Goal: Task Accomplishment & Management: Complete application form

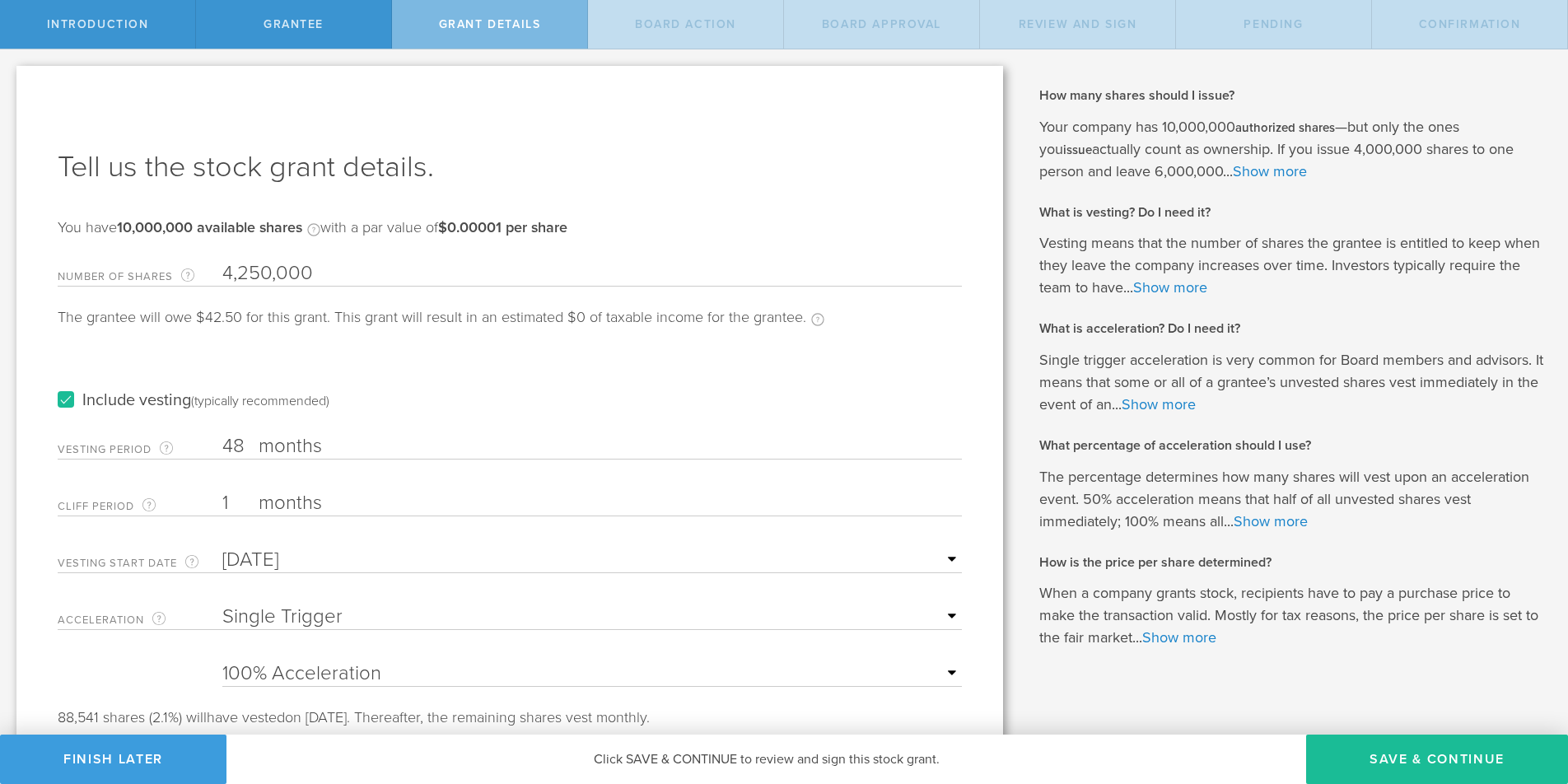
select select "single"
select select "100"
click at [1427, 760] on button "Save & Continue" at bounding box center [1437, 759] width 261 height 49
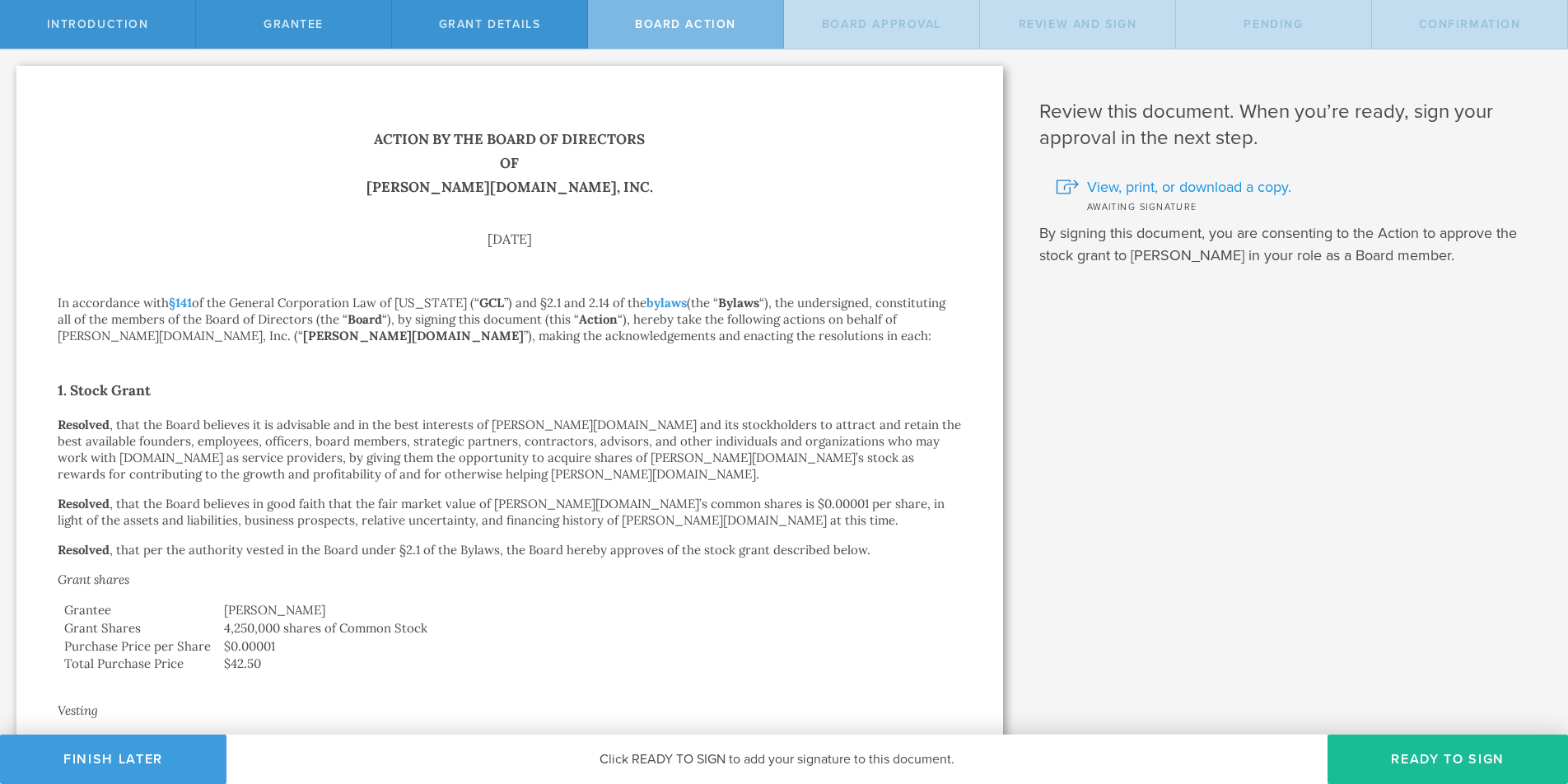
click at [1204, 185] on span "View, print, or download a copy." at bounding box center [1189, 187] width 204 height 22
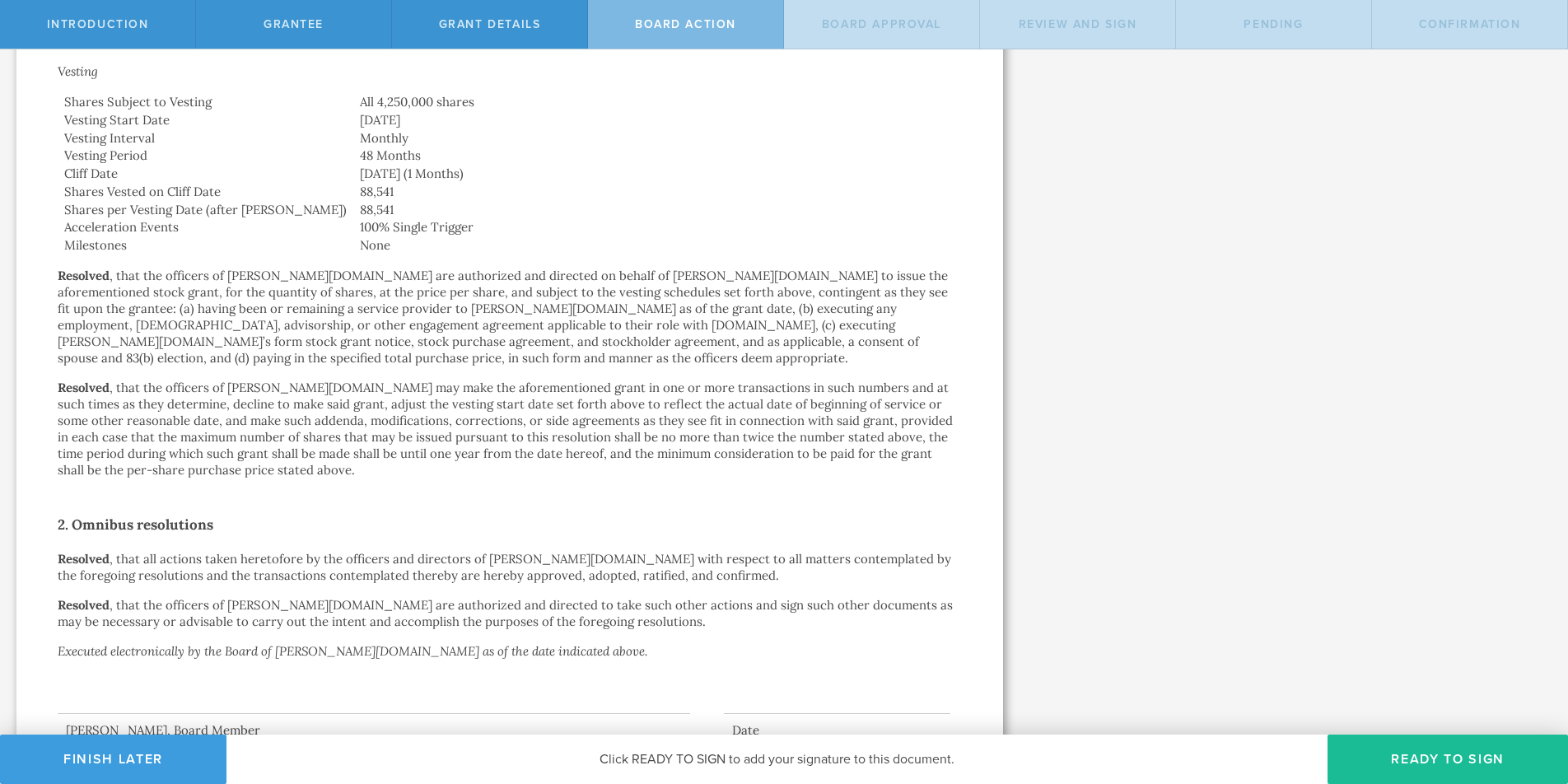
scroll to position [689, 0]
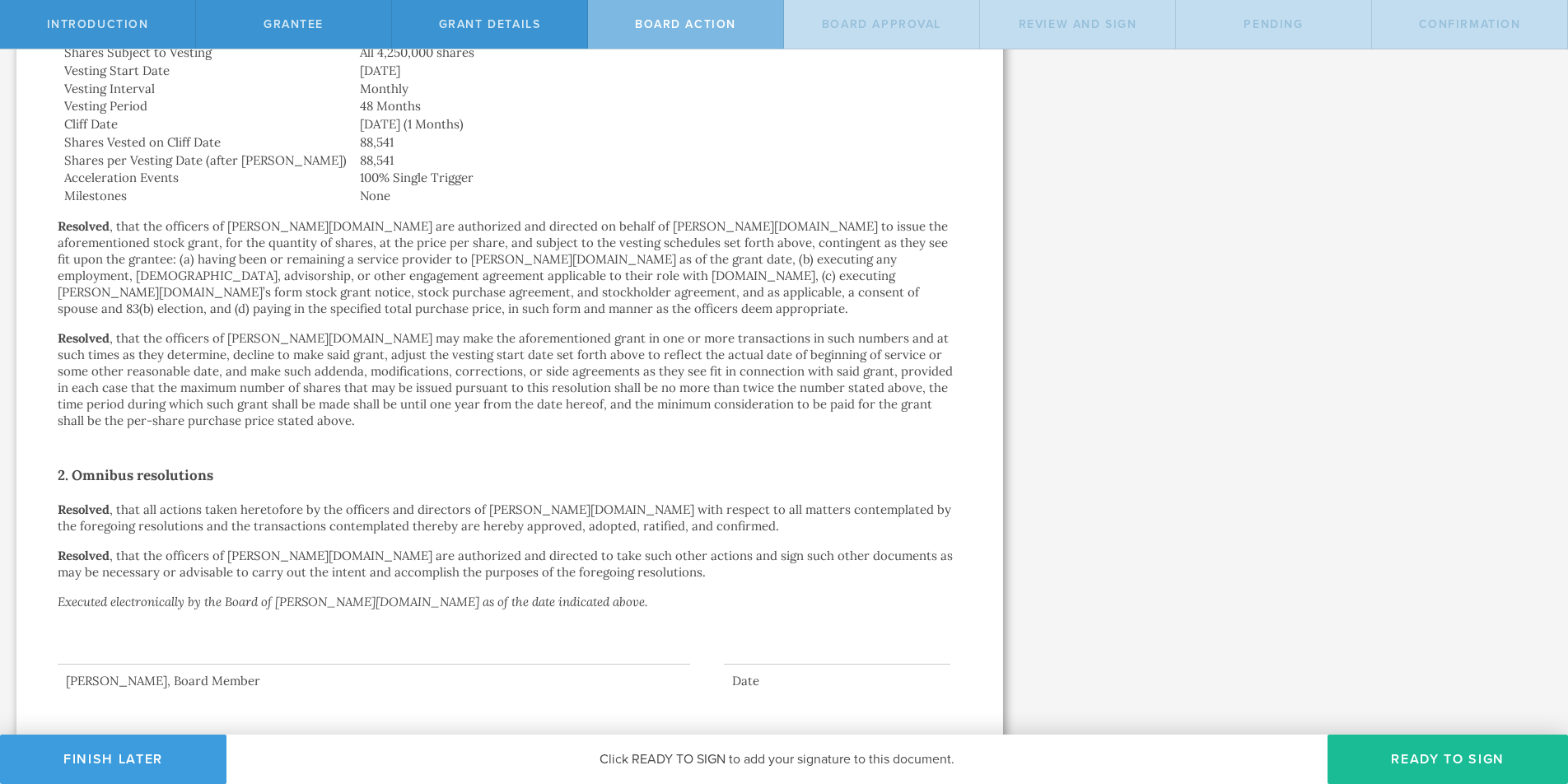
click at [409, 501] on p "Resolved , that all actions taken heretofore by the officers and directors of A…" at bounding box center [509, 518] width 904 height 33
click at [163, 760] on button "Finish Later" at bounding box center [113, 759] width 227 height 49
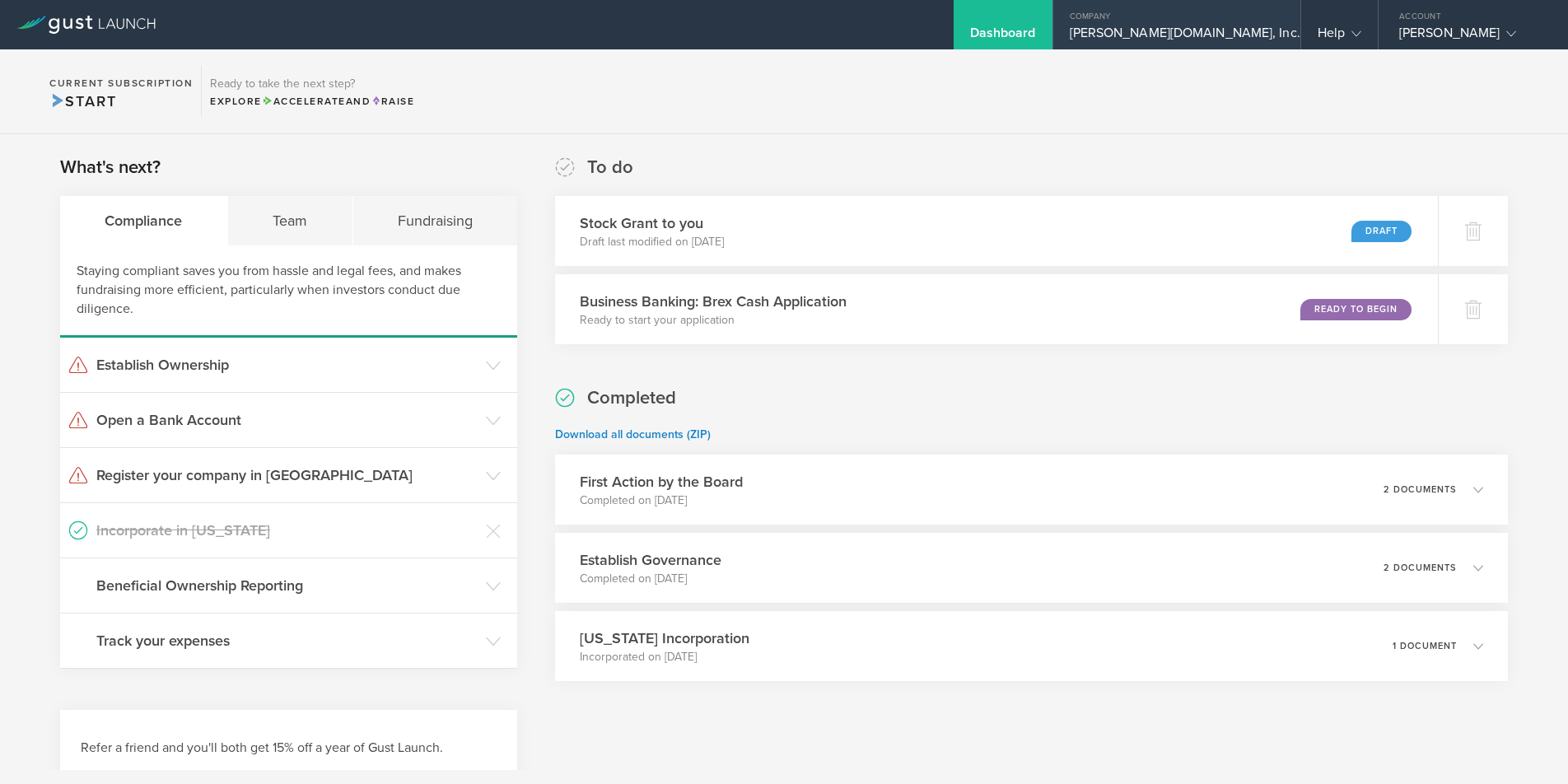
click at [1260, 28] on div "[PERSON_NAME][DOMAIN_NAME], Inc." at bounding box center [1176, 36] width 214 height 25
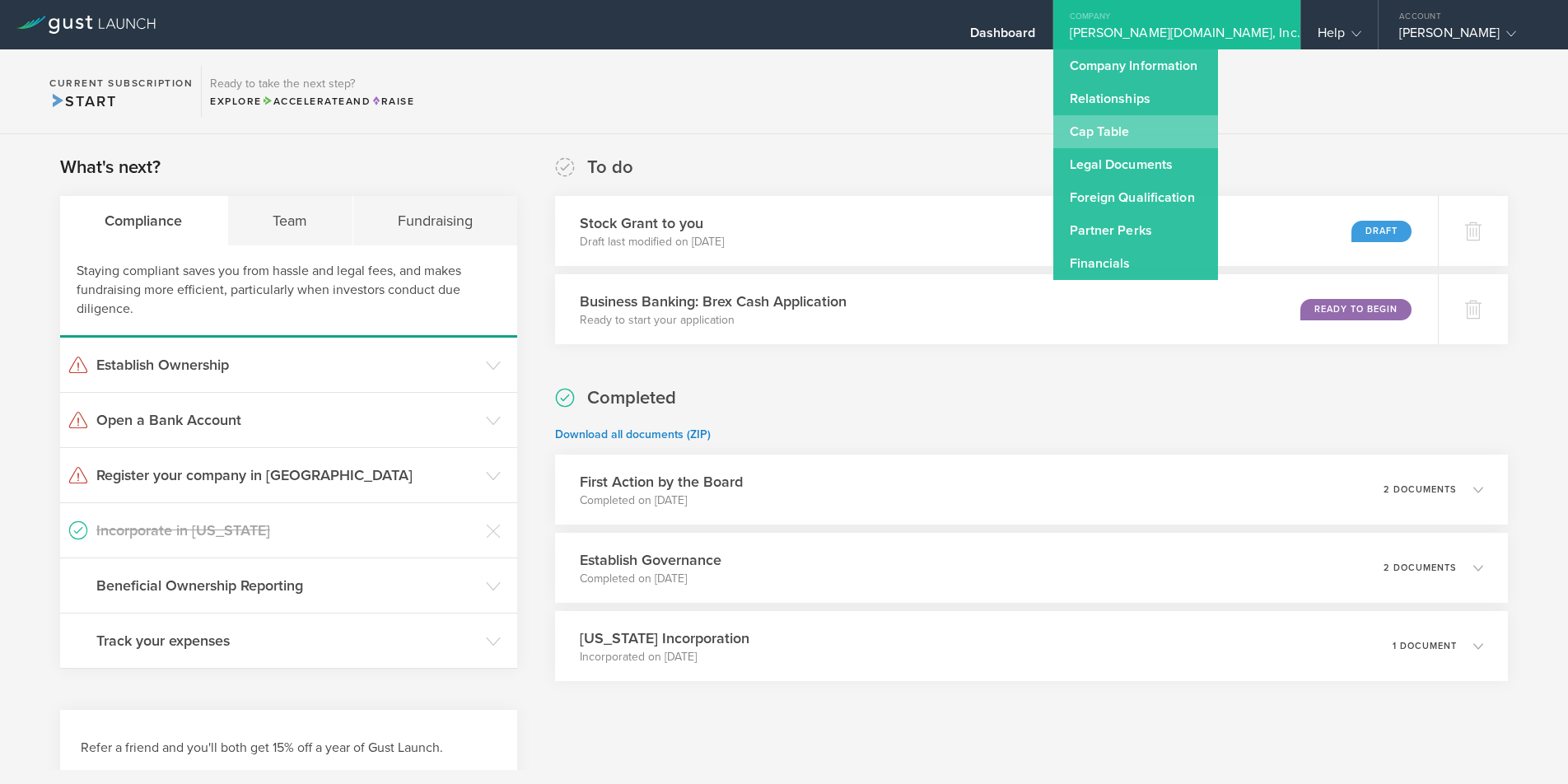
click at [1218, 132] on link "Cap Table" at bounding box center [1135, 132] width 165 height 33
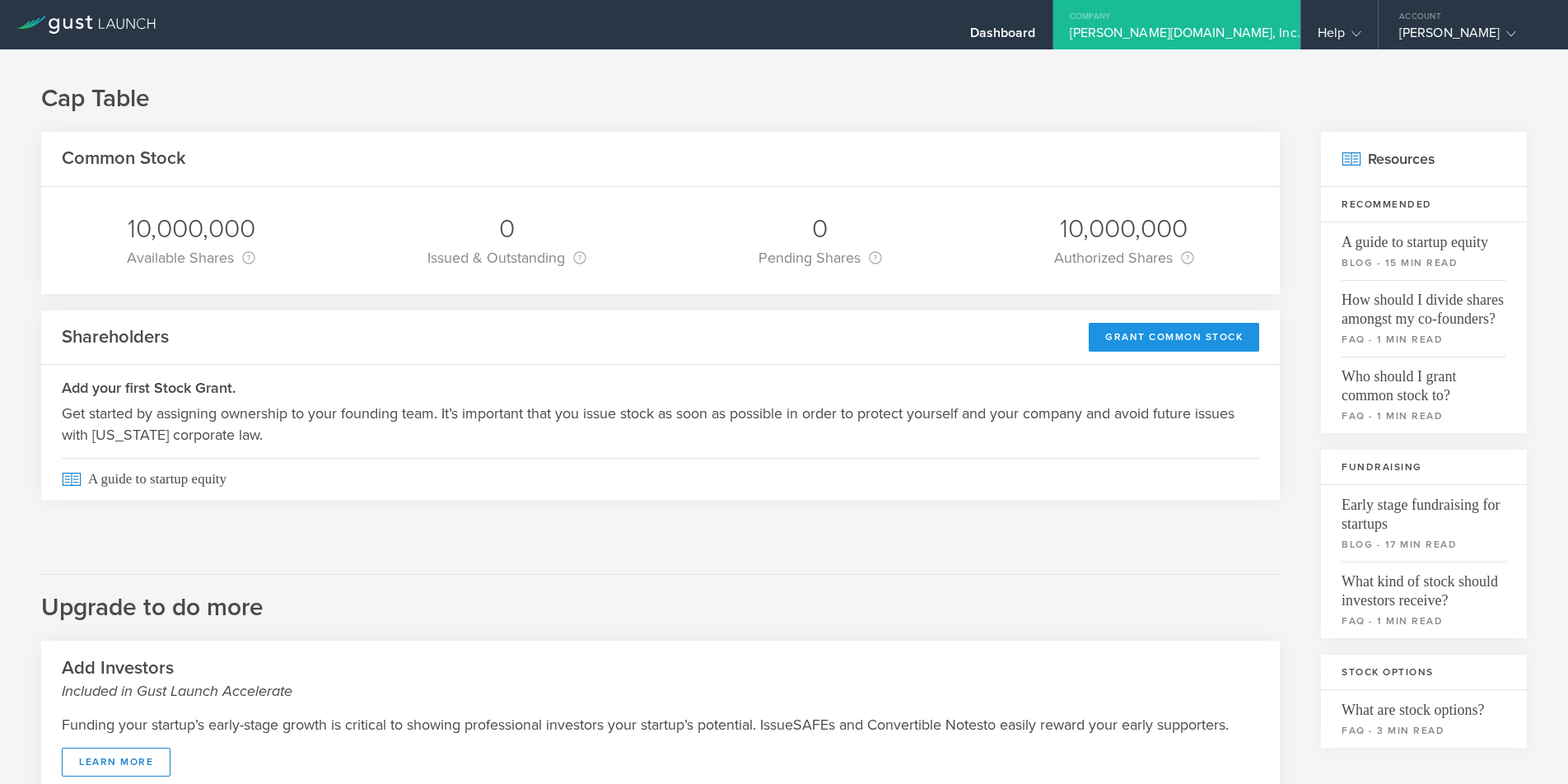
click at [1186, 333] on div "Grant Common Stock" at bounding box center [1173, 337] width 170 height 29
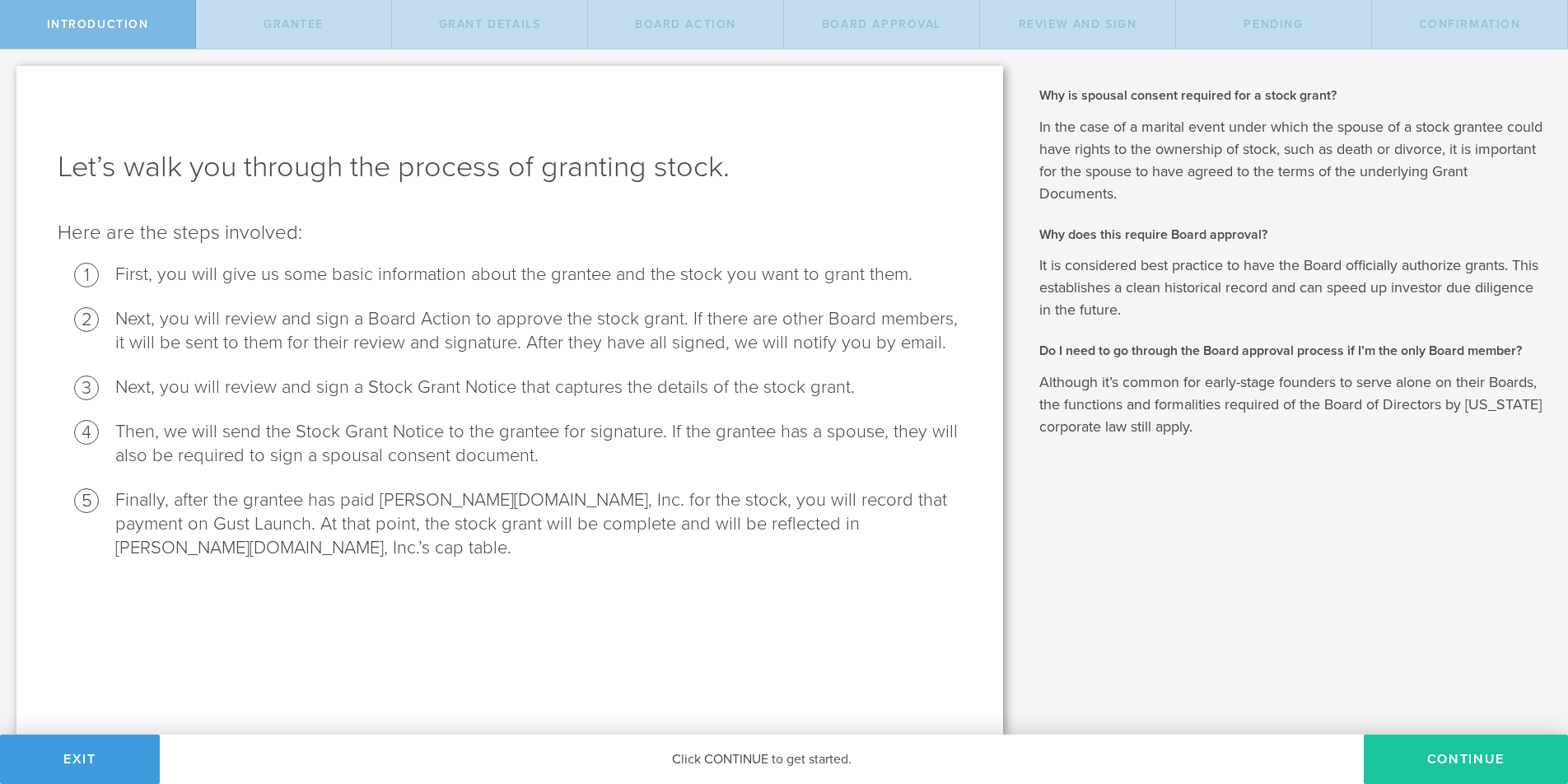
click at [1470, 758] on button "Continue" at bounding box center [1466, 759] width 204 height 49
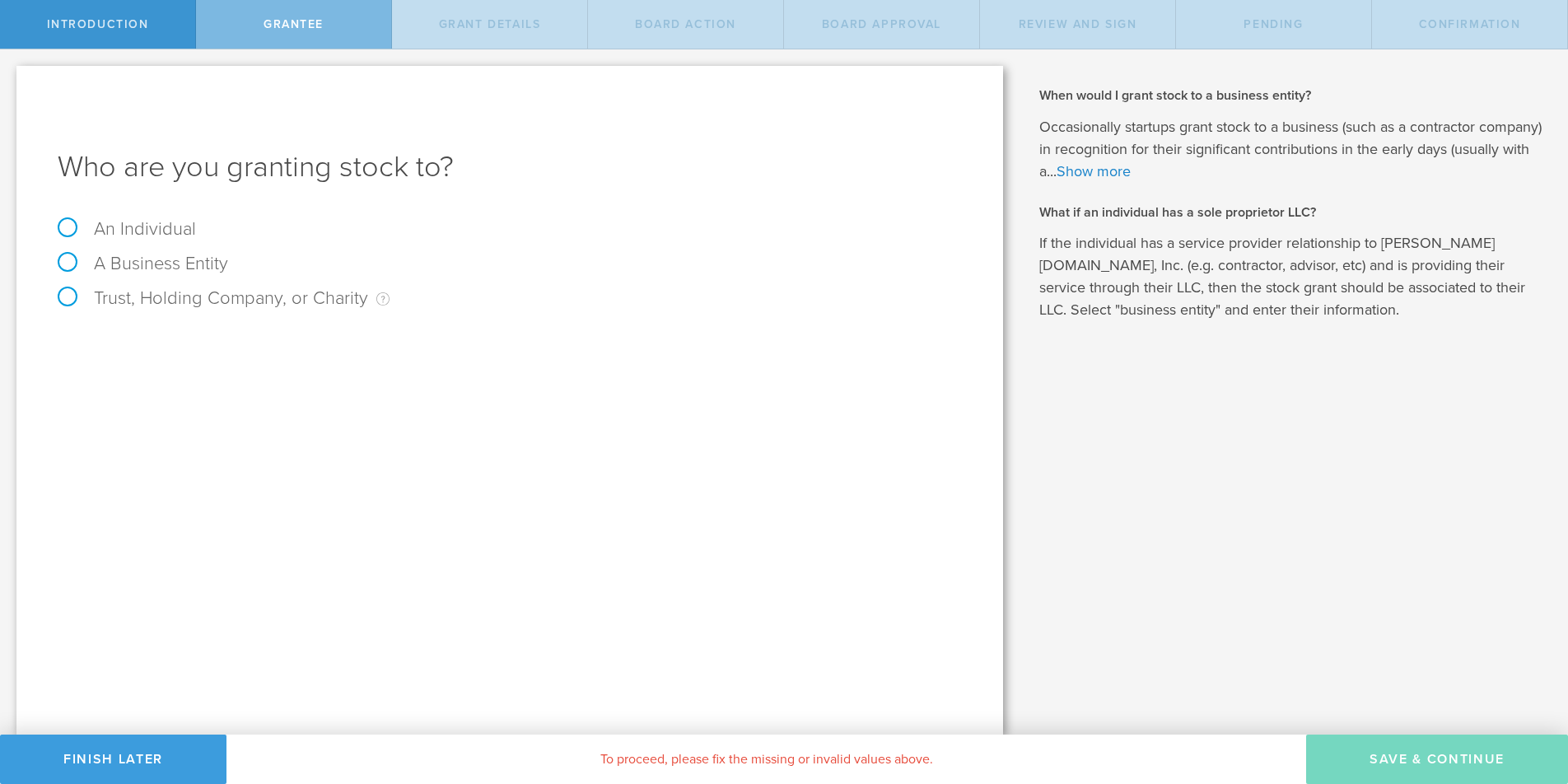
click at [70, 232] on label "An Individual" at bounding box center [127, 230] width 138 height 22
click at [11, 76] on input "An Individual" at bounding box center [5, 62] width 11 height 26
radio input "true"
click at [69, 299] on label "Trust, Holding Company, or Charity An individual that has a service provider re…" at bounding box center [223, 298] width 332 height 22
click at [11, 76] on input "Trust, Holding Company, or Charity An individual that has a service provider re…" at bounding box center [5, 62] width 11 height 26
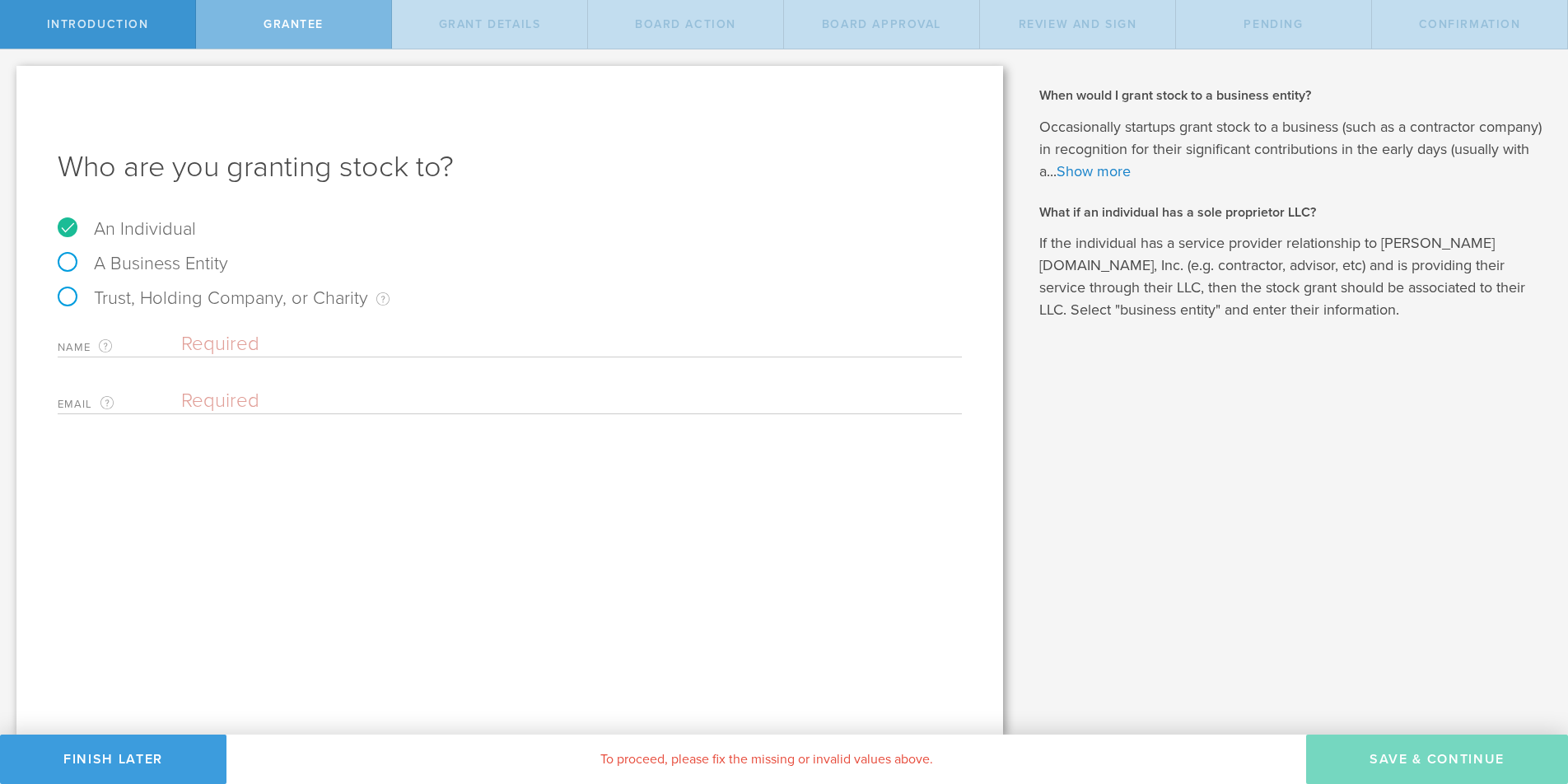
radio input "true"
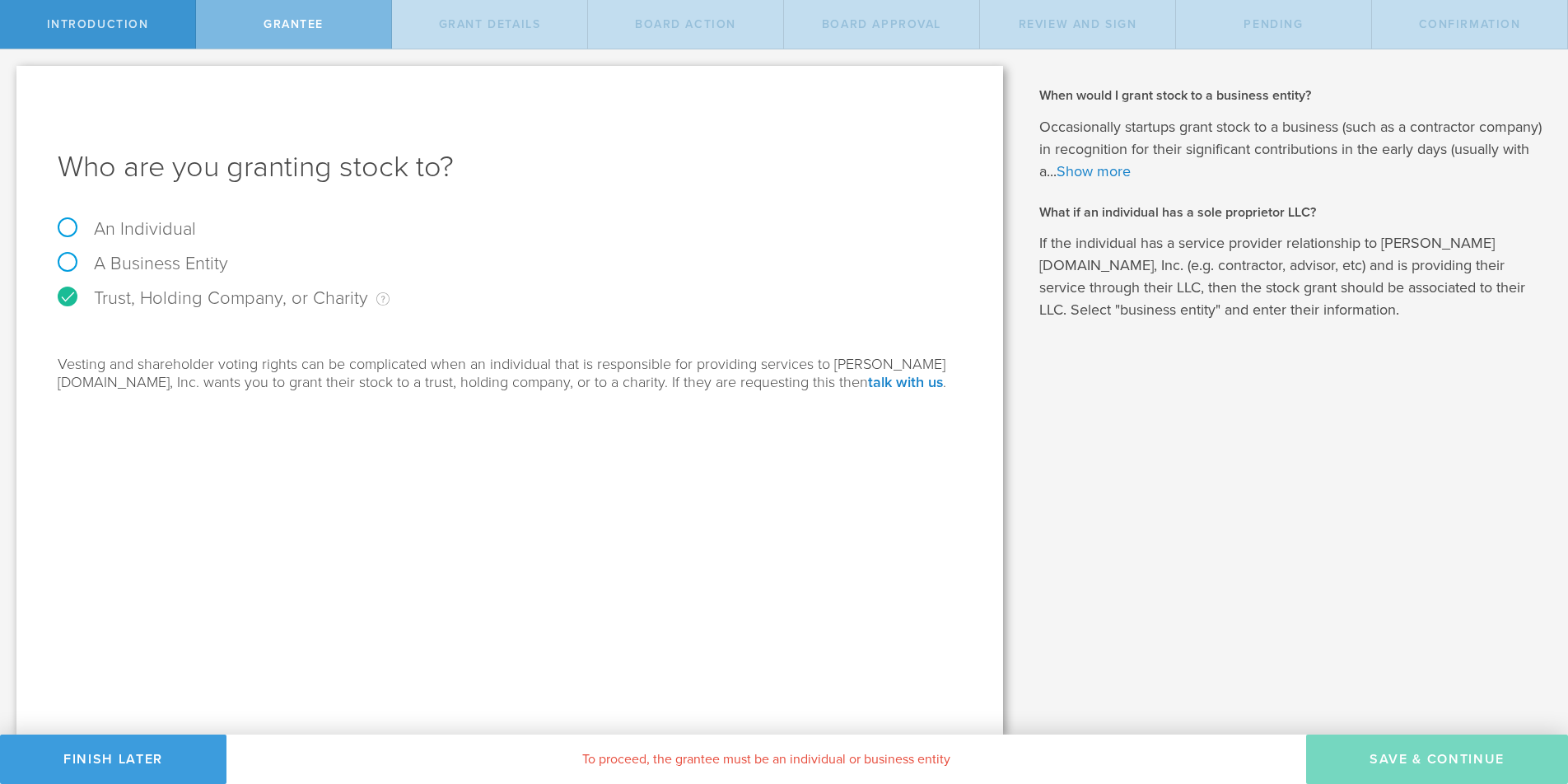
click at [70, 232] on label "An Individual" at bounding box center [127, 230] width 138 height 22
click at [11, 76] on input "An Individual" at bounding box center [5, 62] width 11 height 26
radio input "true"
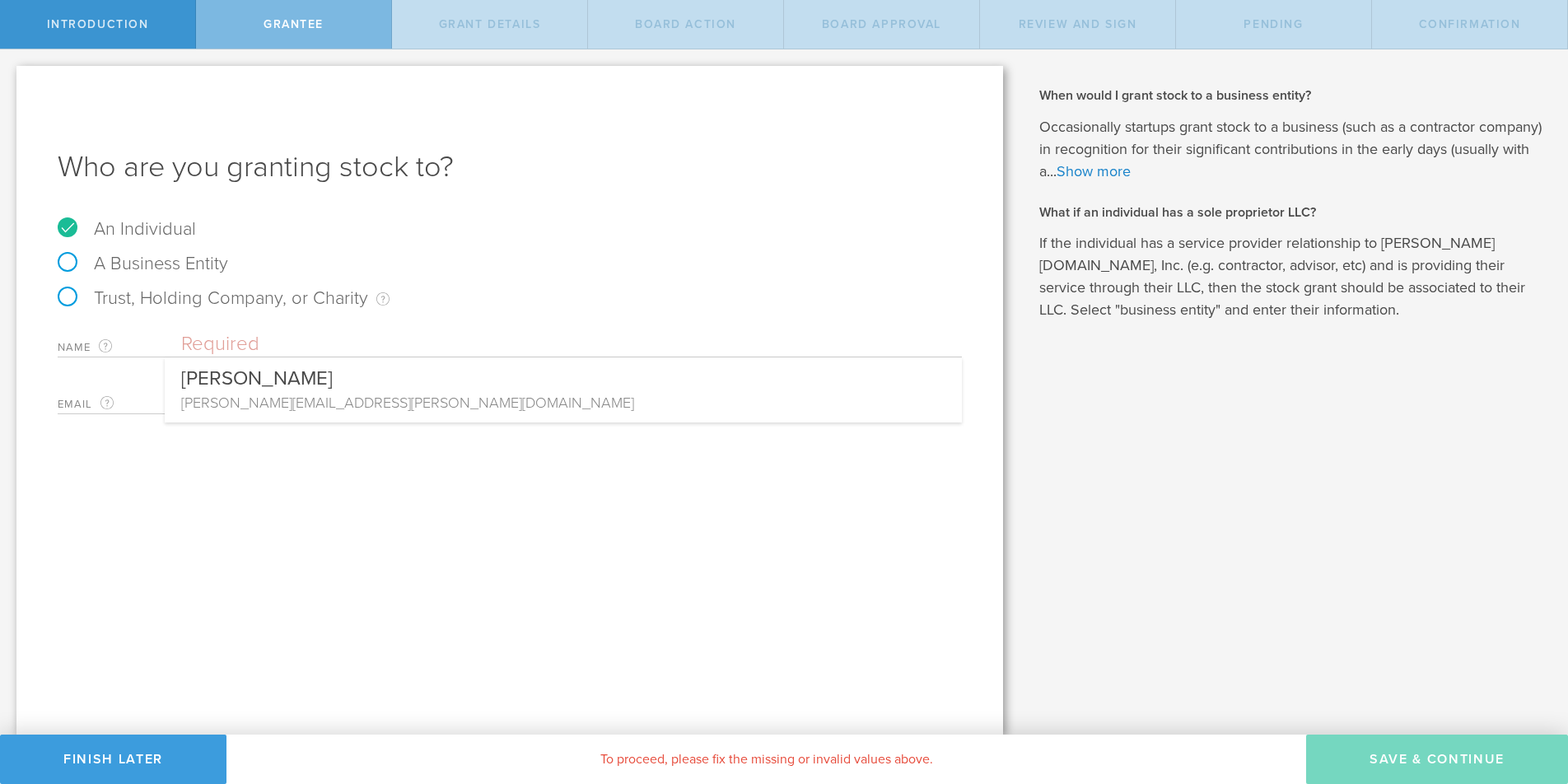
click at [189, 335] on input "text" at bounding box center [571, 344] width 781 height 25
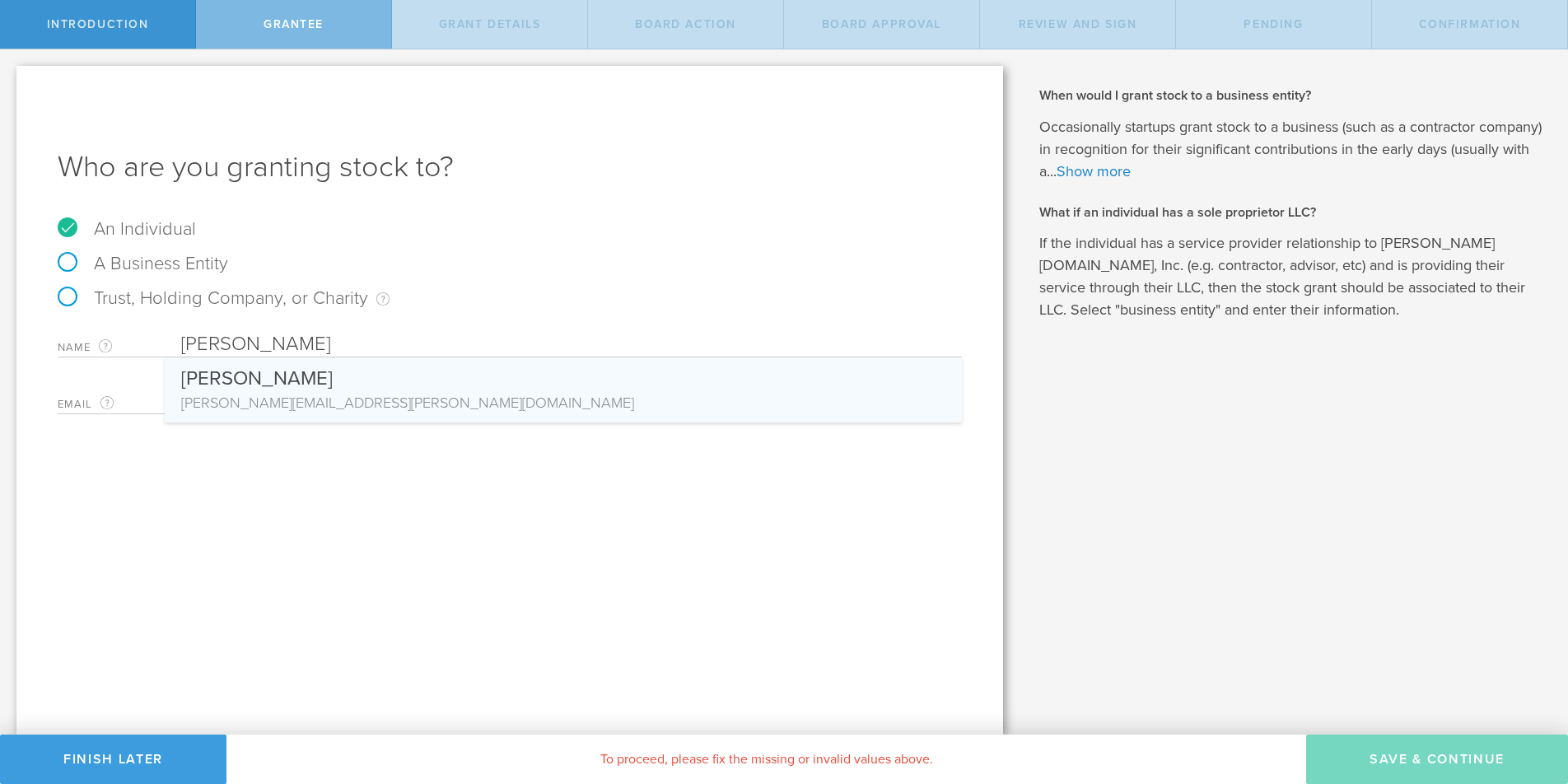
click at [183, 482] on div "Who are you granting stock to? An Individual A Business Entity Trust, Holding C…" at bounding box center [509, 400] width 987 height 669
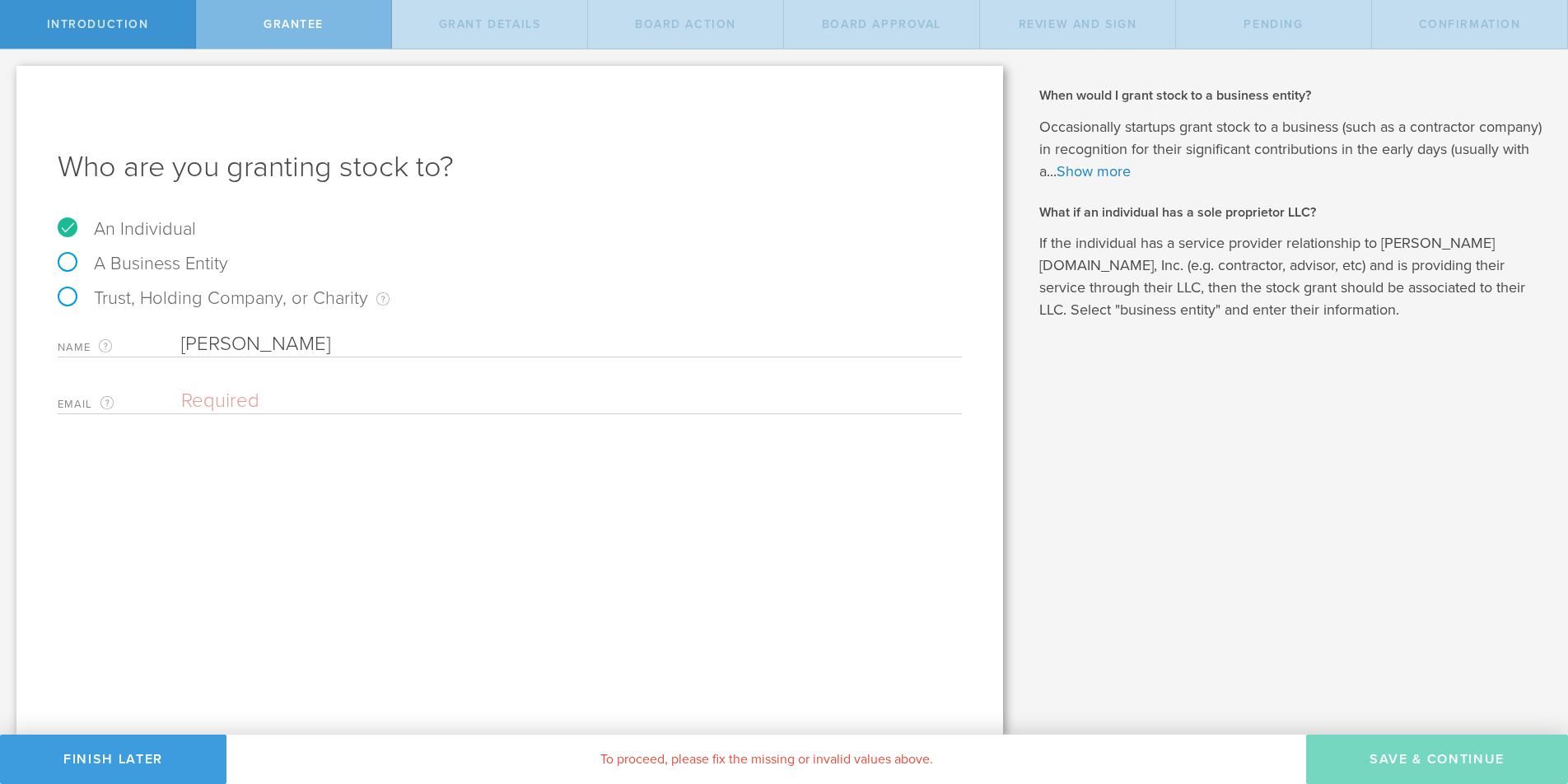
click at [1258, 17] on span "Pending" at bounding box center [1273, 24] width 59 height 14
click at [1258, 18] on span "Pending" at bounding box center [1273, 24] width 59 height 14
click at [210, 349] on input "Albert Santalo" at bounding box center [571, 344] width 781 height 25
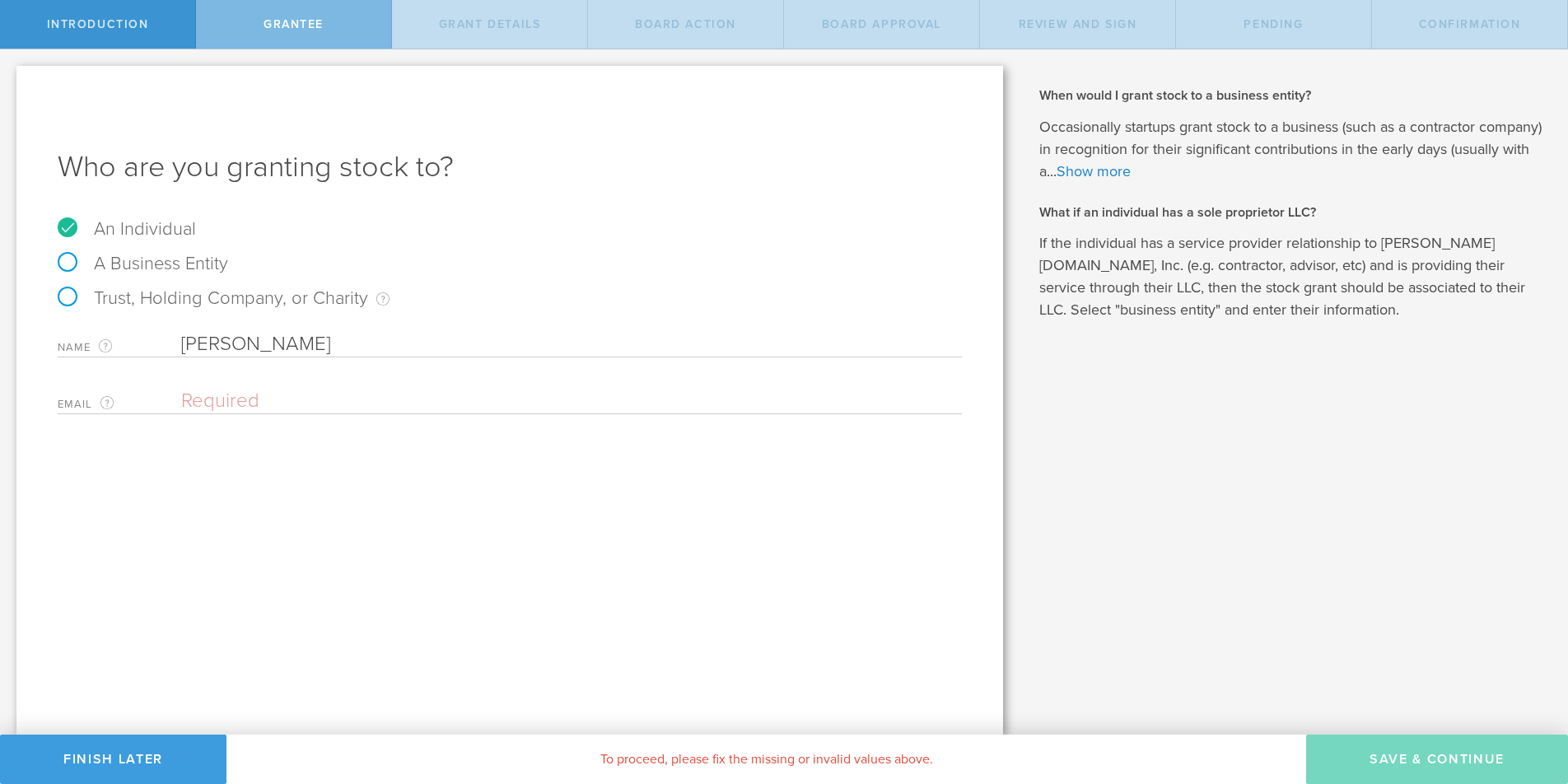
type input "Jorge Osorio"
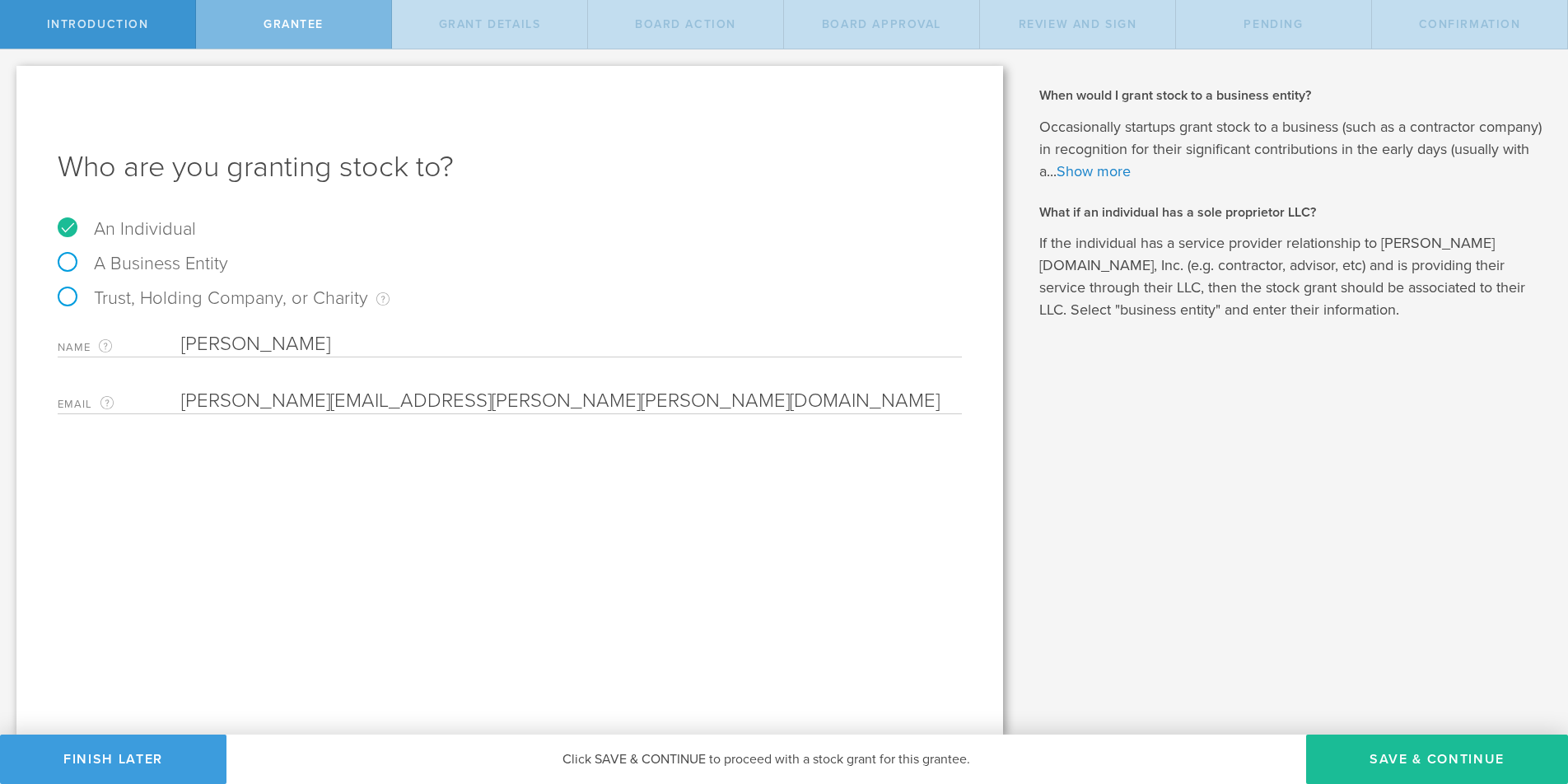
type input "jorge.osorio@archie.com"
click at [1422, 754] on button "Save & Continue" at bounding box center [1437, 759] width 261 height 49
type input "48"
type input "12"
select select "none"
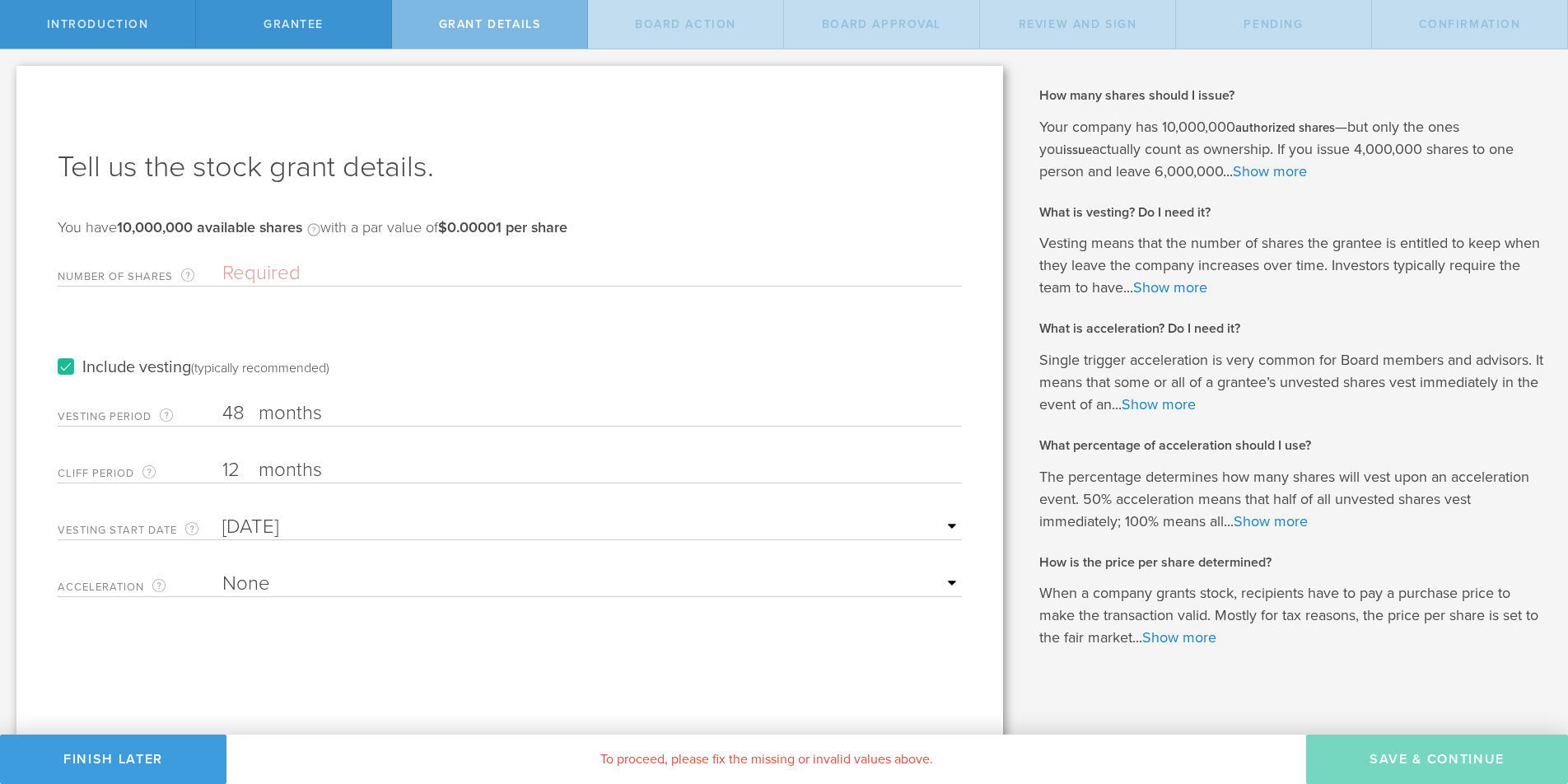
click at [247, 532] on input "text" at bounding box center [592, 527] width 740 height 25
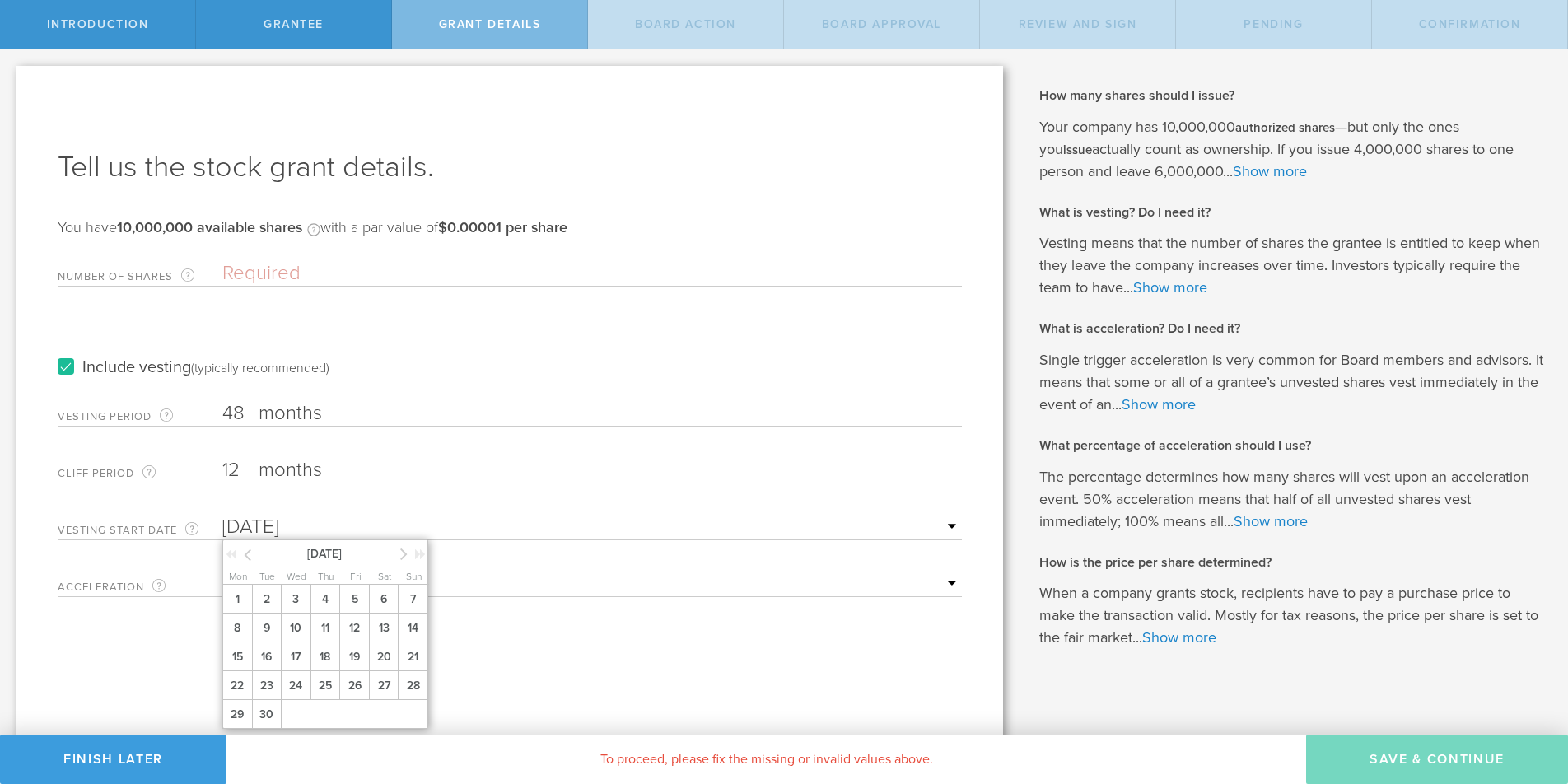
click at [247, 532] on input "text" at bounding box center [592, 527] width 740 height 25
type input "Sep 14, 2025"
click at [246, 555] on icon at bounding box center [248, 554] width 7 height 21
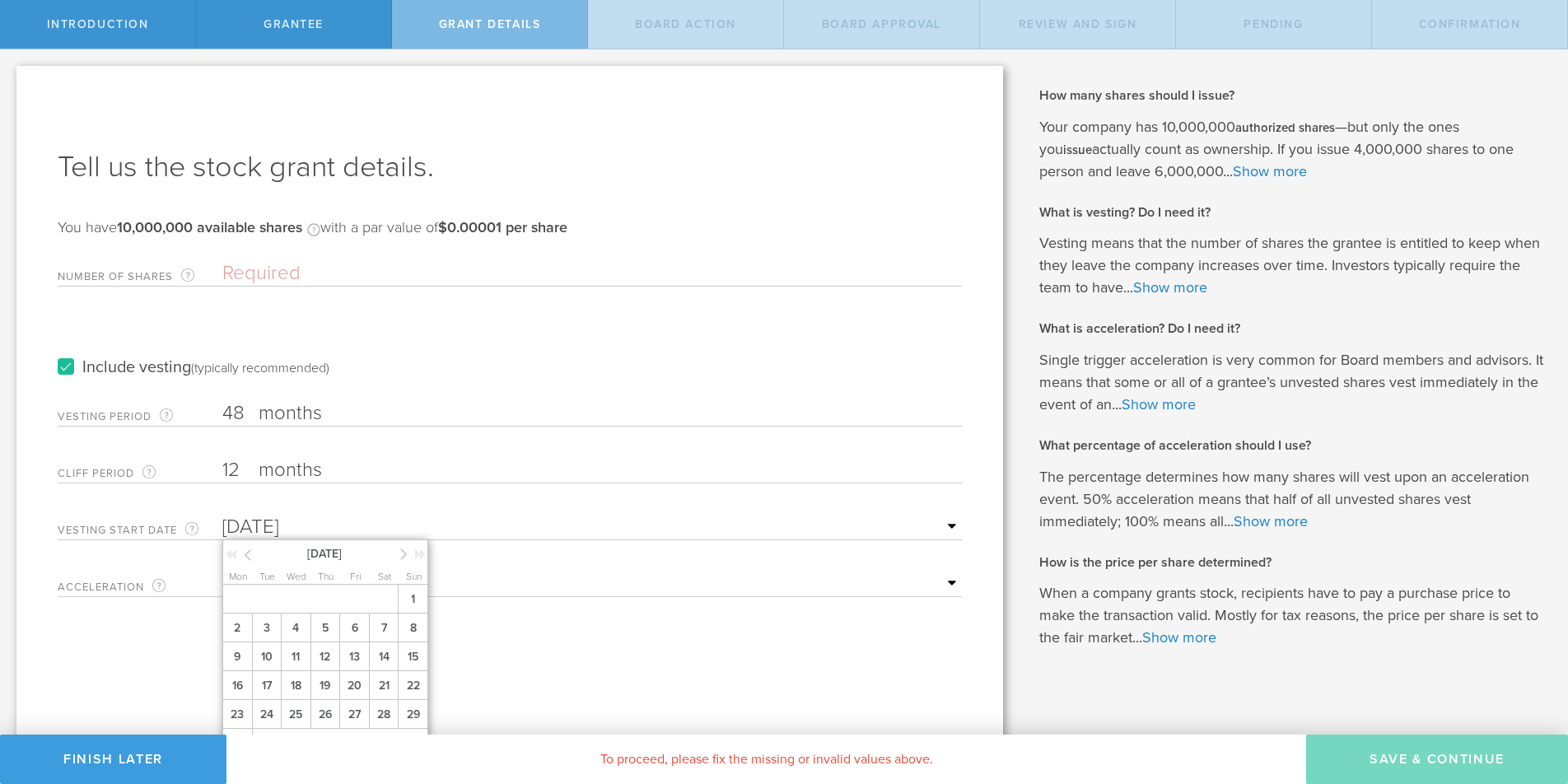
click at [246, 555] on icon at bounding box center [248, 554] width 7 height 21
click at [326, 624] on span "6" at bounding box center [325, 628] width 30 height 29
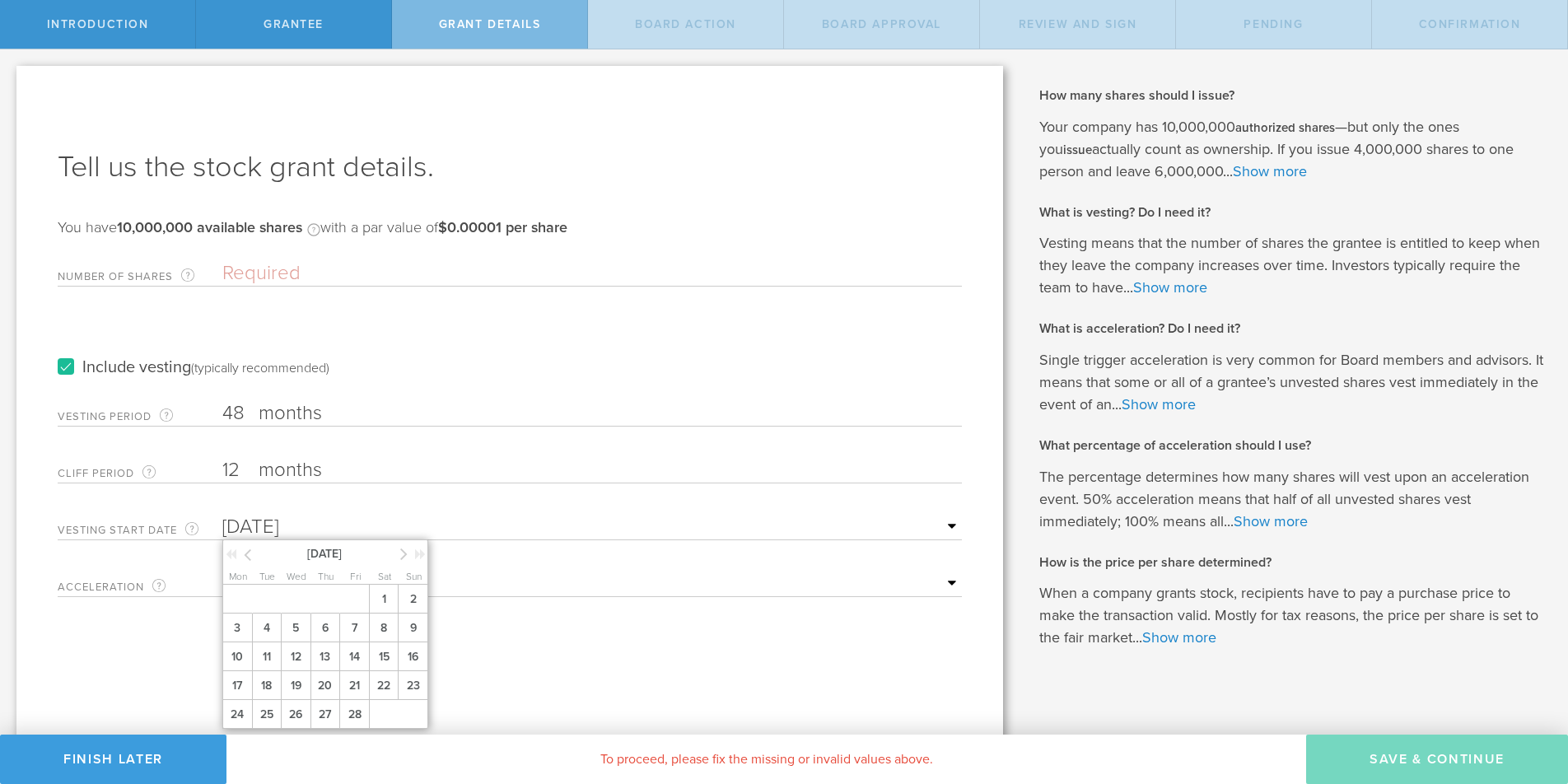
click at [270, 527] on input "Sep 14, 2025" at bounding box center [592, 527] width 740 height 25
click at [339, 531] on input "Sep 14, 2025" at bounding box center [592, 527] width 740 height 25
click at [167, 680] on div "Tell us the stock grant details. You have 10,000,000 available shares Available…" at bounding box center [509, 406] width 987 height 681
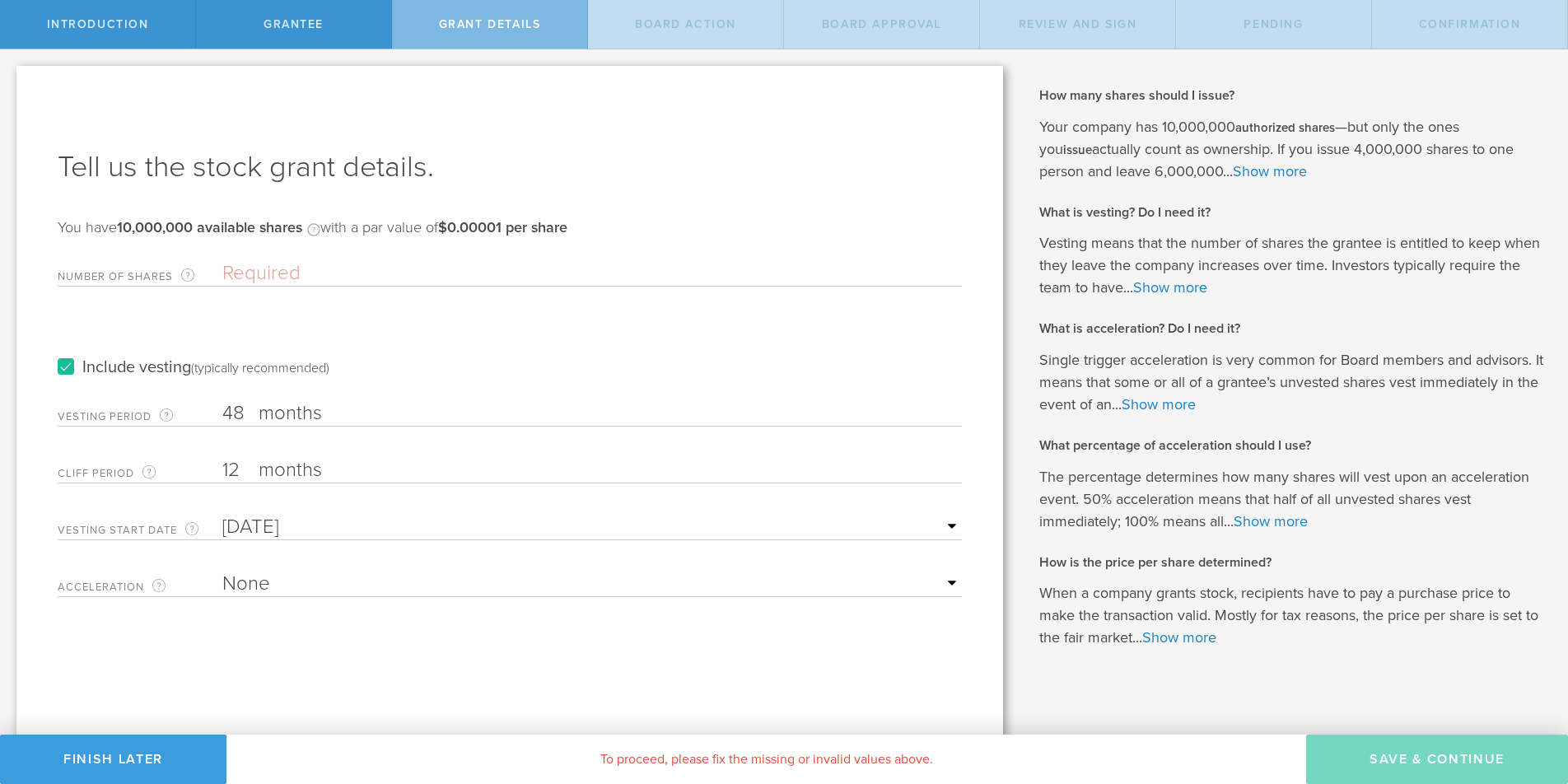
click at [291, 580] on select "None Single Trigger Double Trigger" at bounding box center [592, 583] width 740 height 25
select select "double"
click at [222, 572] on select "None Single Trigger Double Trigger" at bounding box center [592, 583] width 740 height 25
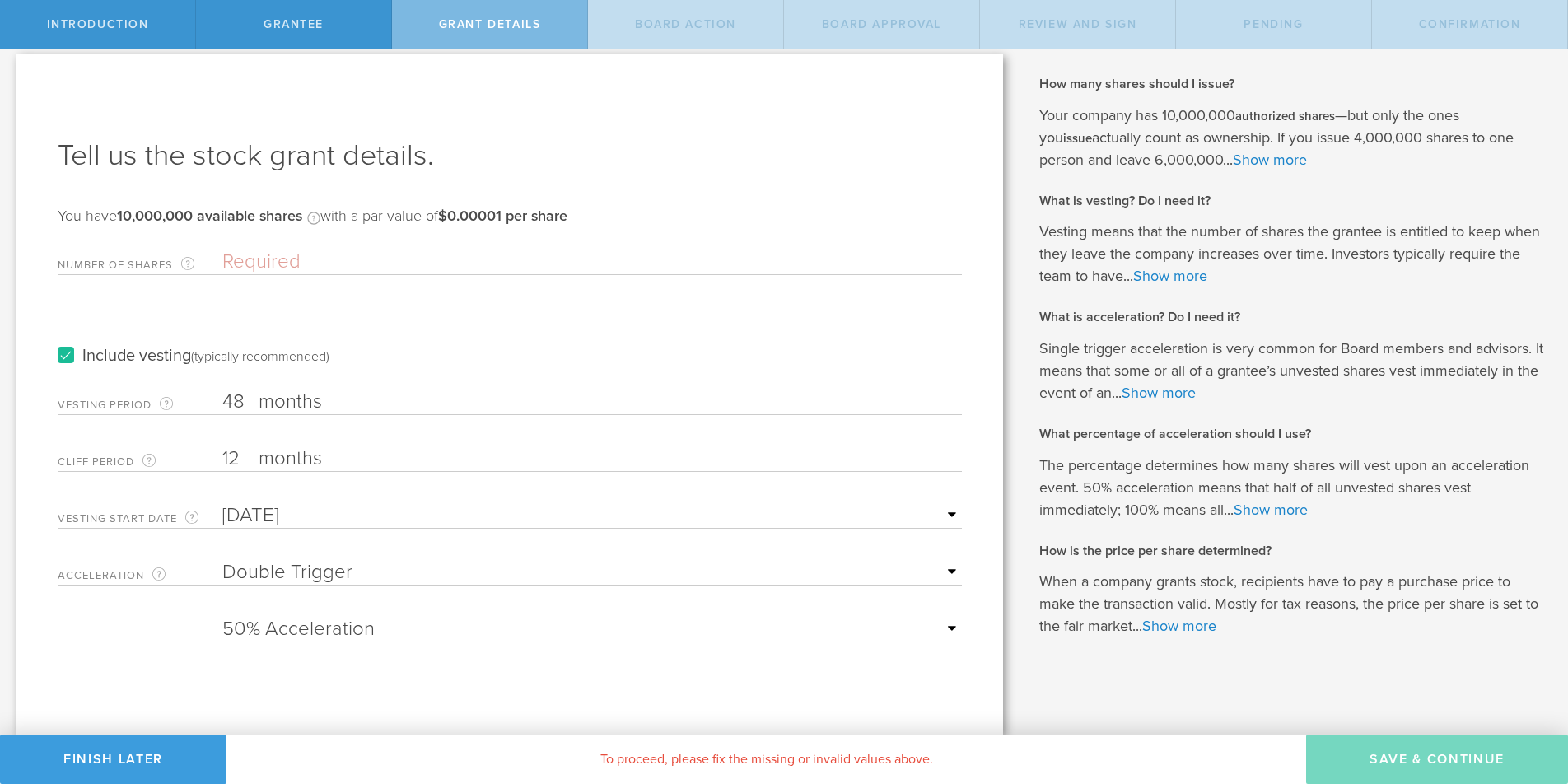
click at [287, 625] on select "25% Acceleration 50% Acceleration 75% Acceleration 100% Acceleration" at bounding box center [592, 629] width 740 height 25
select select "100"
click at [222, 617] on select "25% Acceleration 50% Acceleration 75% Acceleration 100% Acceleration" at bounding box center [592, 629] width 740 height 25
click at [279, 254] on input "Number of Shares The total amount of stock the company is granting to this reci…" at bounding box center [592, 262] width 740 height 25
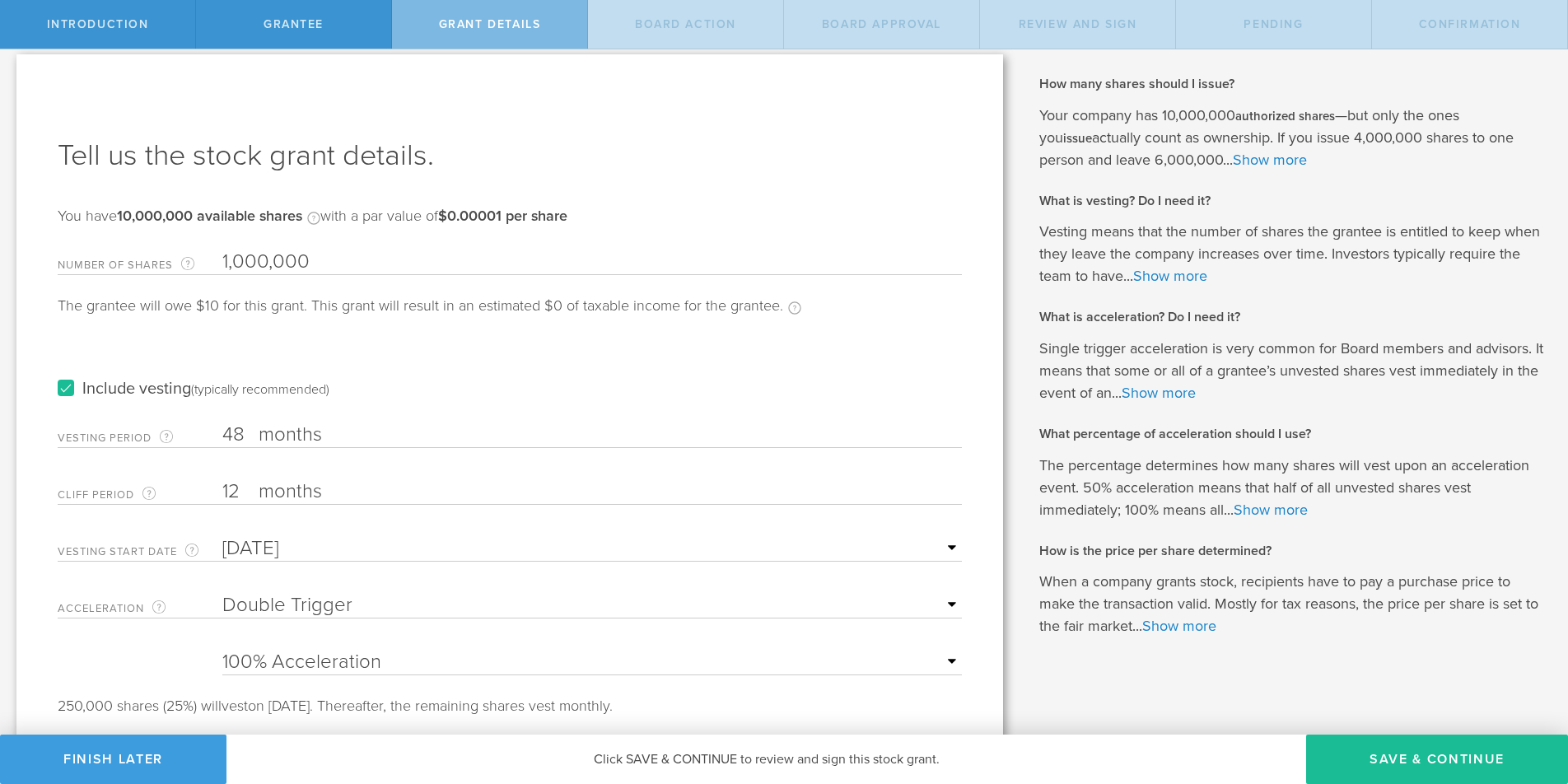
type input "1,000,000"
click at [390, 347] on div "Include vesting (typically recommended)" at bounding box center [509, 372] width 904 height 83
click at [1422, 758] on button "Save & Continue" at bounding box center [1437, 759] width 261 height 49
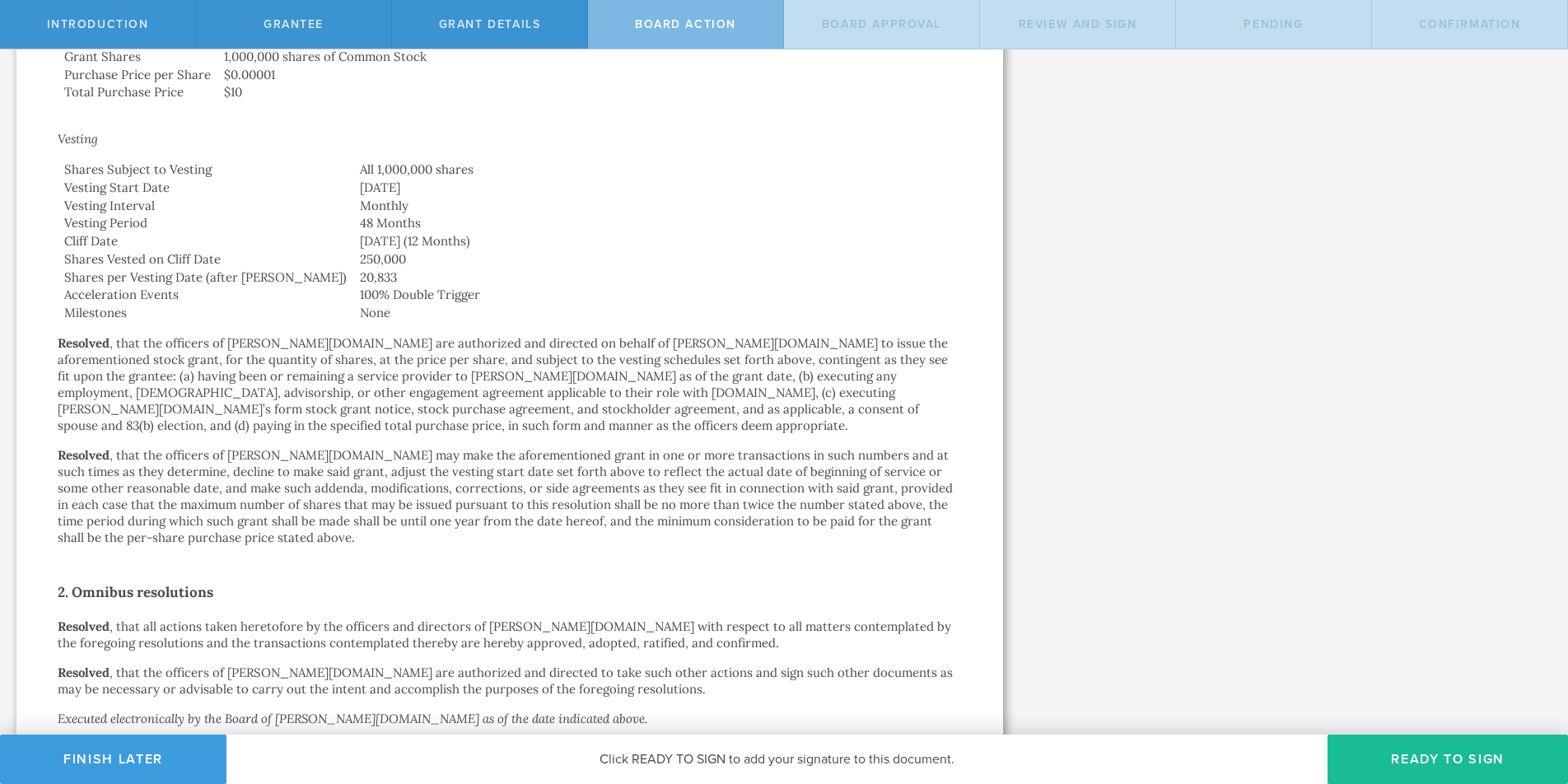
scroll to position [689, 0]
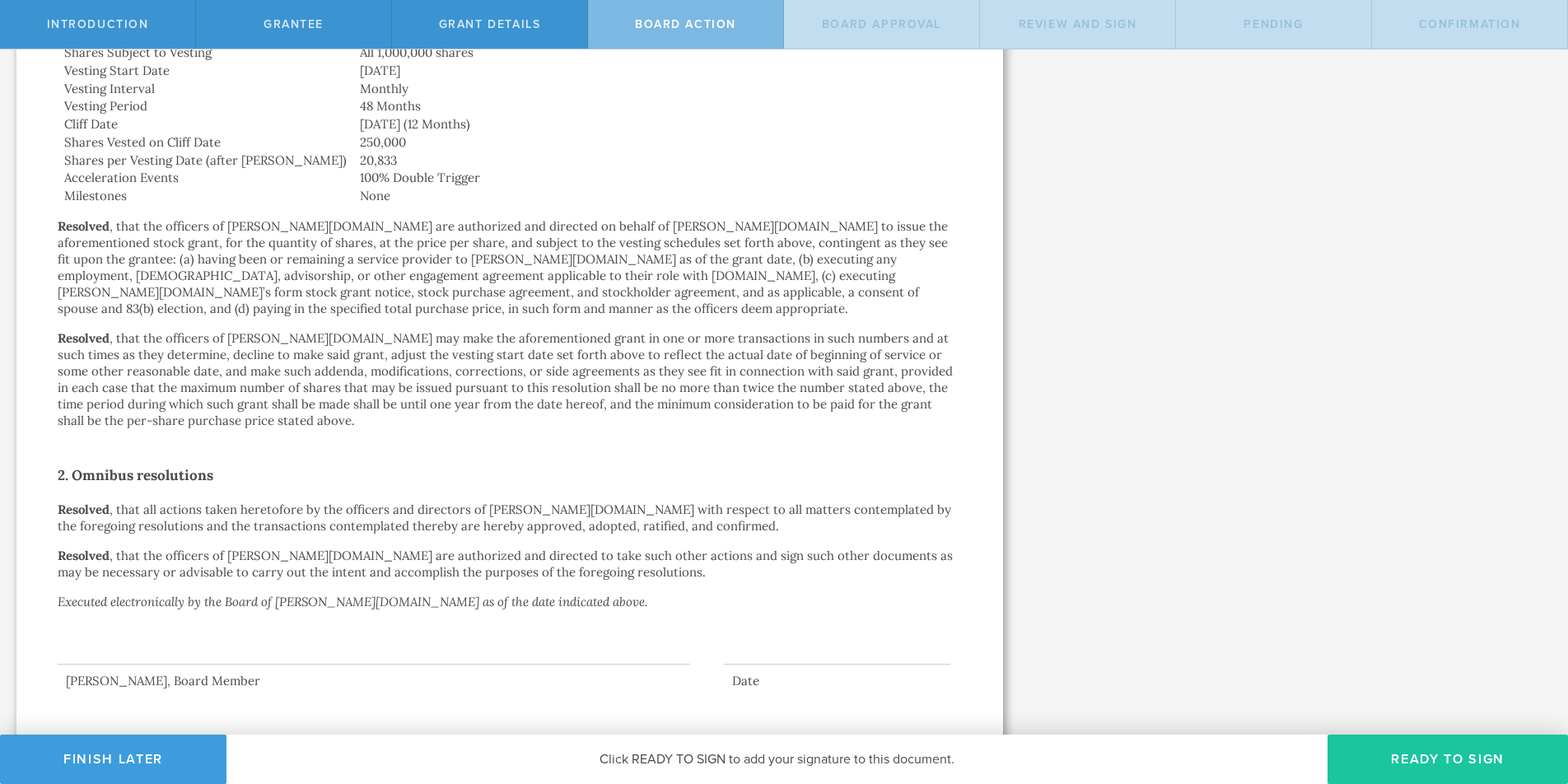
click at [1442, 758] on button "Ready to Sign" at bounding box center [1448, 759] width 241 height 49
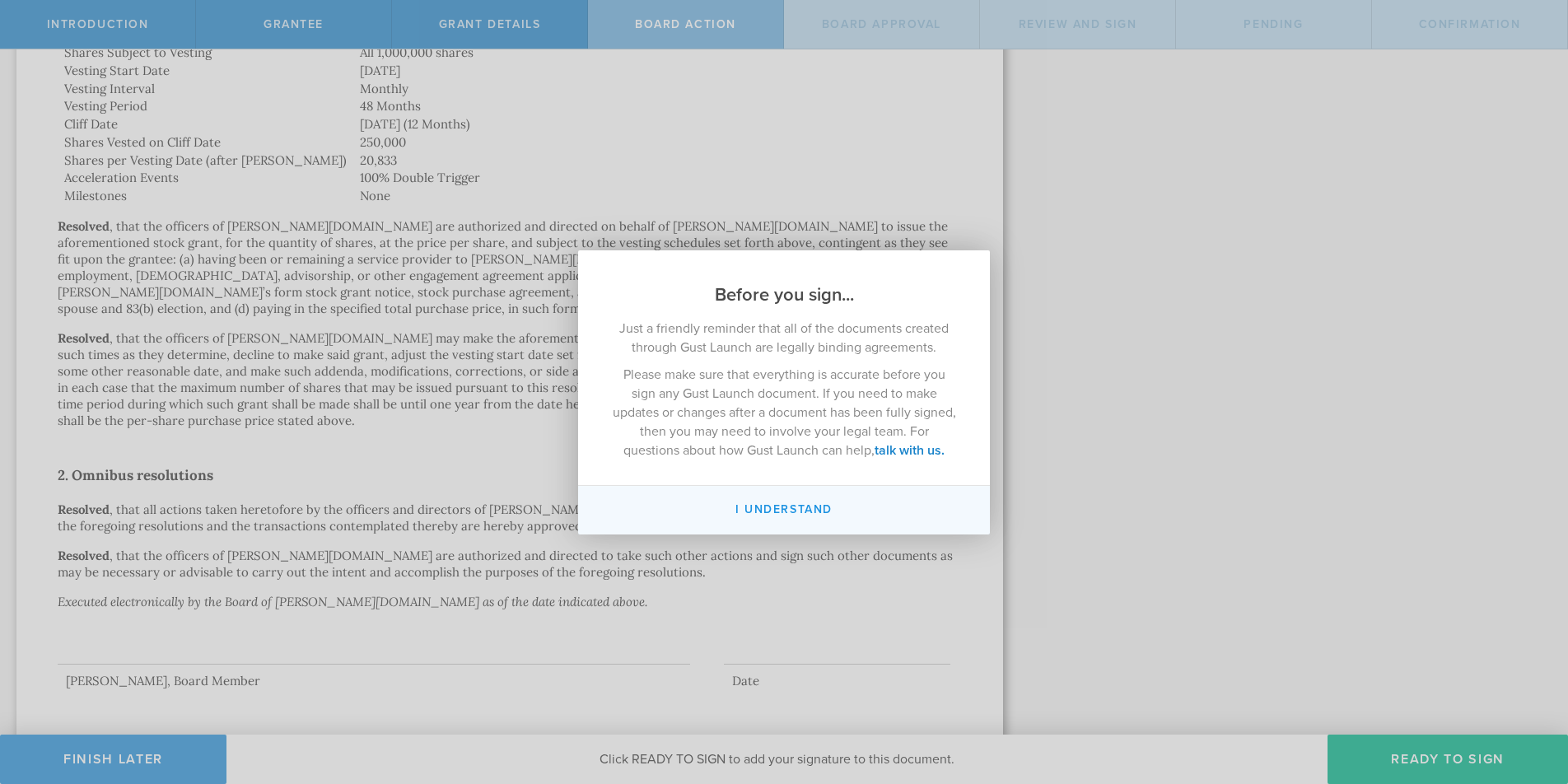
click at [791, 510] on button "I understand" at bounding box center [784, 510] width 412 height 48
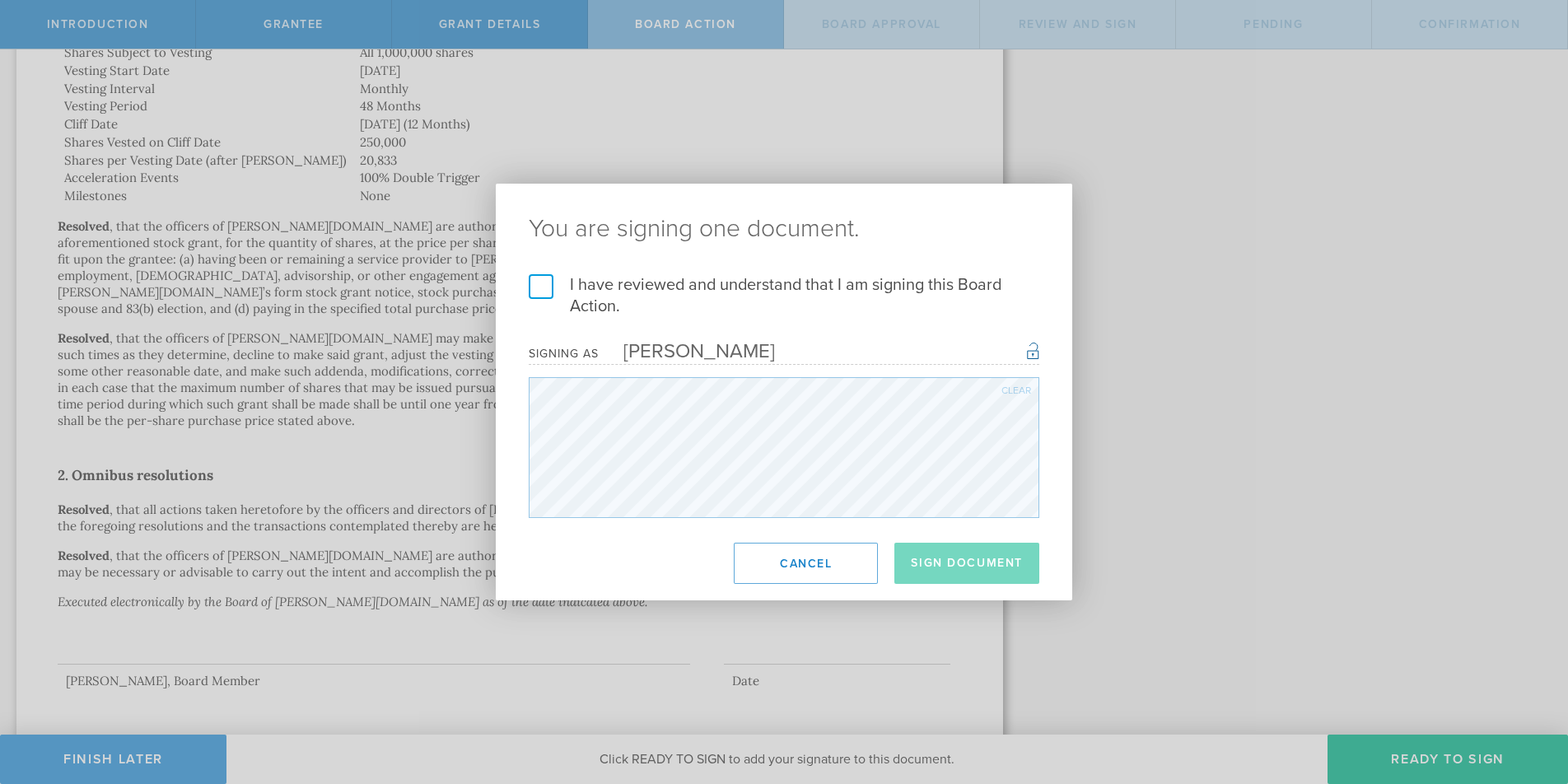
click at [540, 282] on label "I have reviewed and understand that I am signing this Board Action." at bounding box center [784, 295] width 510 height 43
click at [0, 0] on input "I have reviewed and understand that I am signing this Board Action." at bounding box center [0, 0] width 0 height 0
click at [972, 562] on button "Sign Document" at bounding box center [967, 563] width 145 height 41
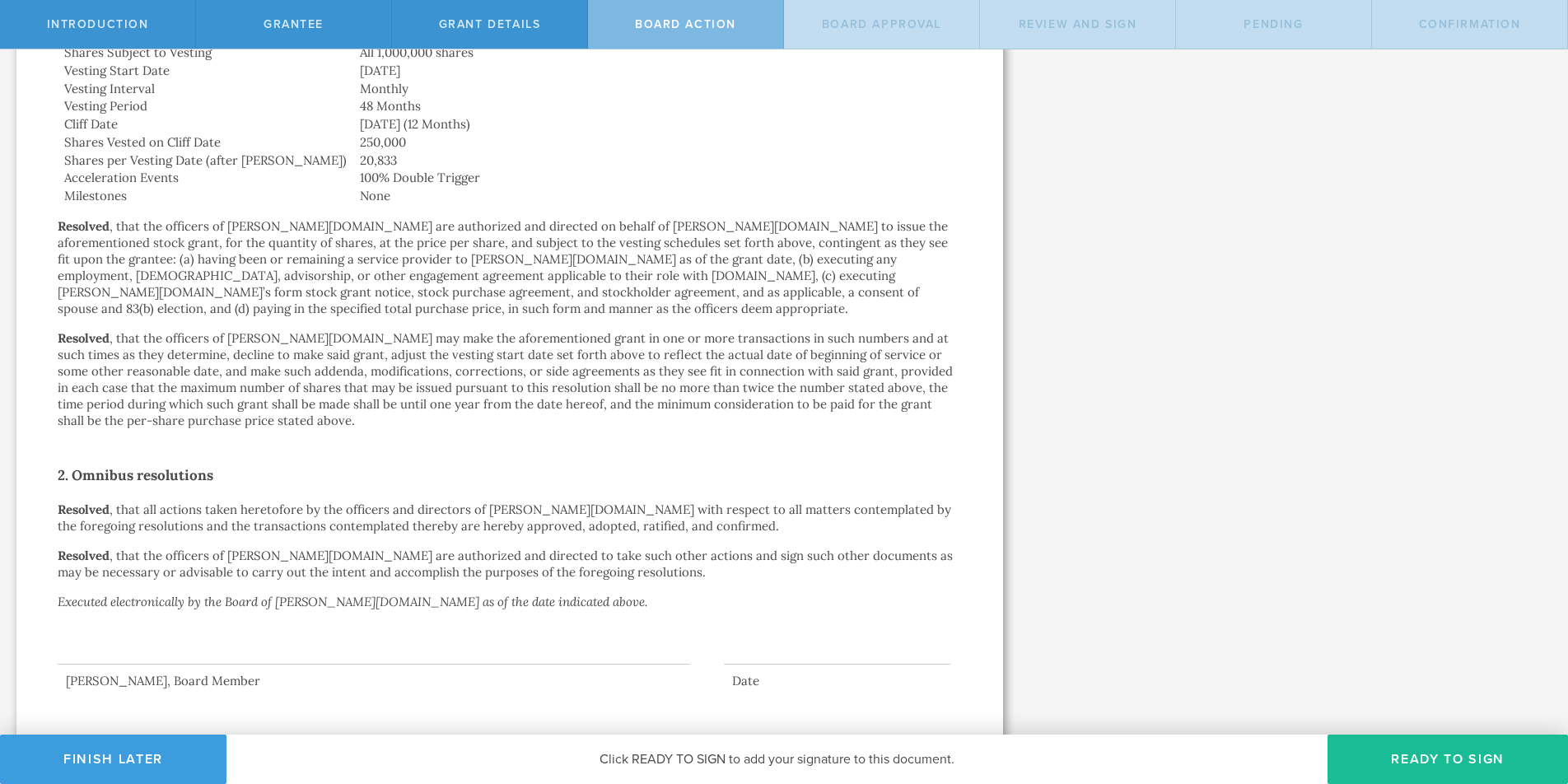
scroll to position [0, 0]
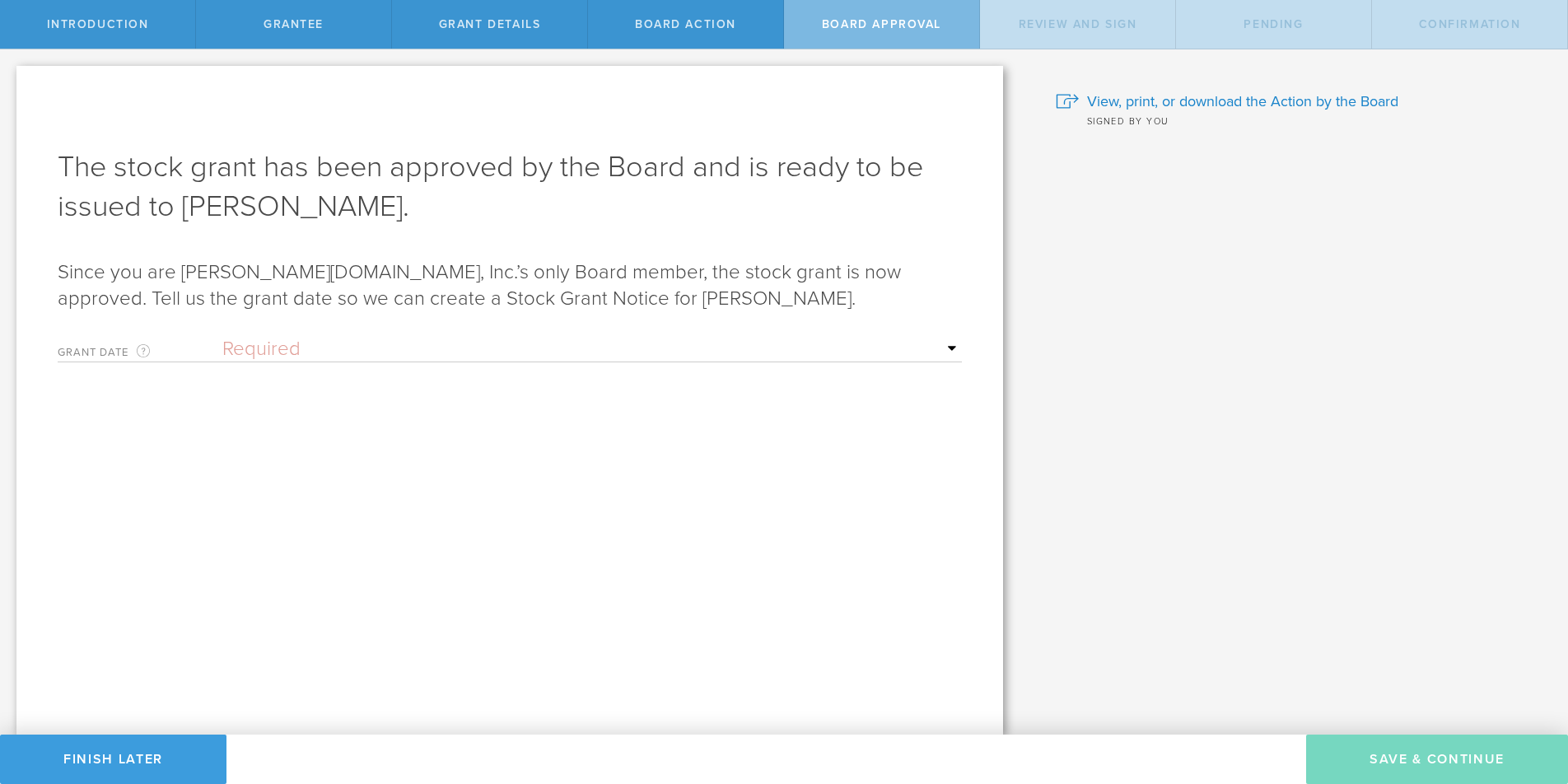
click at [276, 350] on select "Required Upon grantee's signature A specific date" at bounding box center [592, 349] width 740 height 25
select select "uponGranteeSignature"
click at [222, 337] on select "Required Upon grantee's signature A specific date" at bounding box center [592, 349] width 740 height 25
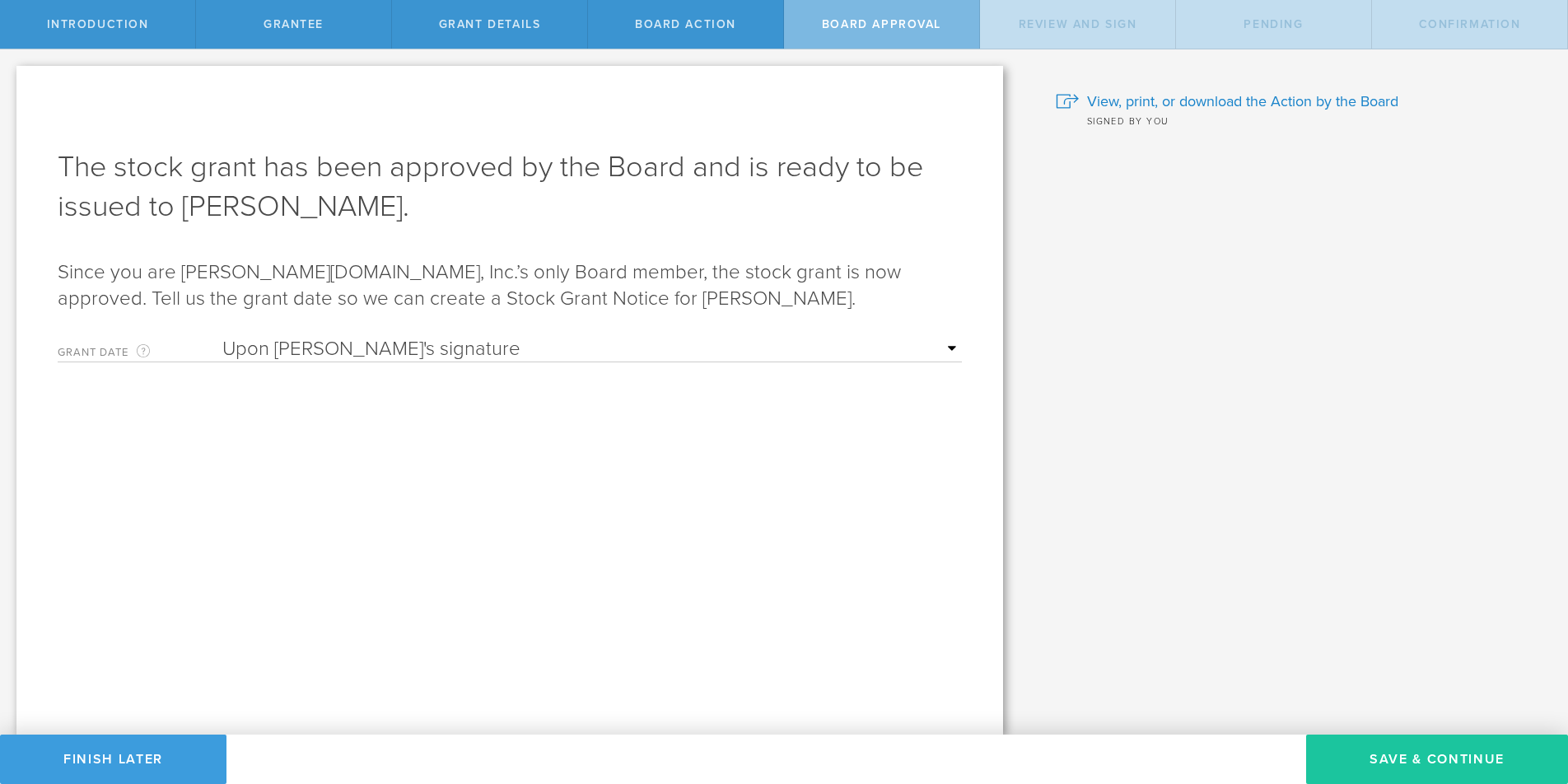
click at [1439, 756] on button "Save & Continue" at bounding box center [1437, 759] width 261 height 49
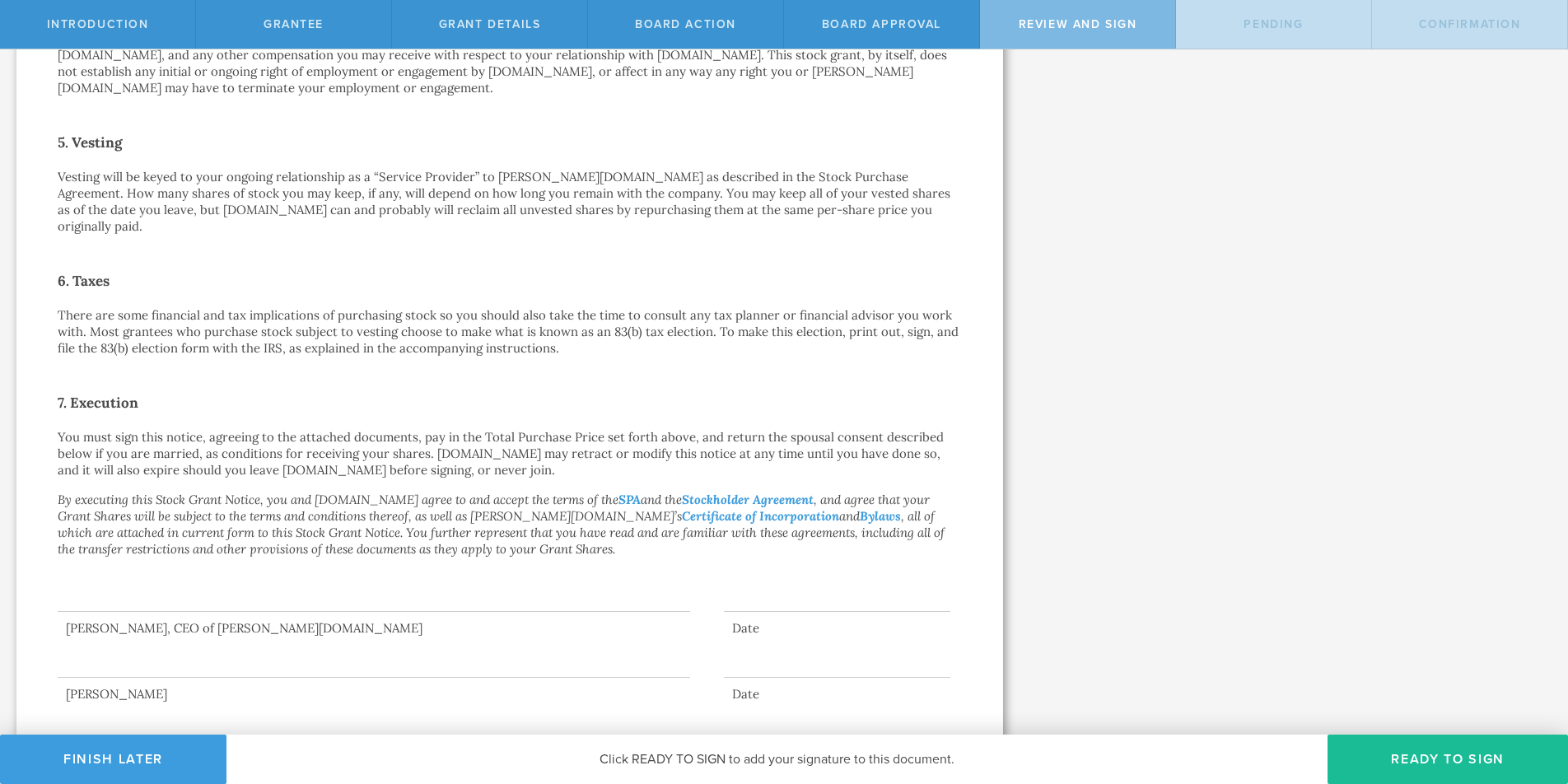
scroll to position [939, 0]
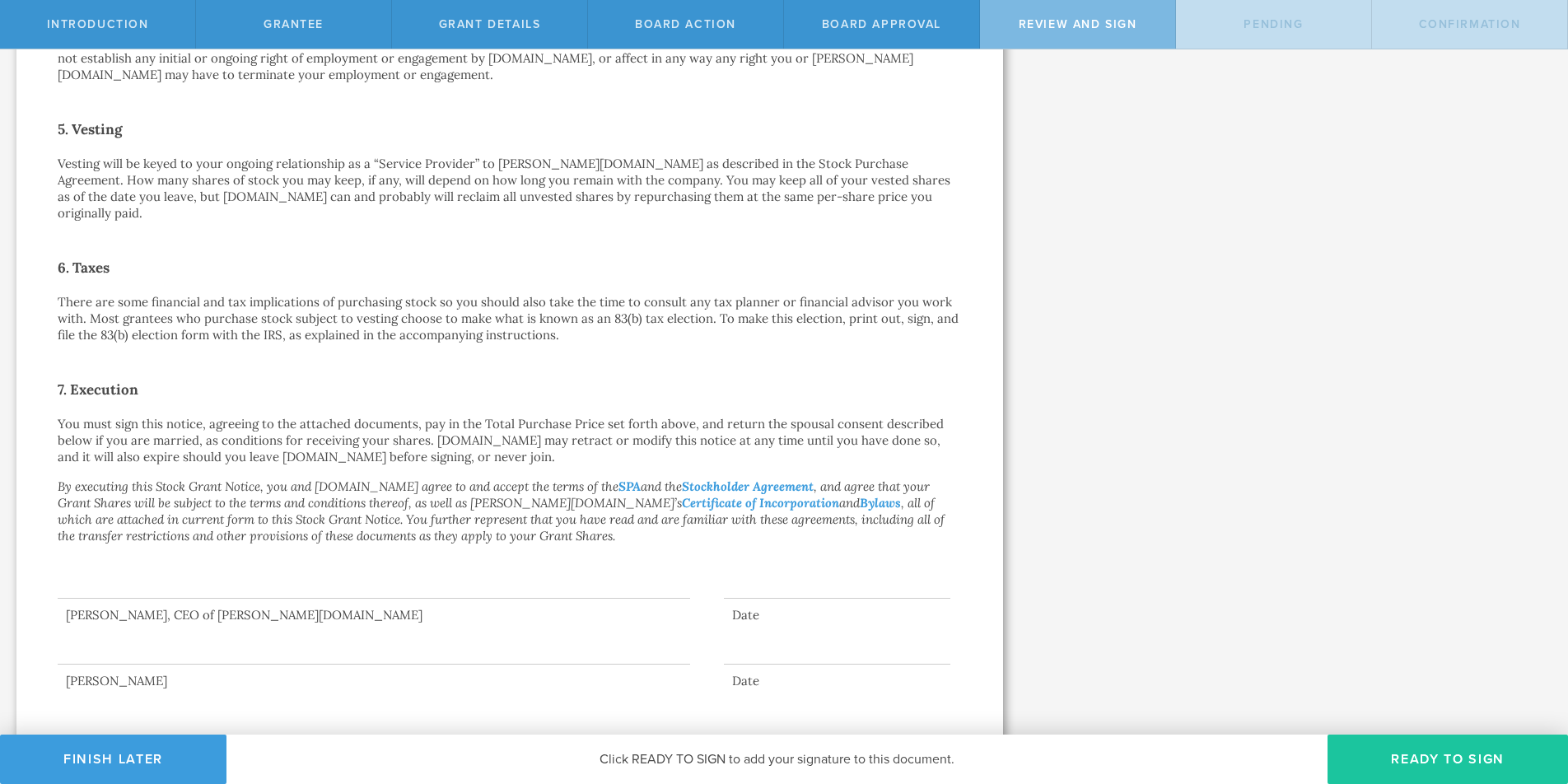
click at [1436, 763] on button "Ready to Sign" at bounding box center [1448, 759] width 241 height 49
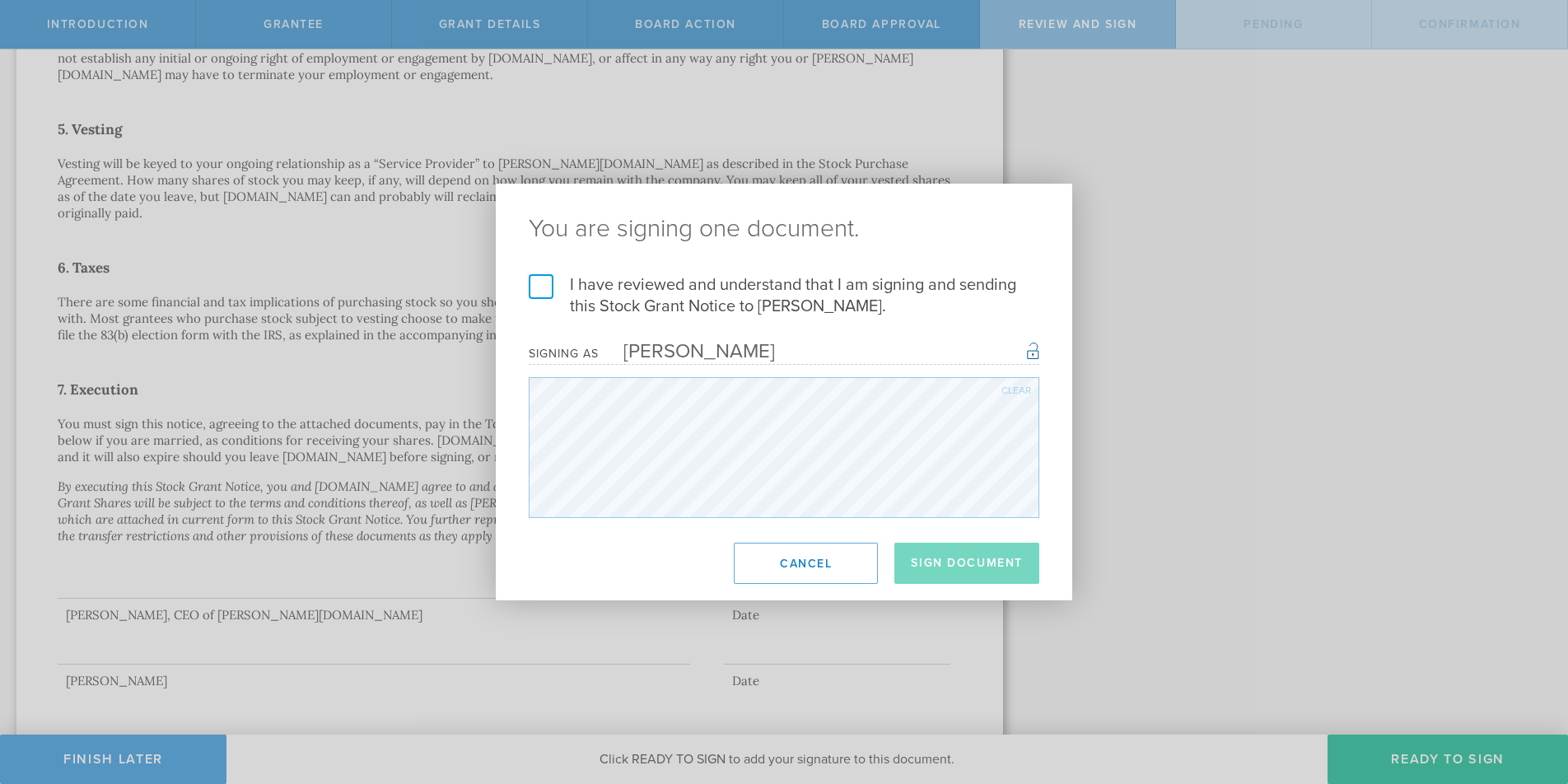
click at [541, 287] on label "I have reviewed and understand that I am signing and sending this Stock Grant N…" at bounding box center [784, 295] width 510 height 43
click at [0, 0] on input "I have reviewed and understand that I am signing and sending this Stock Grant N…" at bounding box center [0, 0] width 0 height 0
click at [970, 563] on button "Sign Document" at bounding box center [967, 563] width 145 height 41
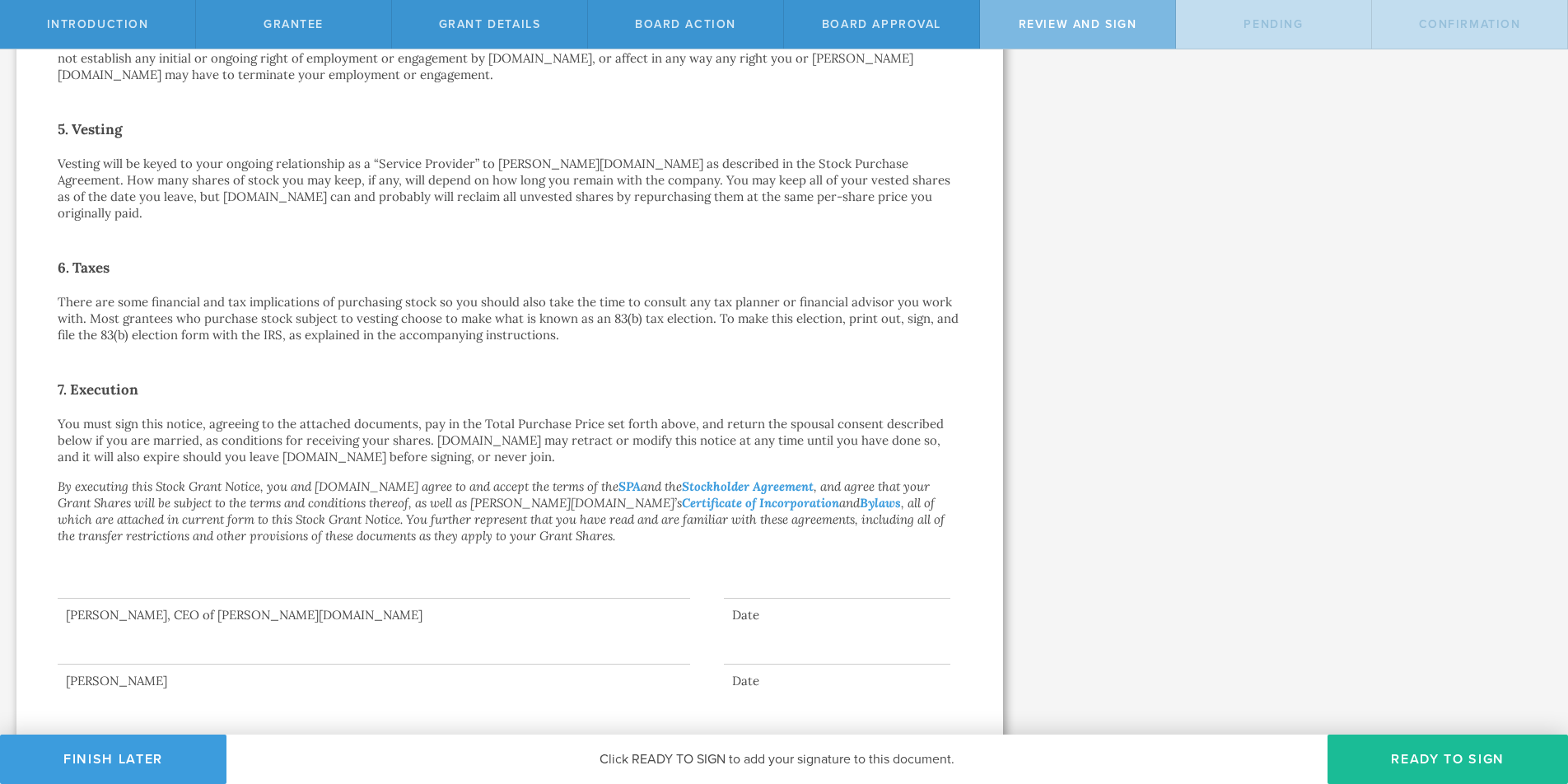
scroll to position [0, 0]
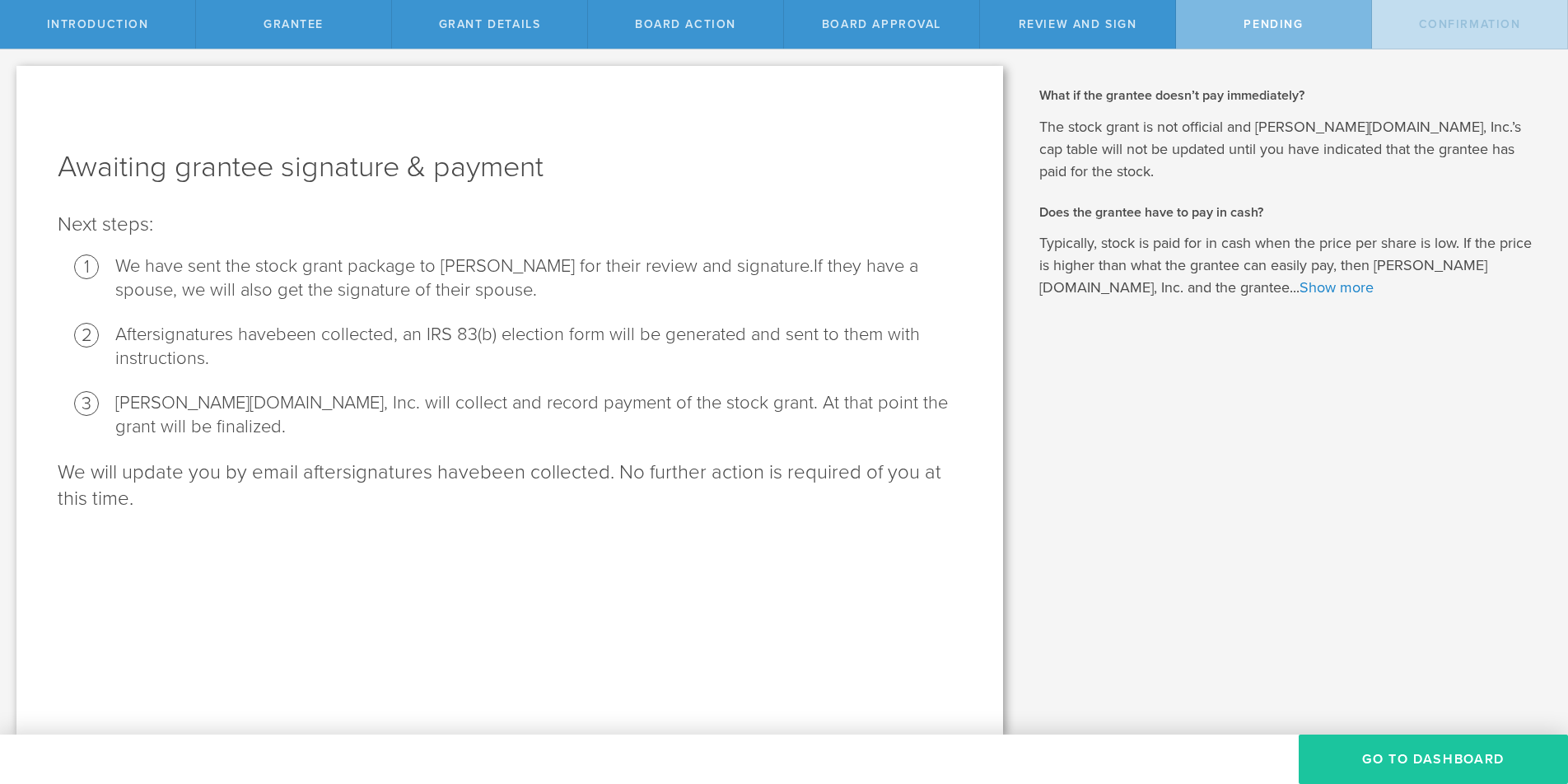
click at [1421, 762] on button "Go To Dashboard" at bounding box center [1433, 759] width 270 height 49
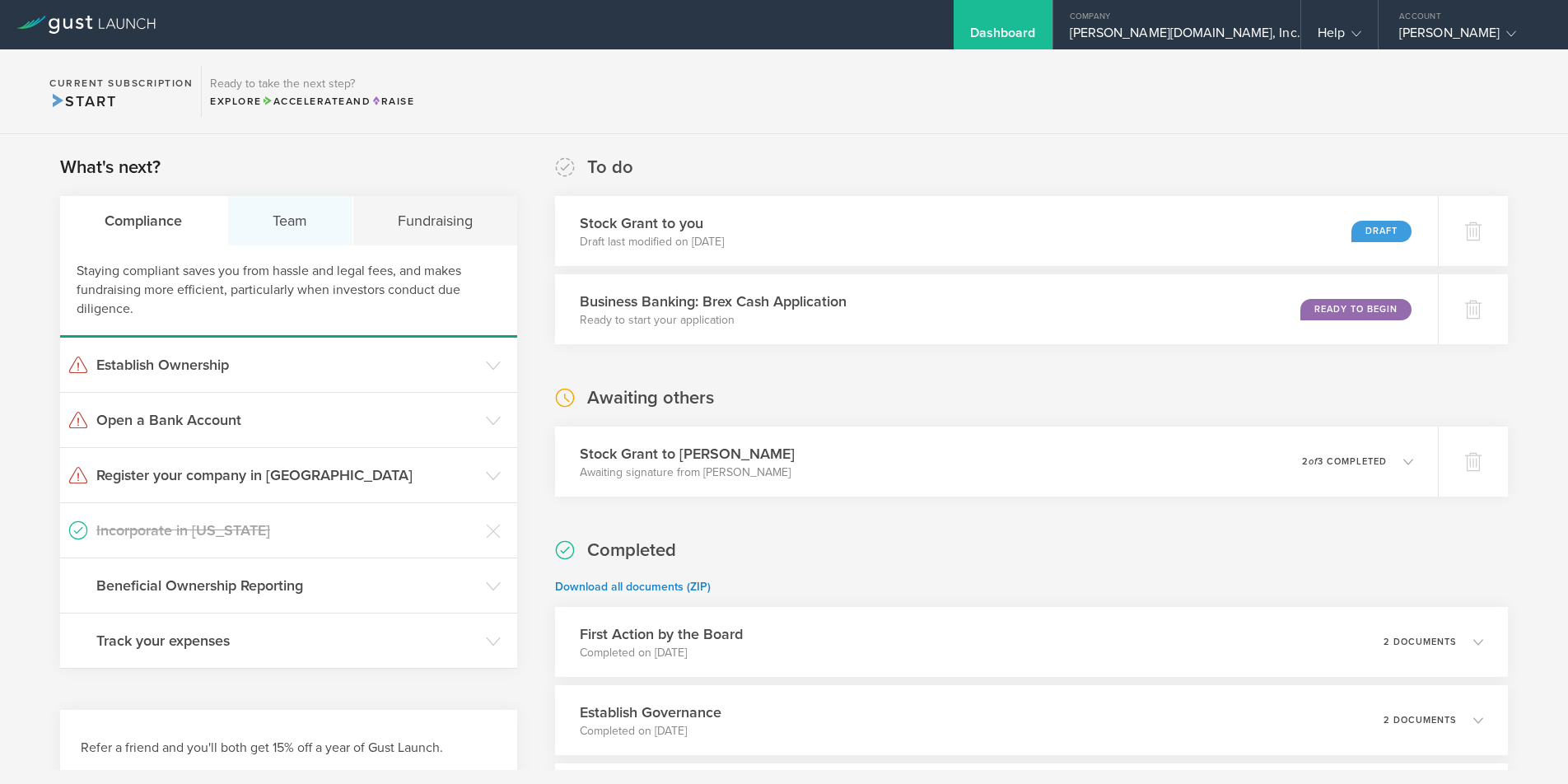
click at [286, 210] on div "Team" at bounding box center [290, 221] width 125 height 49
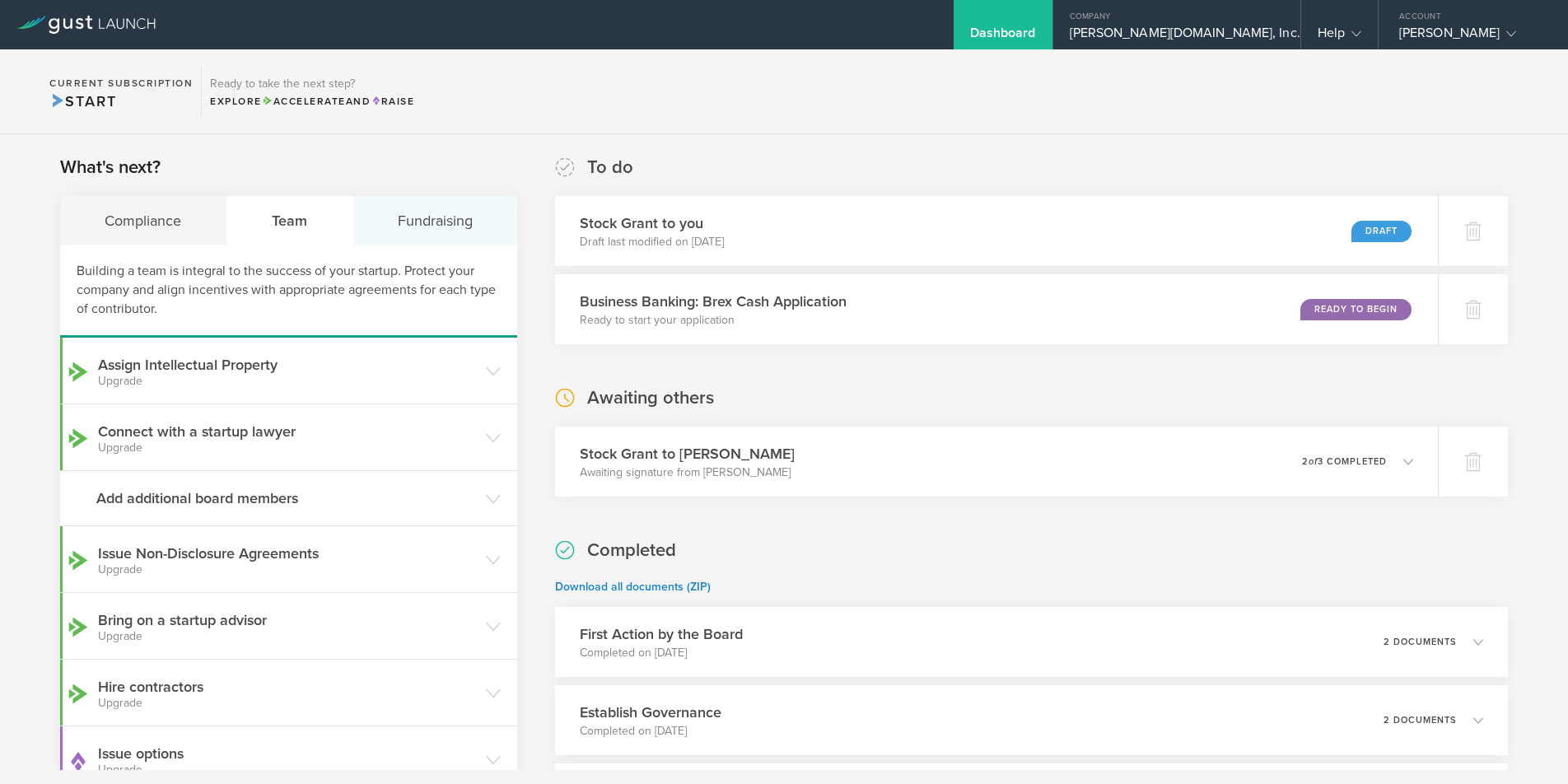
click at [436, 219] on div "Fundraising" at bounding box center [436, 221] width 165 height 49
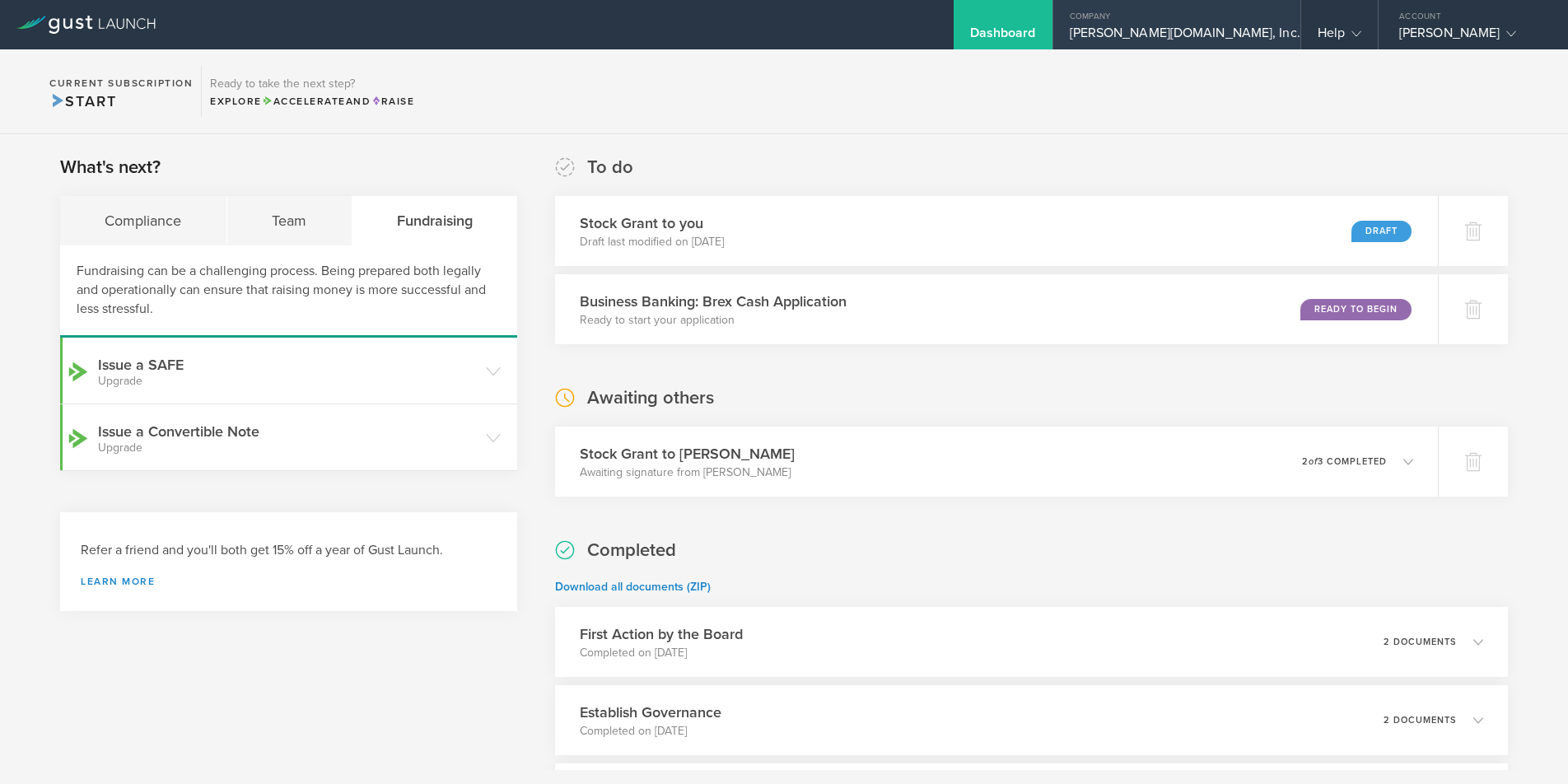
click at [1300, 31] on gust-icon at bounding box center [1308, 33] width 16 height 16
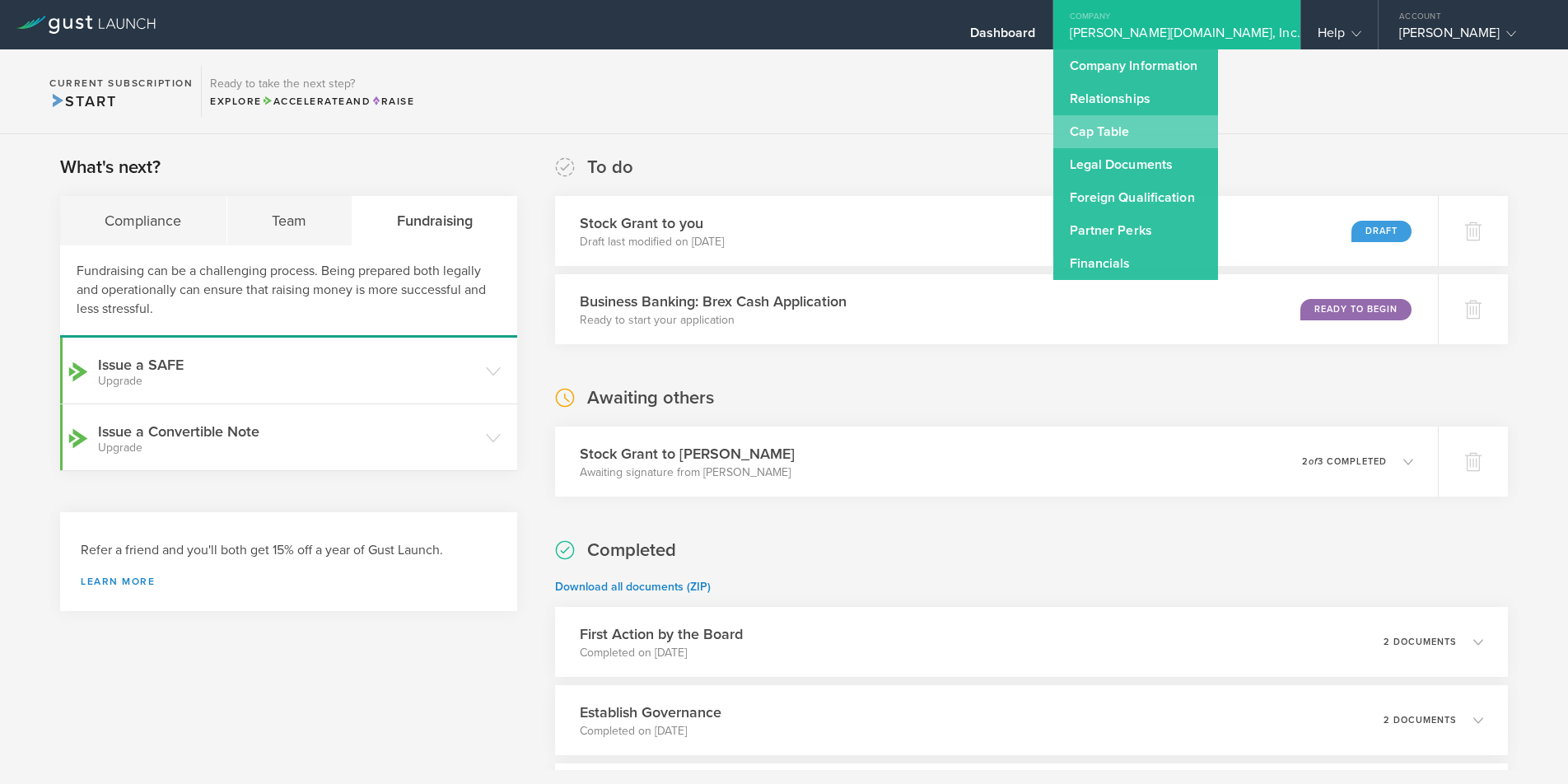
click at [1213, 133] on link "Cap Table" at bounding box center [1135, 132] width 165 height 33
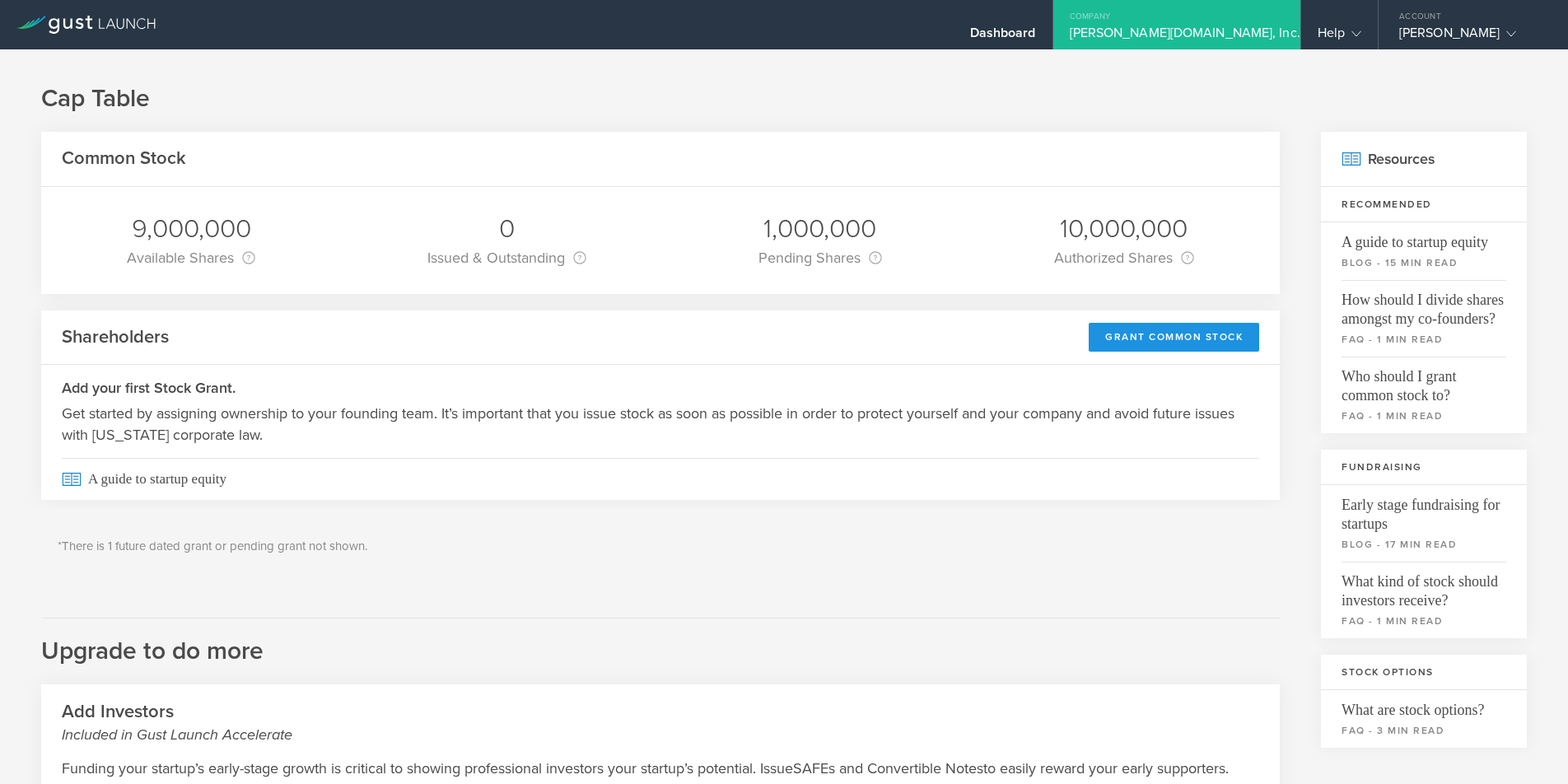
click at [1164, 328] on div "Grant Common Stock" at bounding box center [1173, 337] width 170 height 29
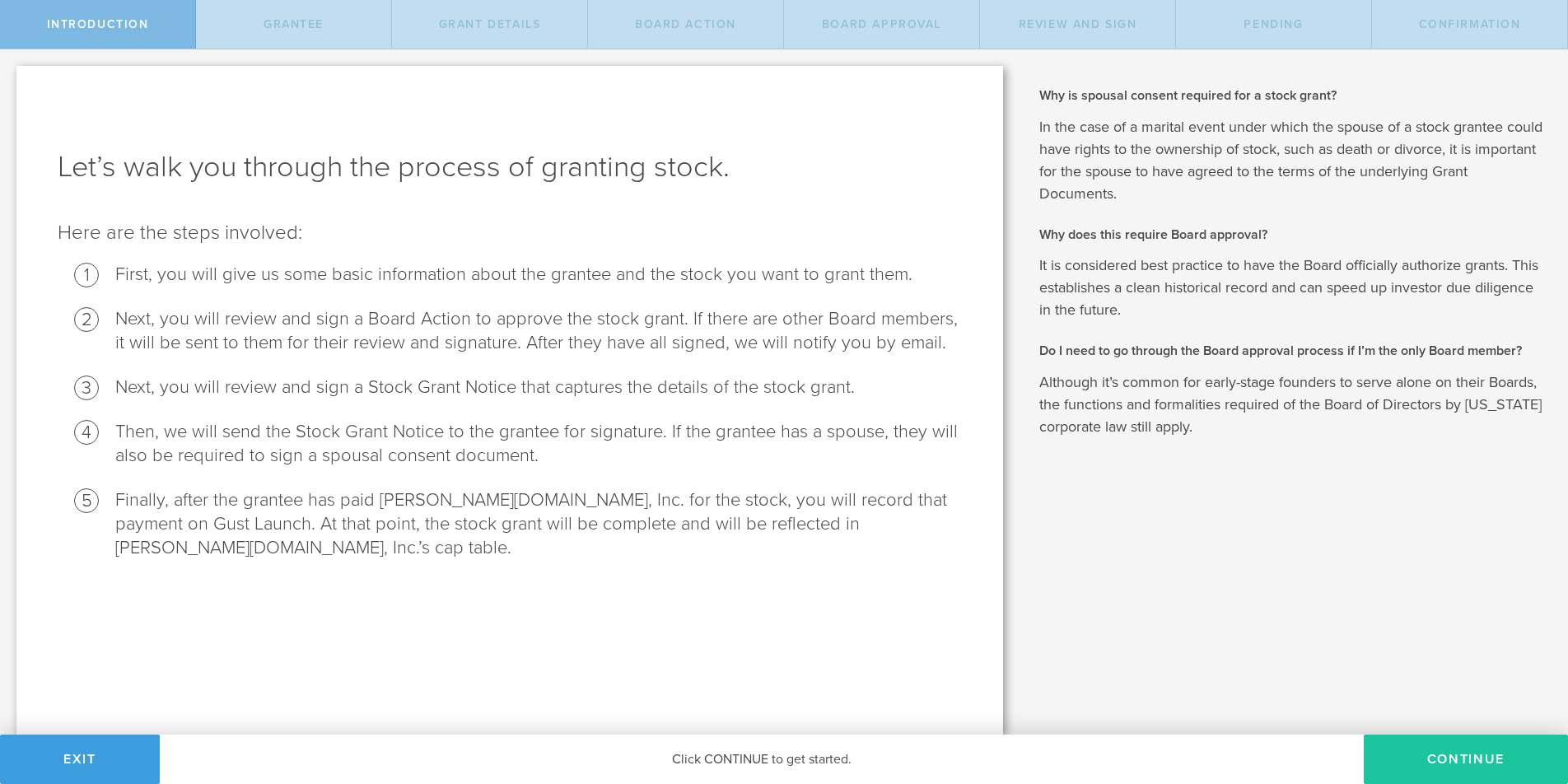
click at [1456, 760] on button "Continue" at bounding box center [1466, 759] width 204 height 49
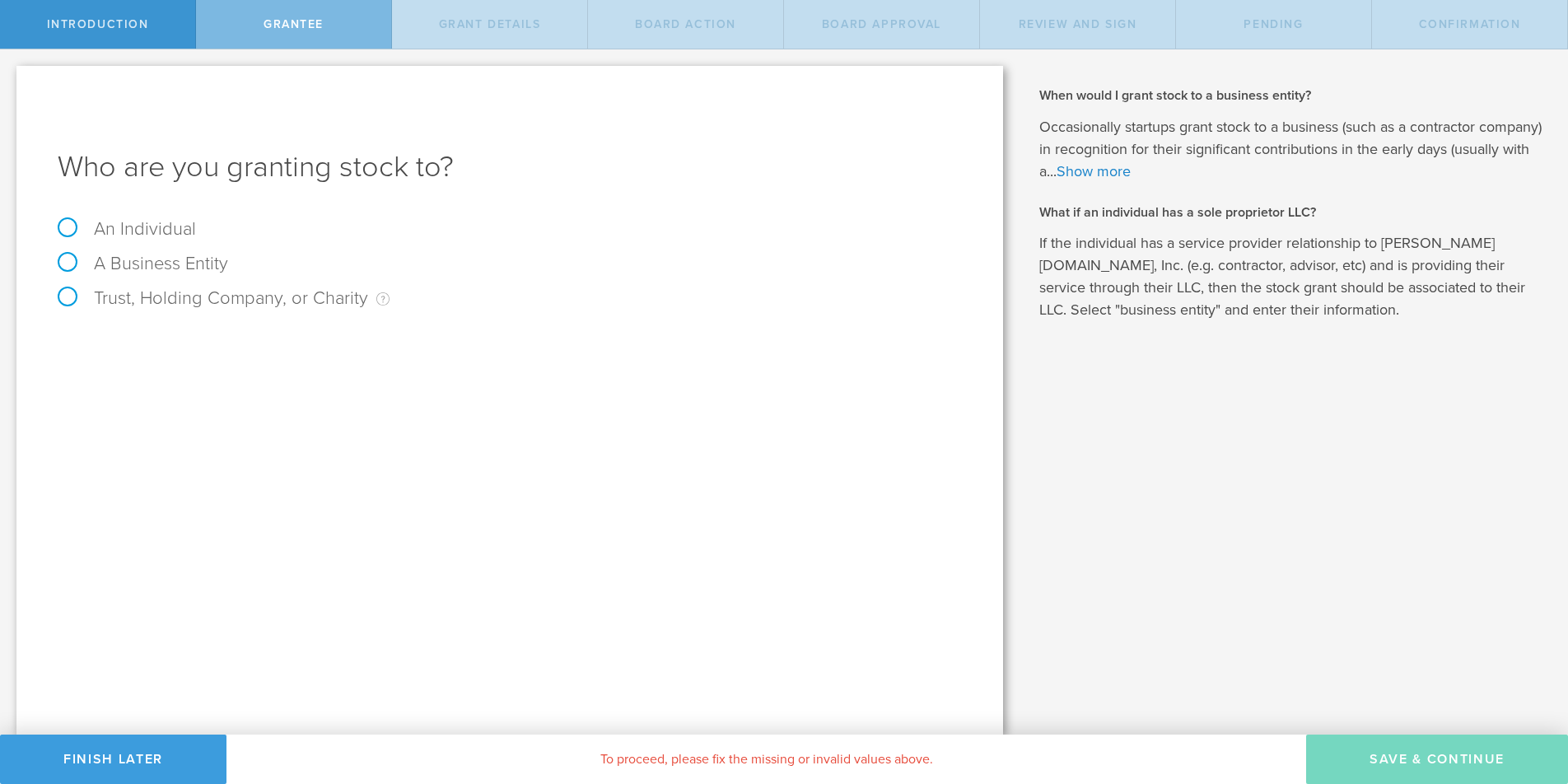
click at [66, 297] on label "Trust, Holding Company, or Charity An individual that has a service provider re…" at bounding box center [223, 298] width 332 height 22
click at [11, 76] on input "Trust, Holding Company, or Charity An individual that has a service provider re…" at bounding box center [5, 62] width 11 height 26
radio input "true"
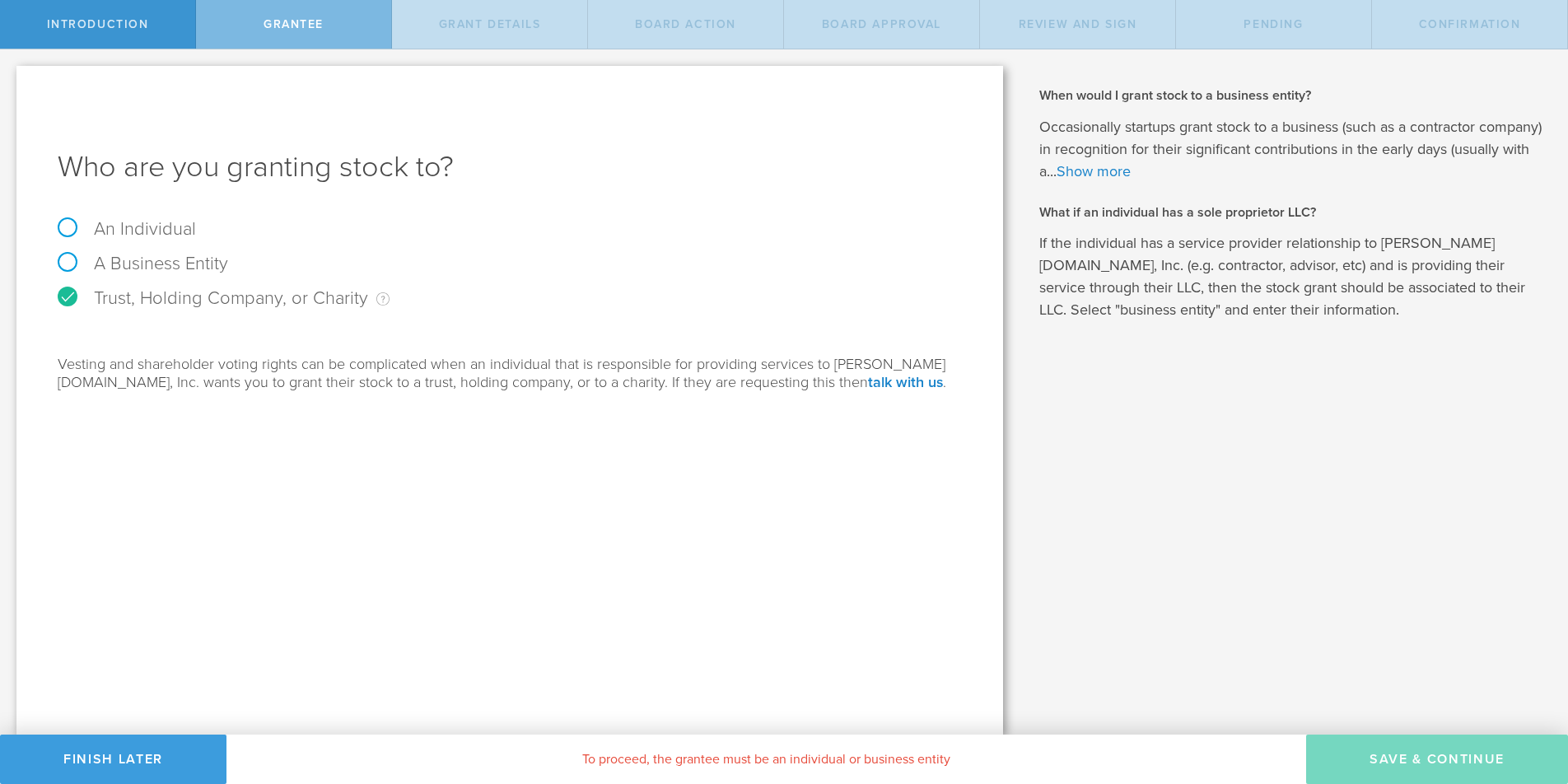
click at [144, 222] on label "An Individual" at bounding box center [127, 230] width 138 height 22
click at [11, 76] on input "An Individual" at bounding box center [5, 62] width 11 height 26
radio input "true"
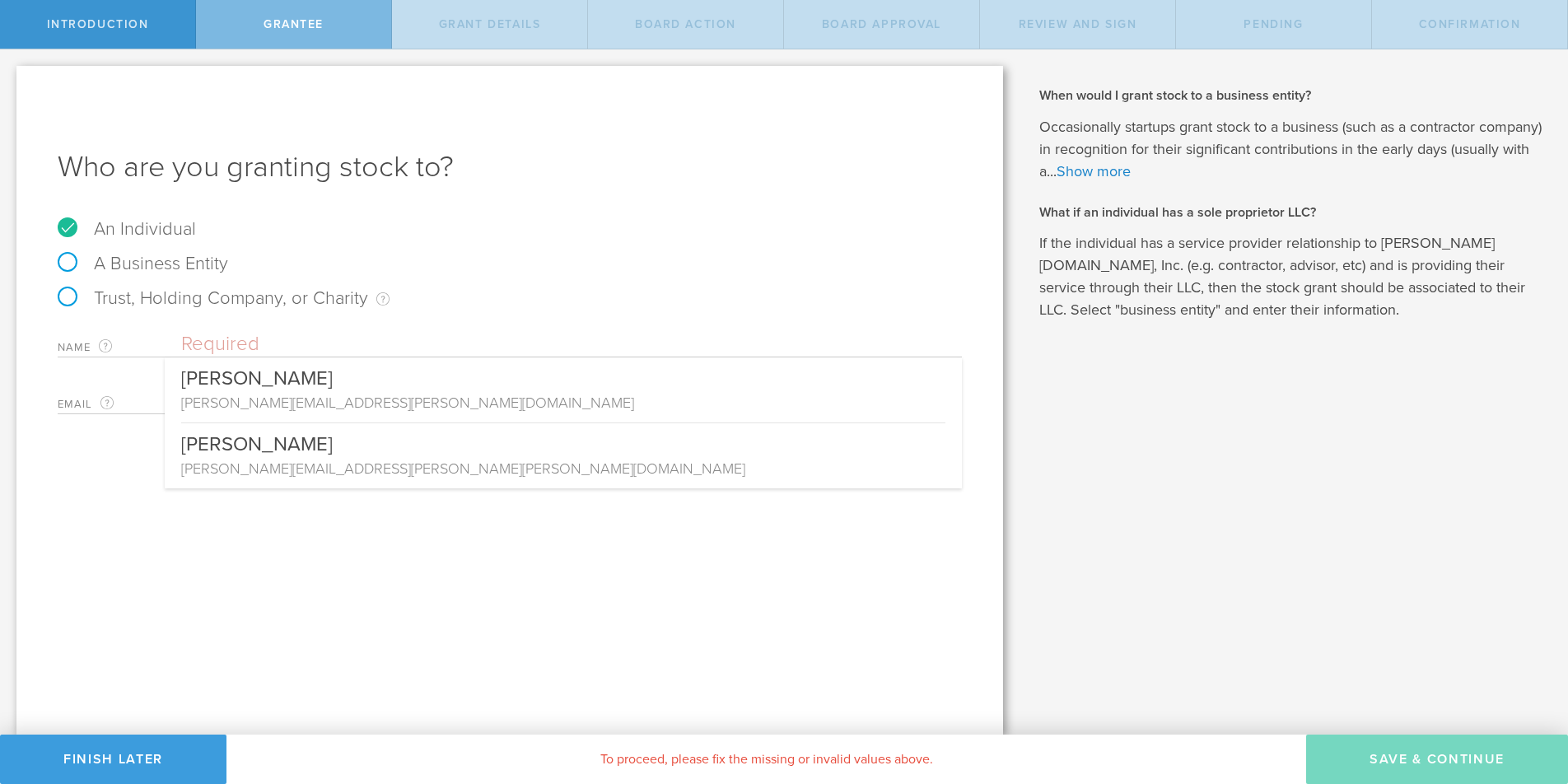
click at [200, 354] on input "text" at bounding box center [571, 344] width 781 height 25
click at [211, 340] on input "text" at bounding box center [571, 344] width 781 height 25
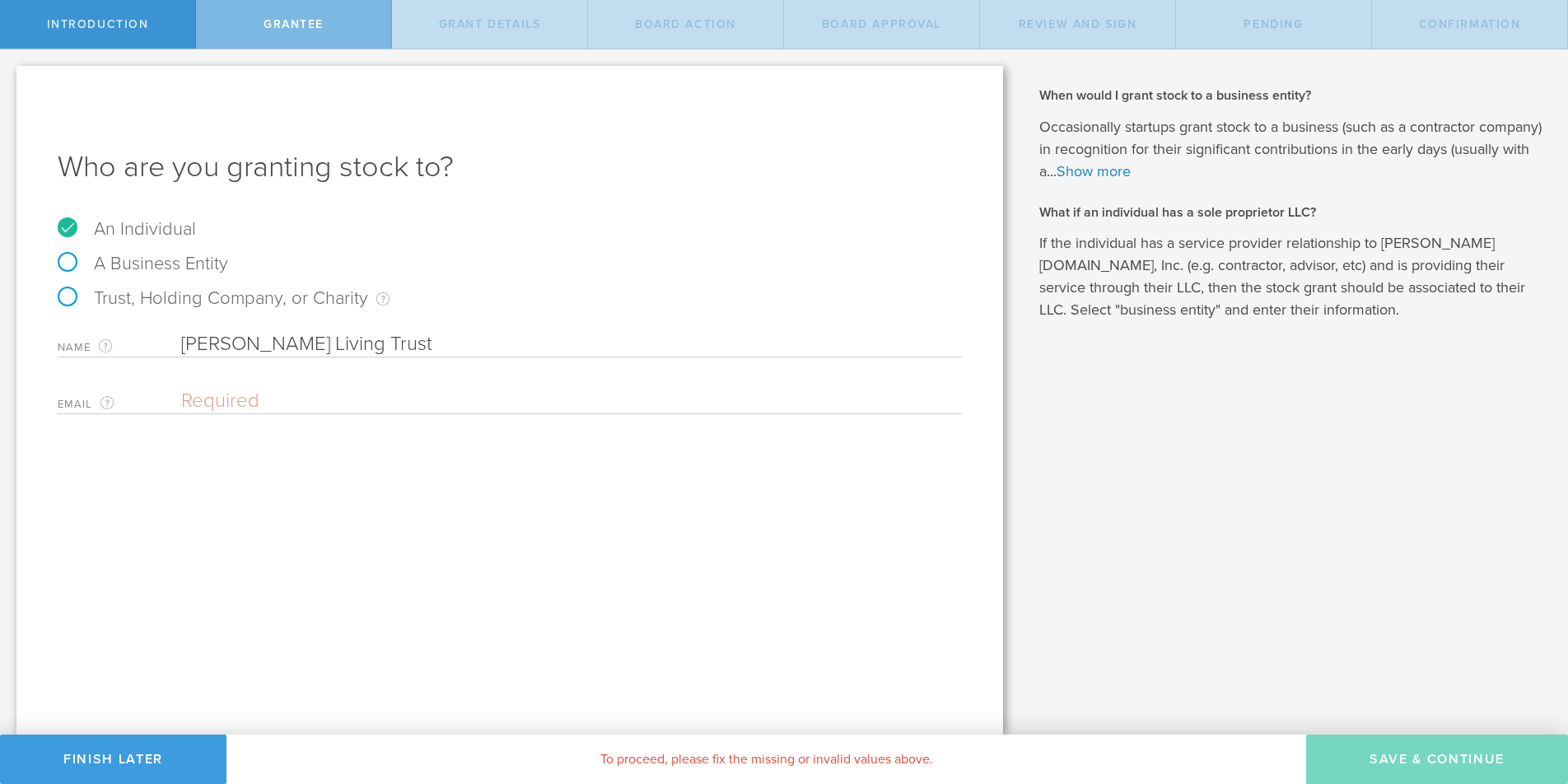
type input "Alberto Santalo Living Trust"
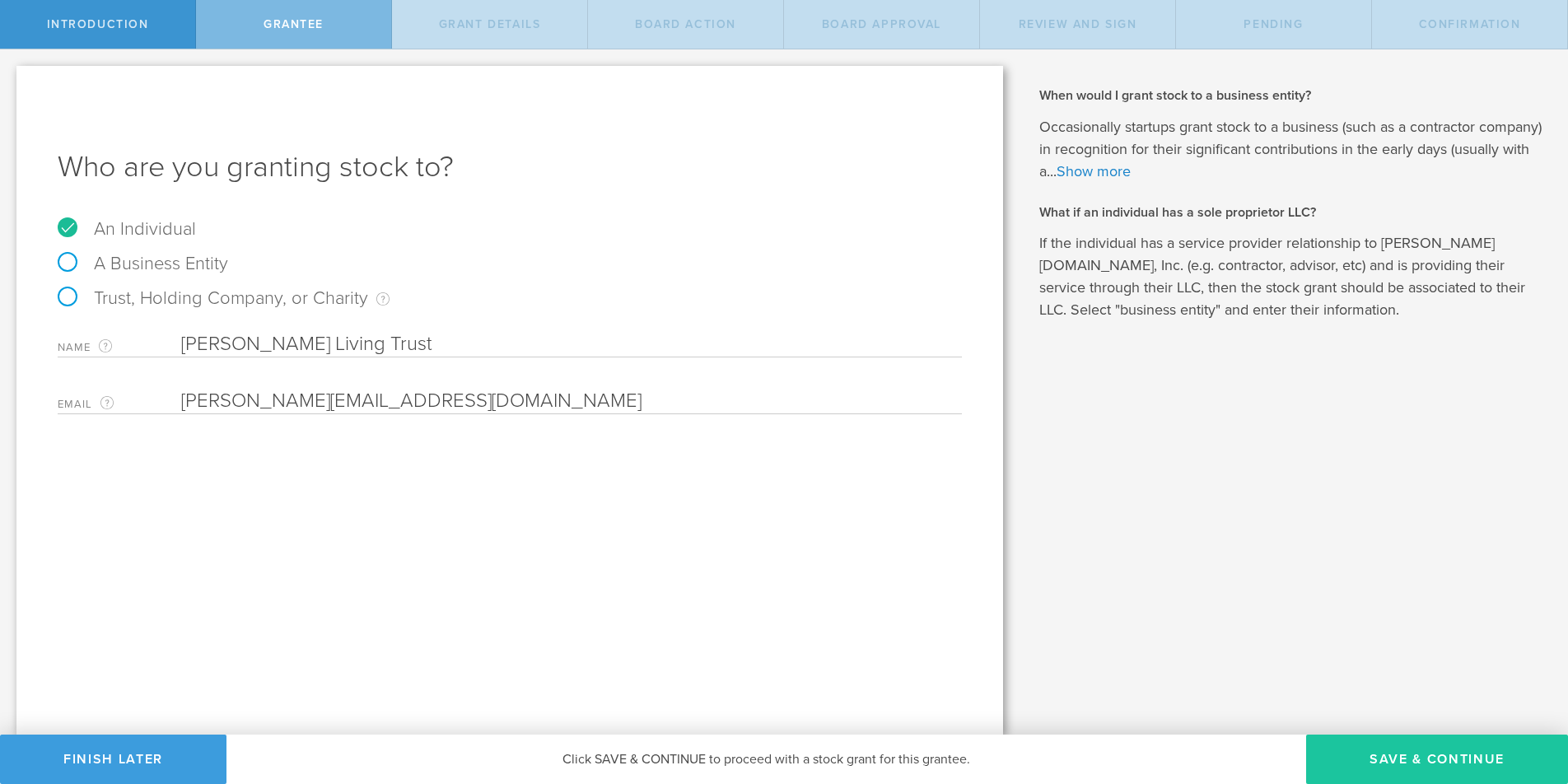
type input "albert.santalo@gmail.com"
click at [1431, 763] on button "Save & Continue" at bounding box center [1437, 759] width 261 height 49
type input "48"
type input "12"
select select "none"
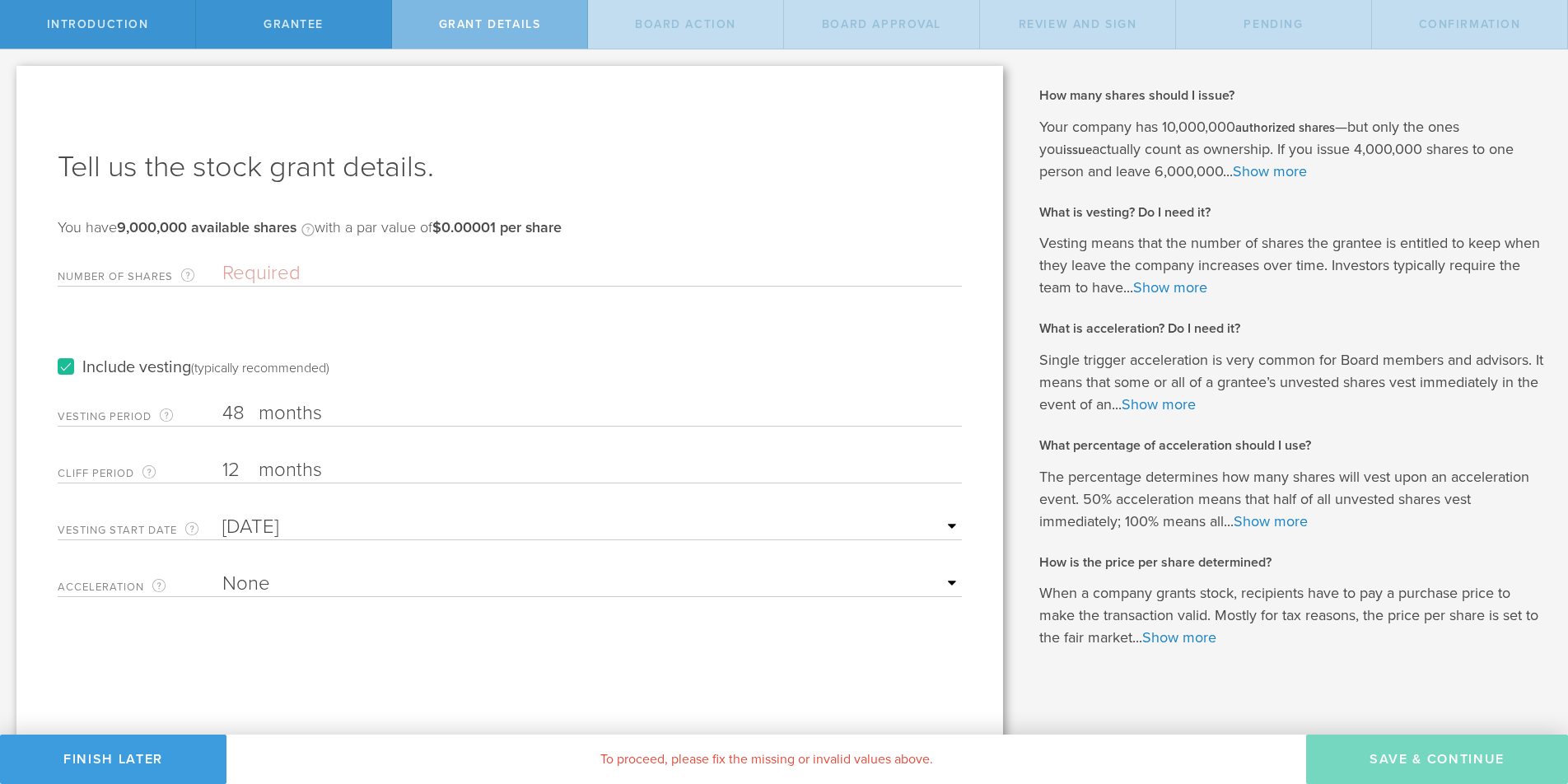
click at [261, 277] on input "Number of Shares The total amount of stock the company is granting to this reci…" at bounding box center [592, 273] width 740 height 25
type input "4,250,000"
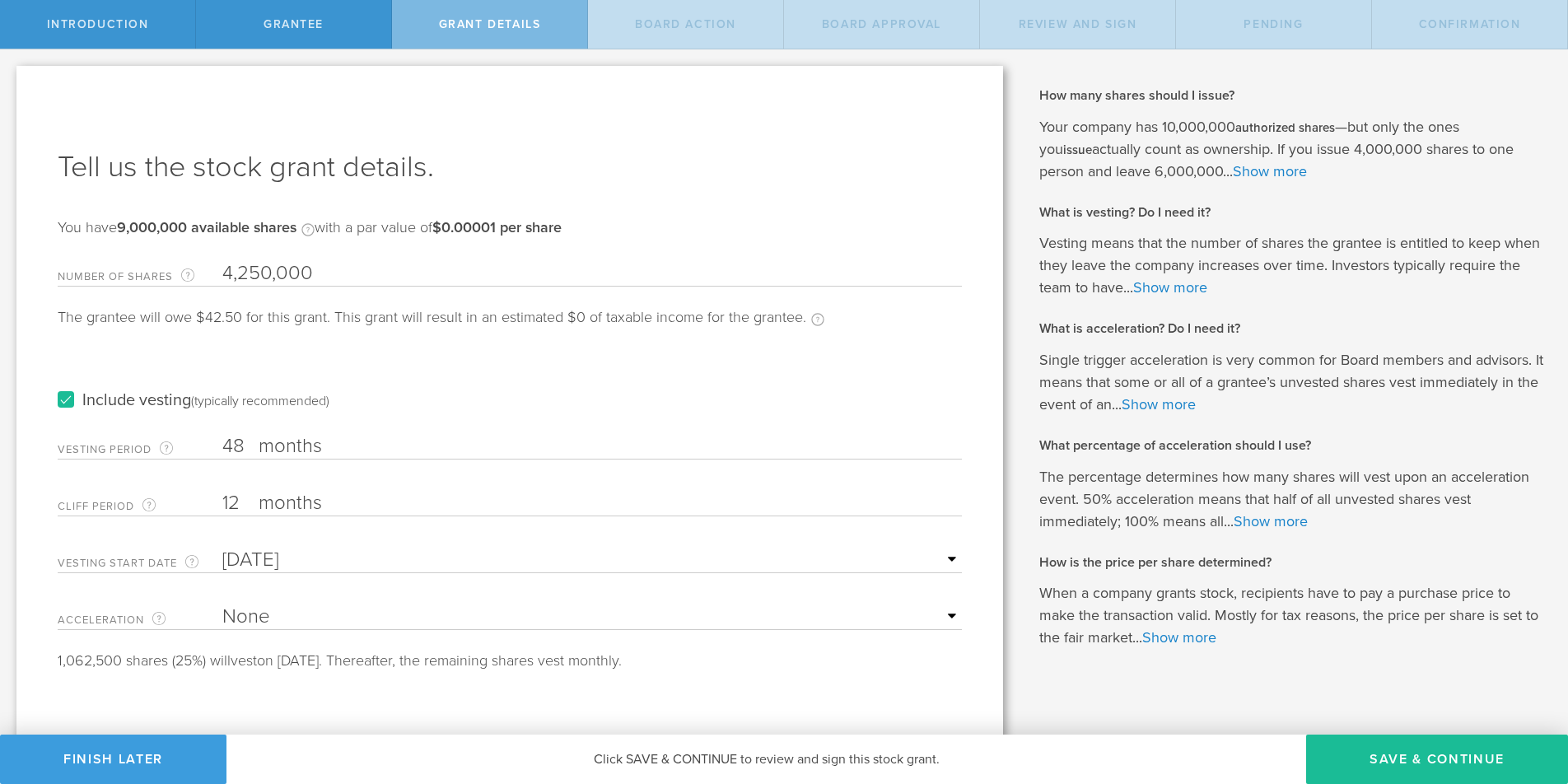
click at [240, 449] on input "48" at bounding box center [592, 446] width 740 height 25
type input "4"
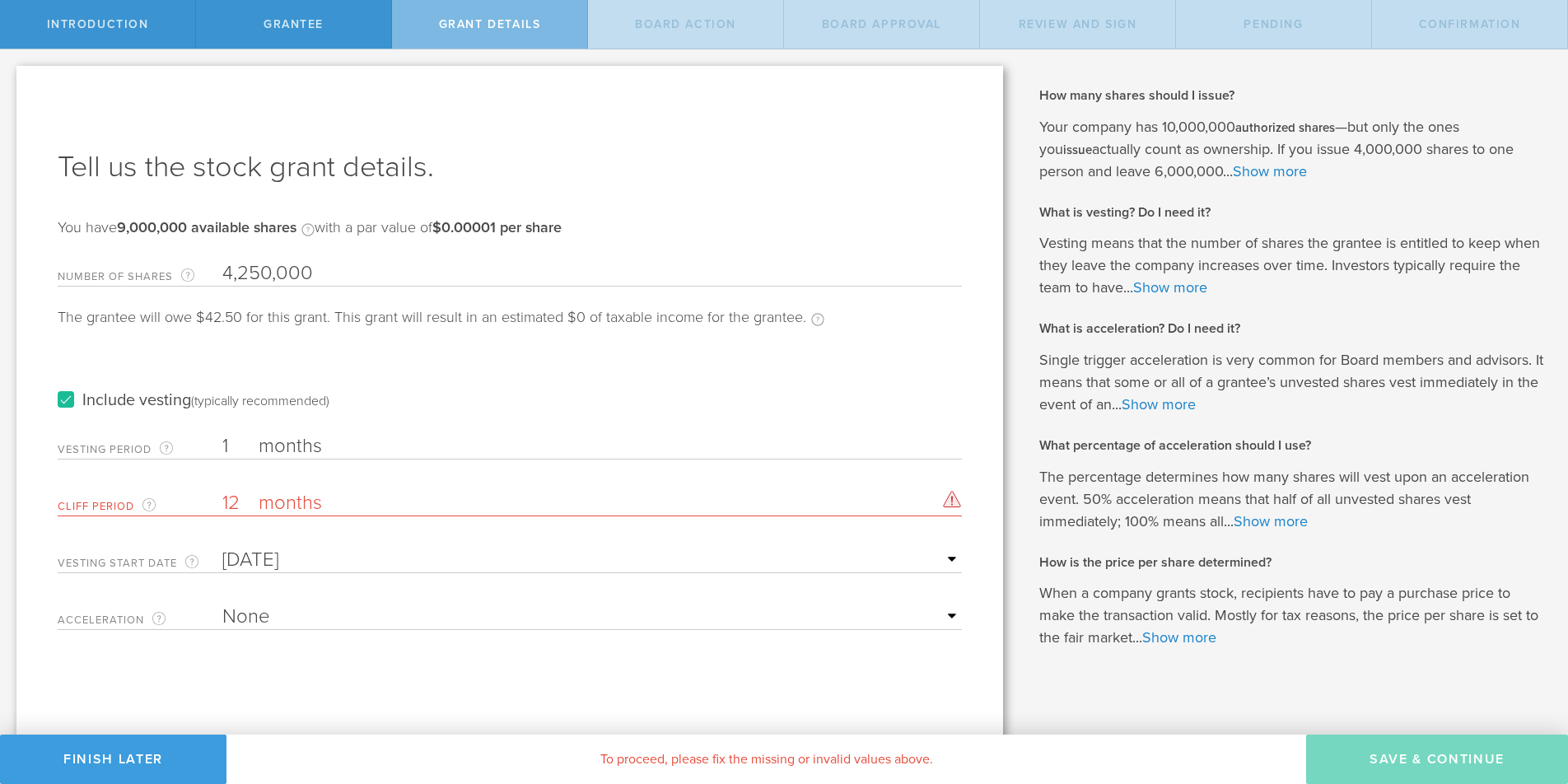
type input "1"
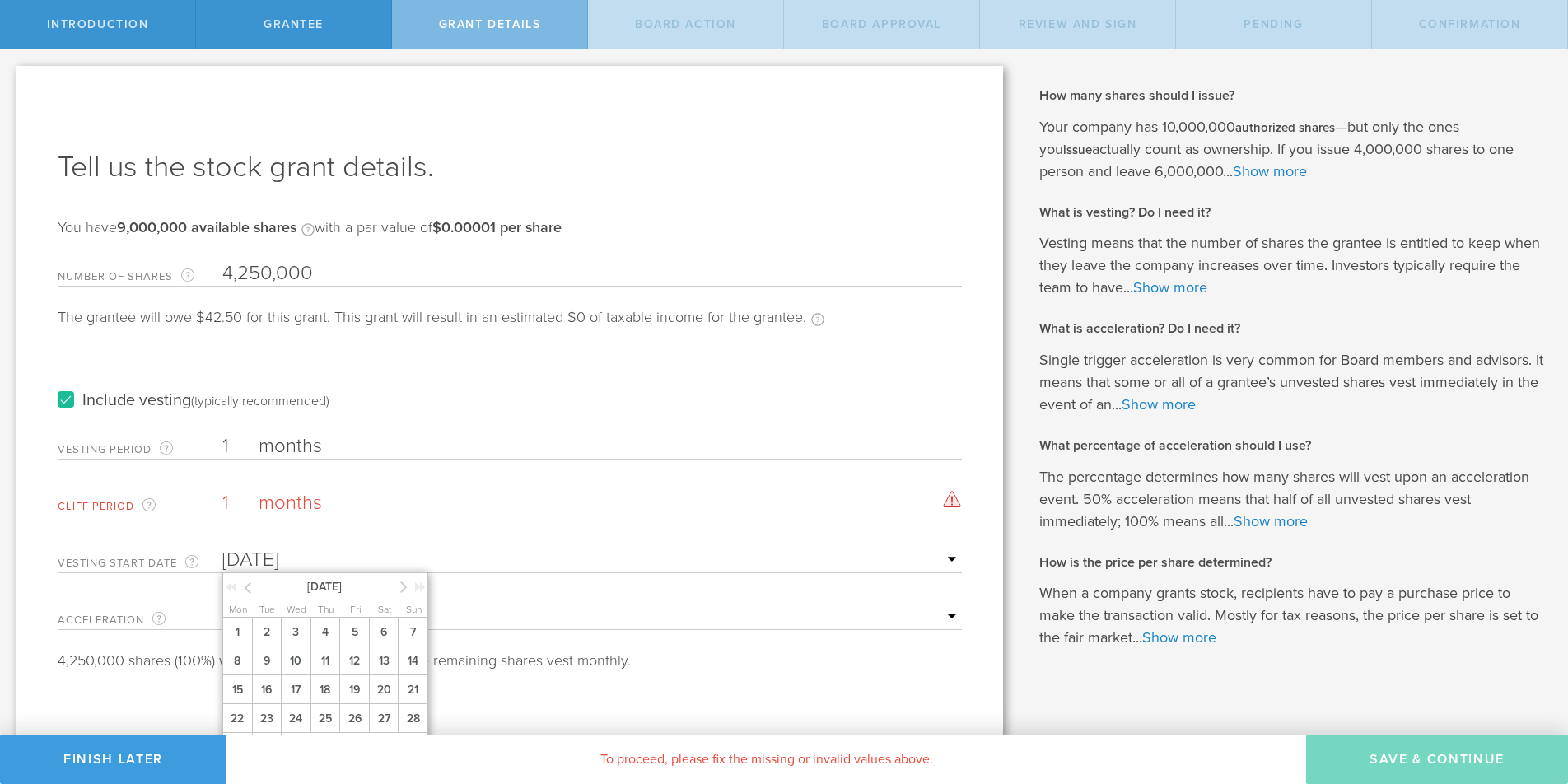
type input "Sep 14, 2025"
click at [347, 416] on div "Include vesting (typically recommended)" at bounding box center [509, 384] width 904 height 83
click at [260, 441] on label "months" at bounding box center [341, 448] width 165 height 28
click at [260, 441] on input "1" at bounding box center [592, 446] width 740 height 25
drag, startPoint x: 238, startPoint y: 450, endPoint x: 203, endPoint y: 441, distance: 36.1
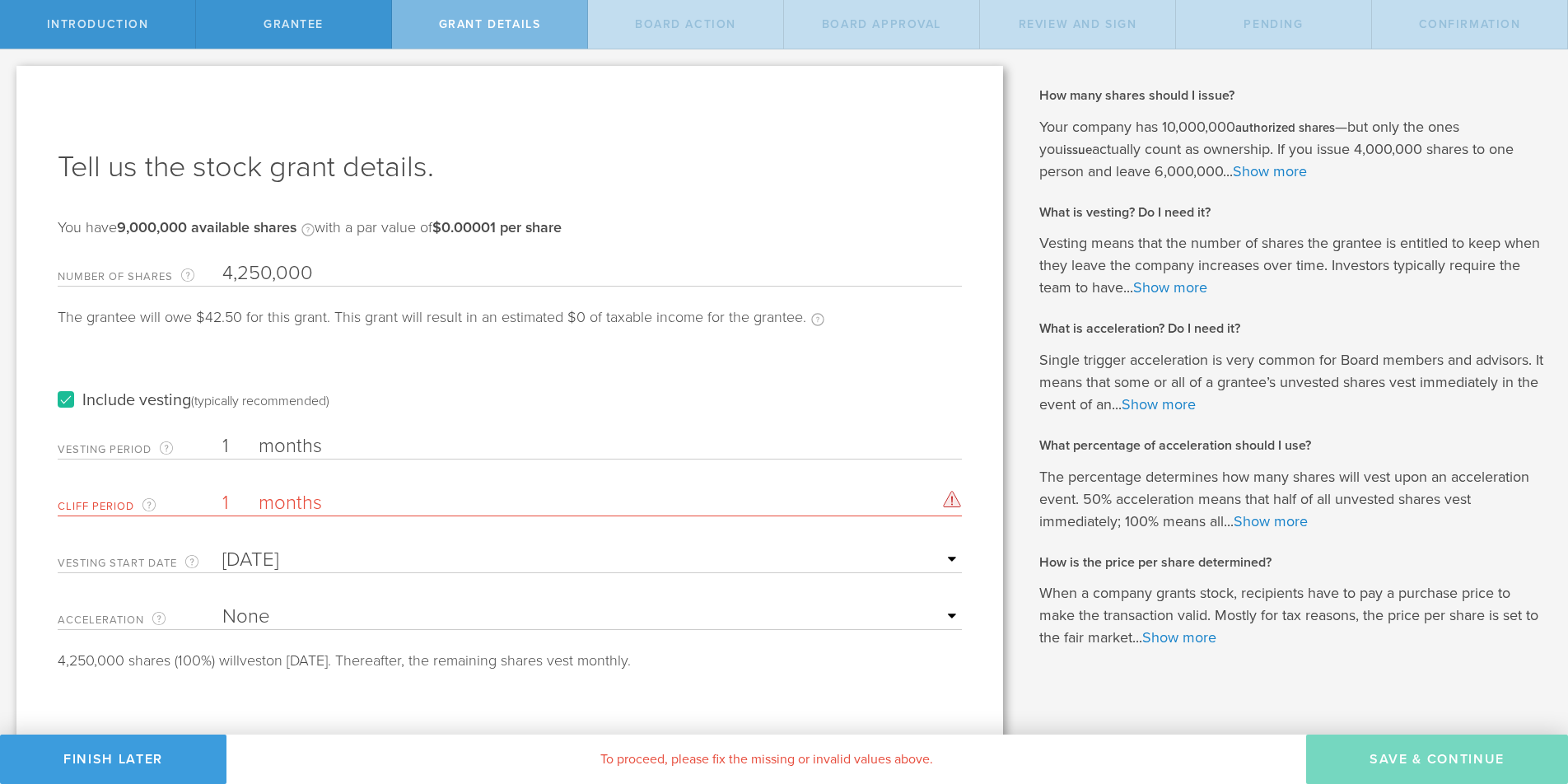
click at [200, 442] on div "Vesting Period The total number of months until vesting is complete. 1 months T…" at bounding box center [509, 442] width 904 height 34
click at [168, 449] on div "The total number of months until vesting is complete." at bounding box center [166, 448] width 13 height 13
click at [222, 449] on input "1" at bounding box center [592, 446] width 740 height 25
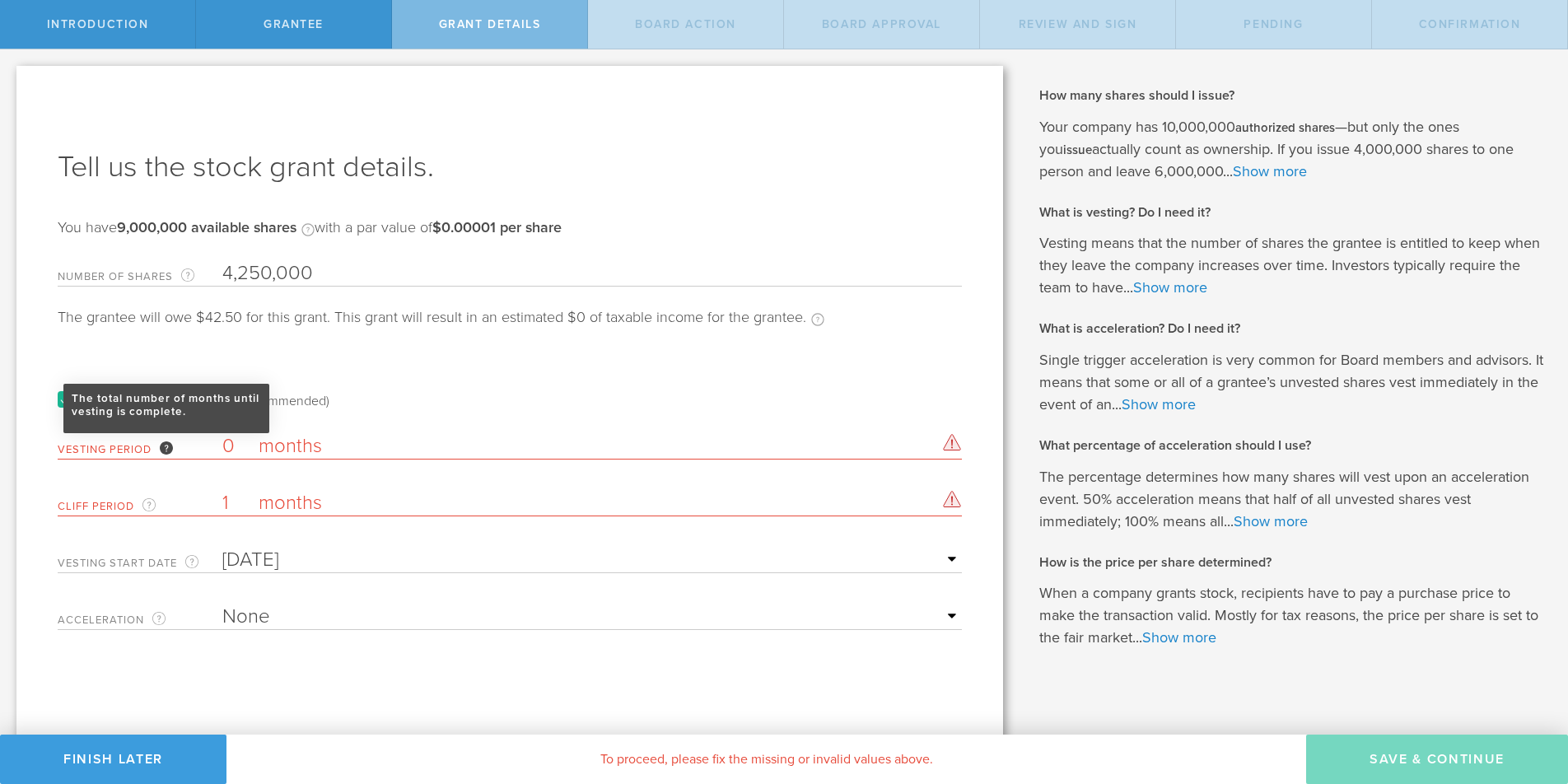
type input "0"
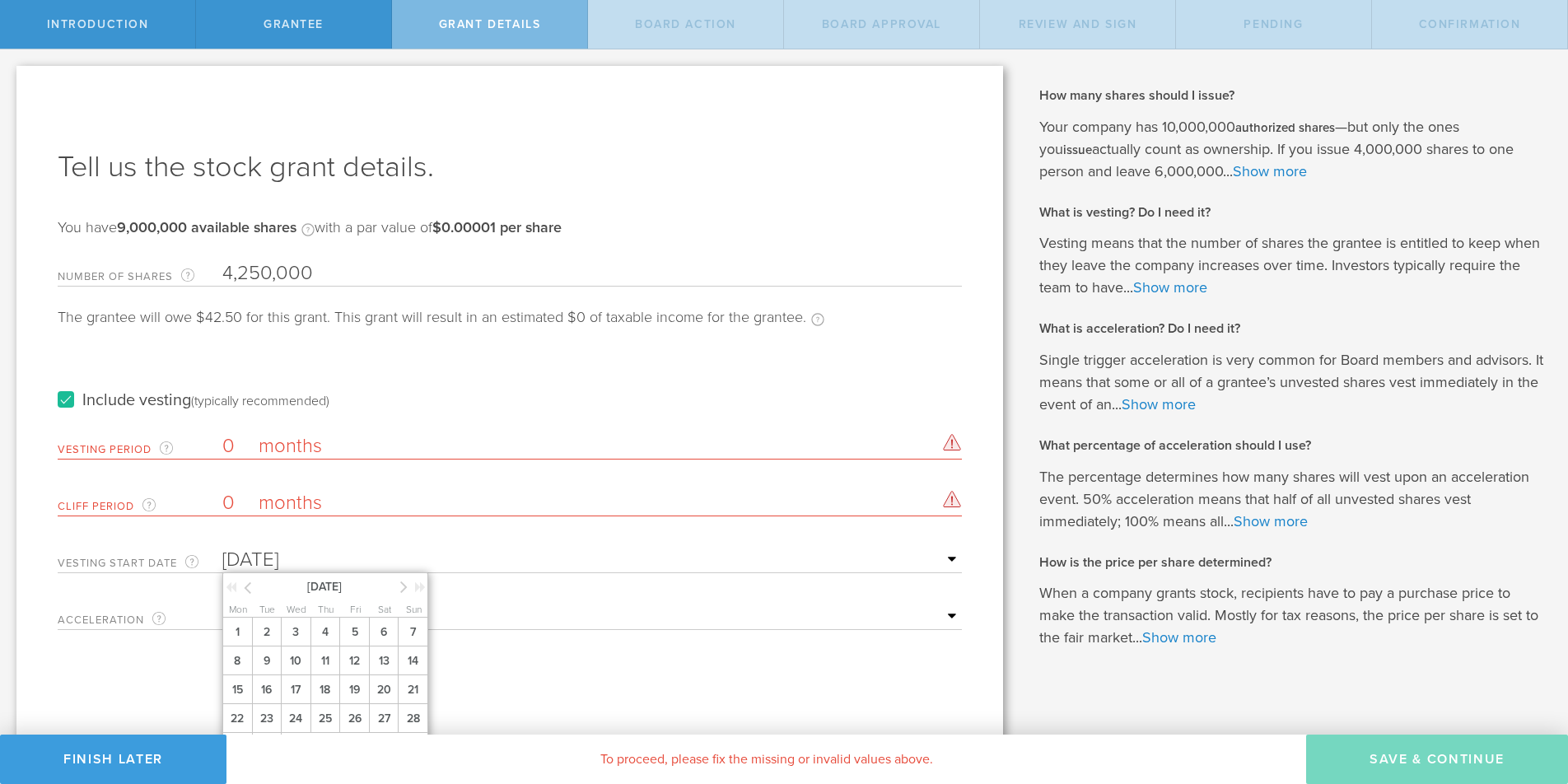
click at [267, 443] on label "months" at bounding box center [341, 448] width 165 height 28
click at [267, 443] on input "0" at bounding box center [592, 446] width 740 height 25
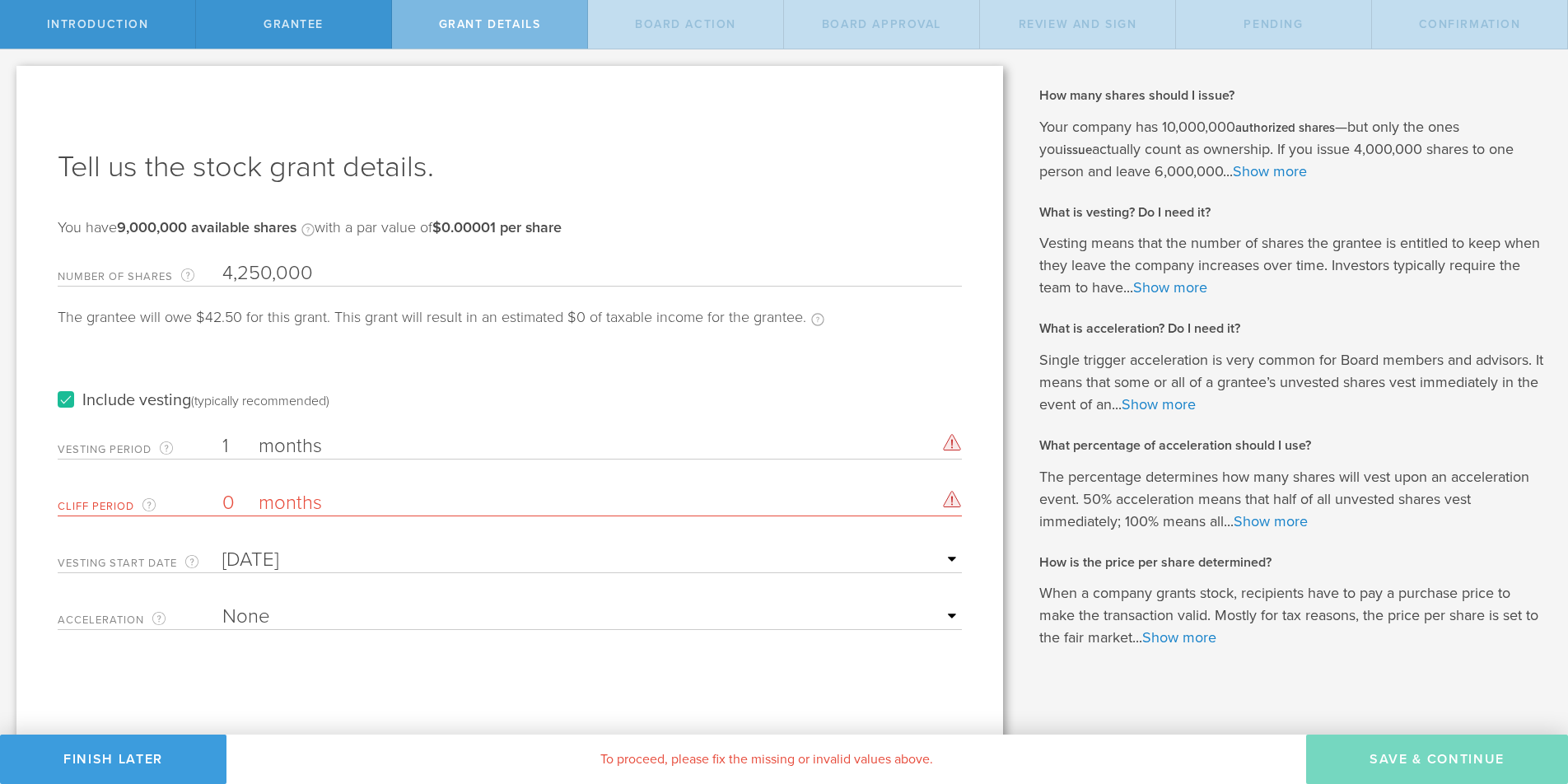
type input "1"
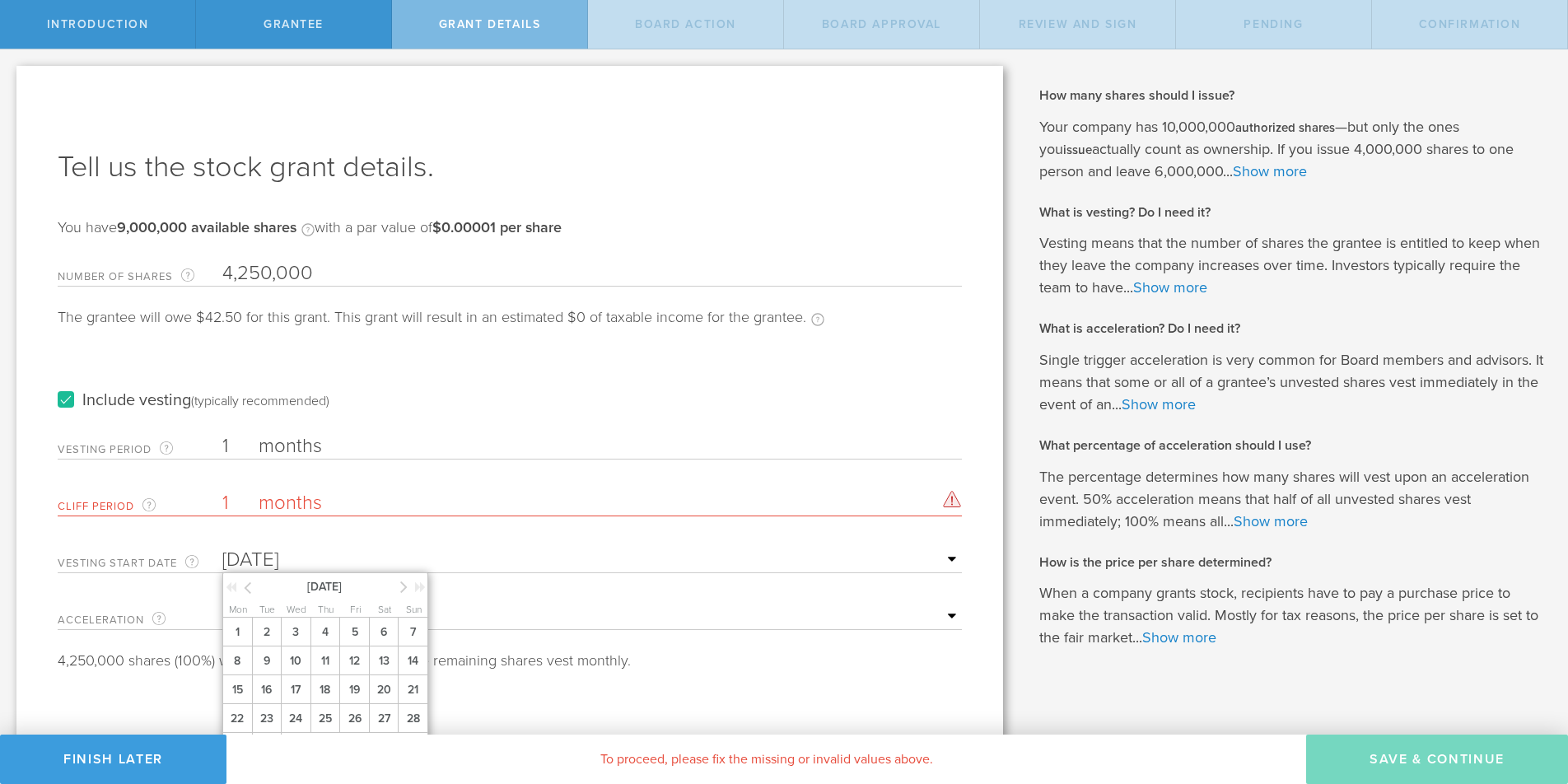
scroll to position [27, 0]
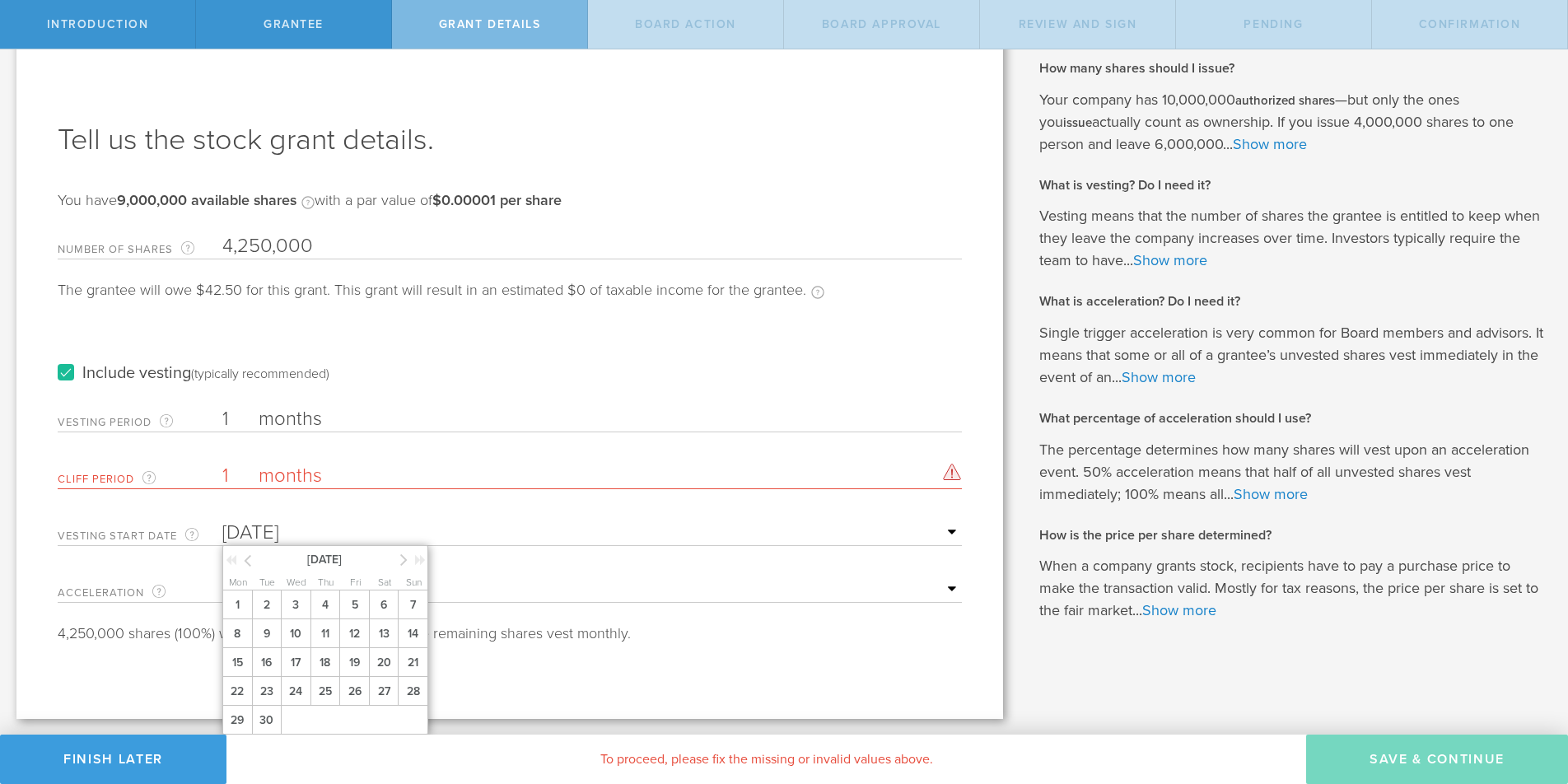
click at [245, 562] on icon at bounding box center [248, 561] width 7 height 21
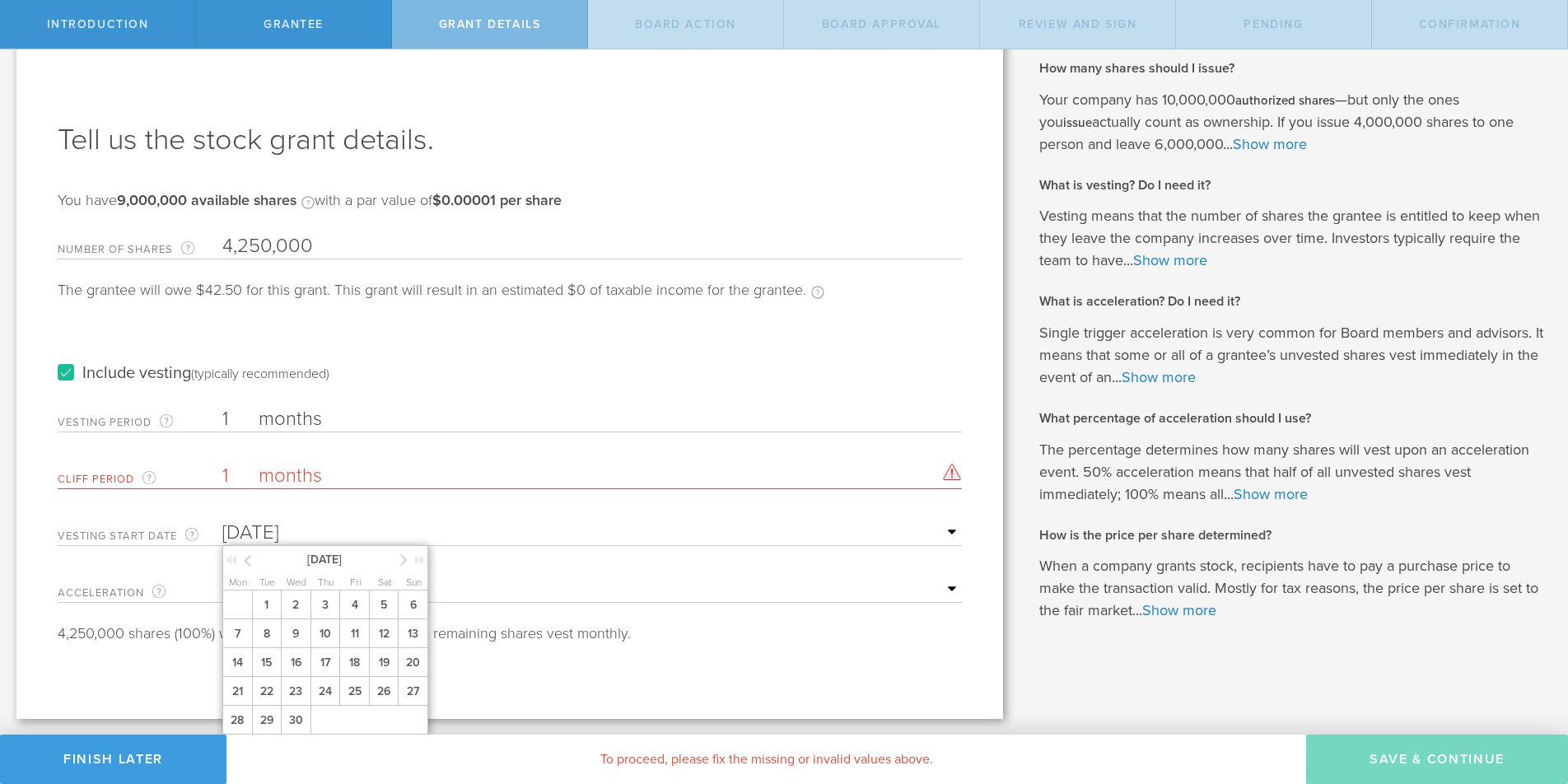
click at [245, 562] on icon at bounding box center [248, 561] width 7 height 21
click at [332, 627] on span "6" at bounding box center [325, 634] width 30 height 29
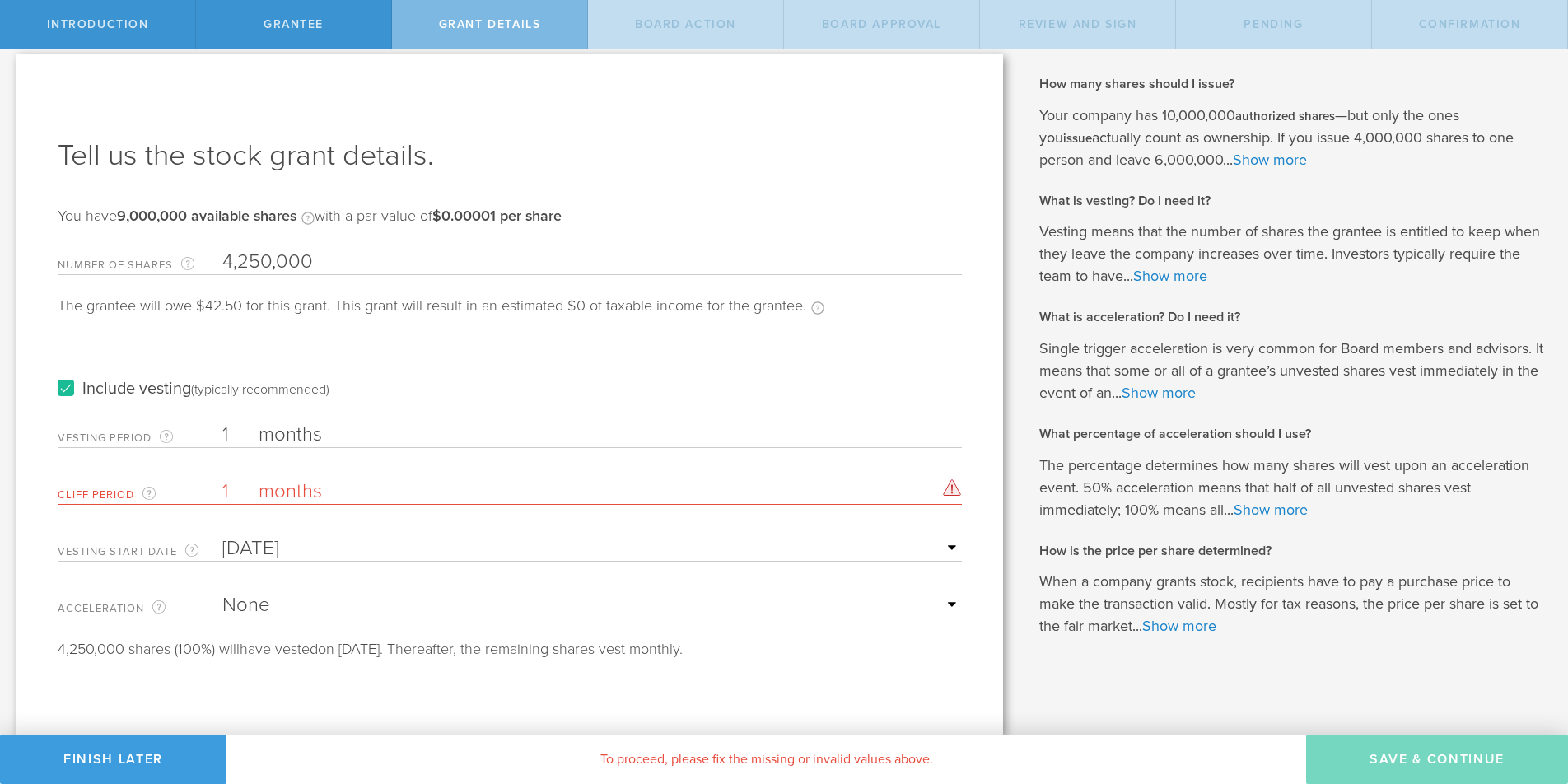
click at [287, 606] on select "None Single Trigger Double Trigger" at bounding box center [592, 605] width 740 height 25
select select "double"
click at [222, 593] on select "None Single Trigger Double Trigger" at bounding box center [592, 605] width 740 height 25
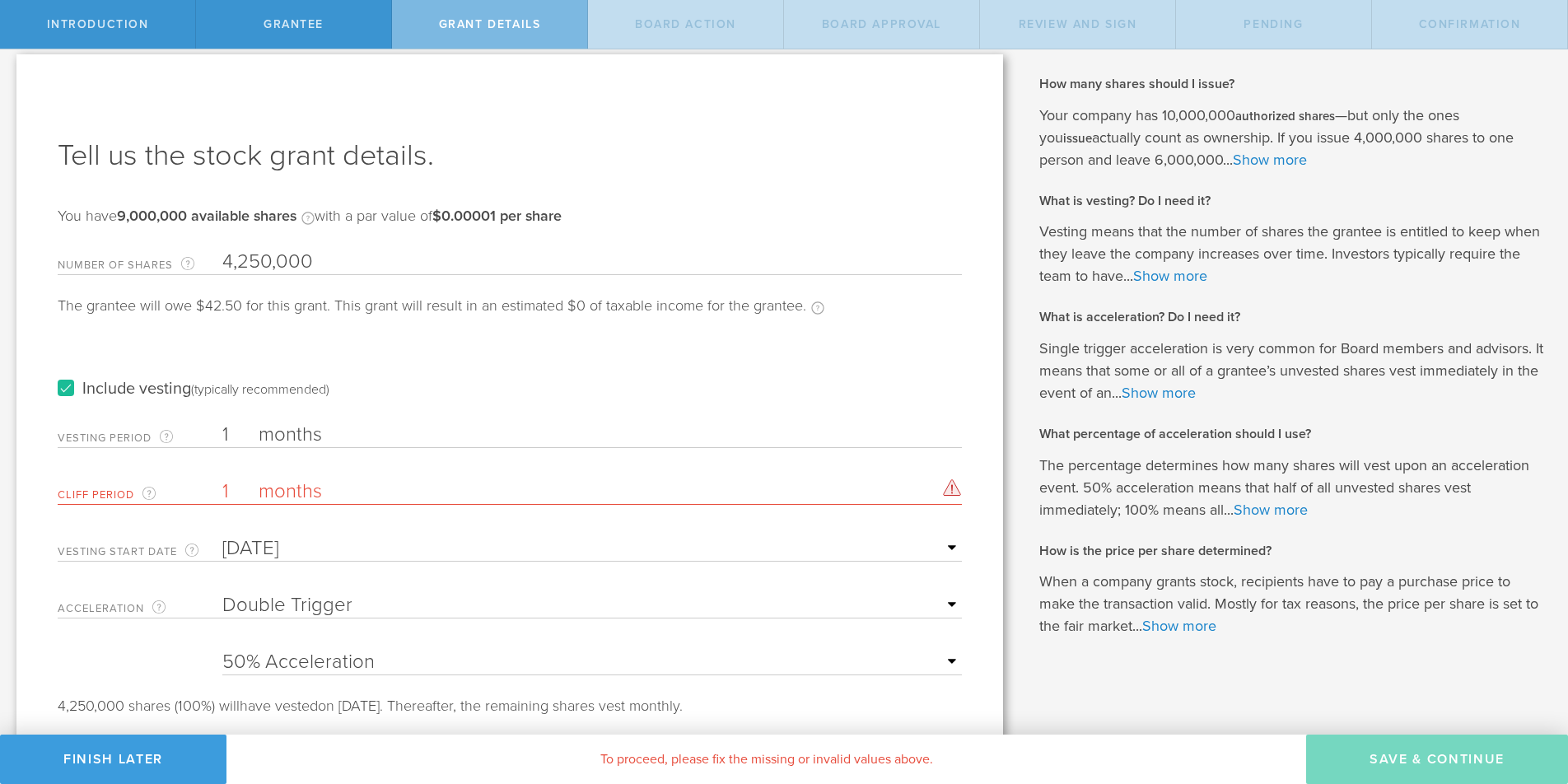
click at [325, 667] on select "25% Acceleration 50% Acceleration 75% Acceleration 100% Acceleration" at bounding box center [592, 662] width 740 height 25
select select "100"
click at [222, 650] on select "25% Acceleration 50% Acceleration 75% Acceleration 100% Acceleration" at bounding box center [592, 662] width 740 height 25
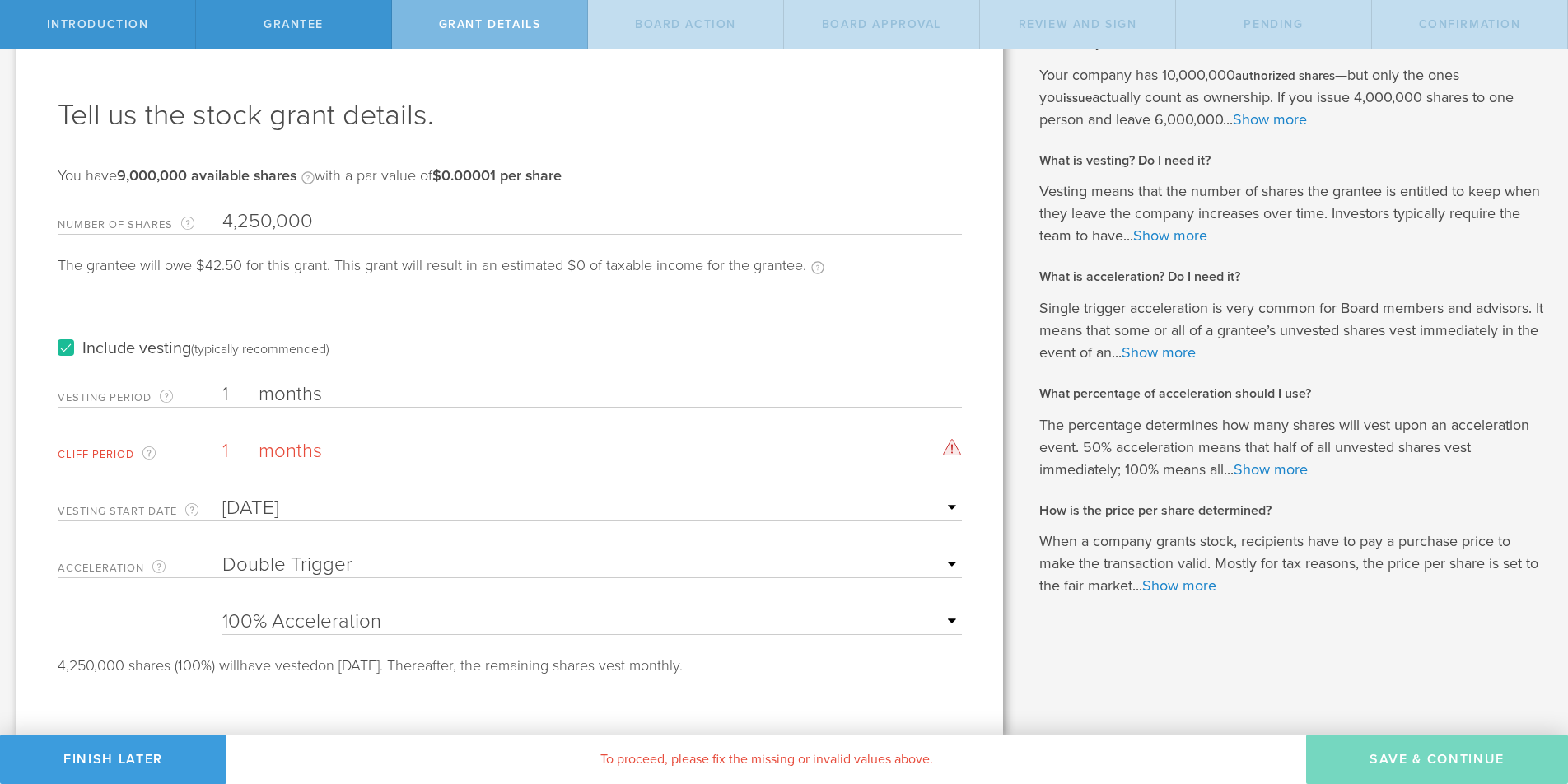
click at [253, 450] on input "1" at bounding box center [592, 451] width 740 height 25
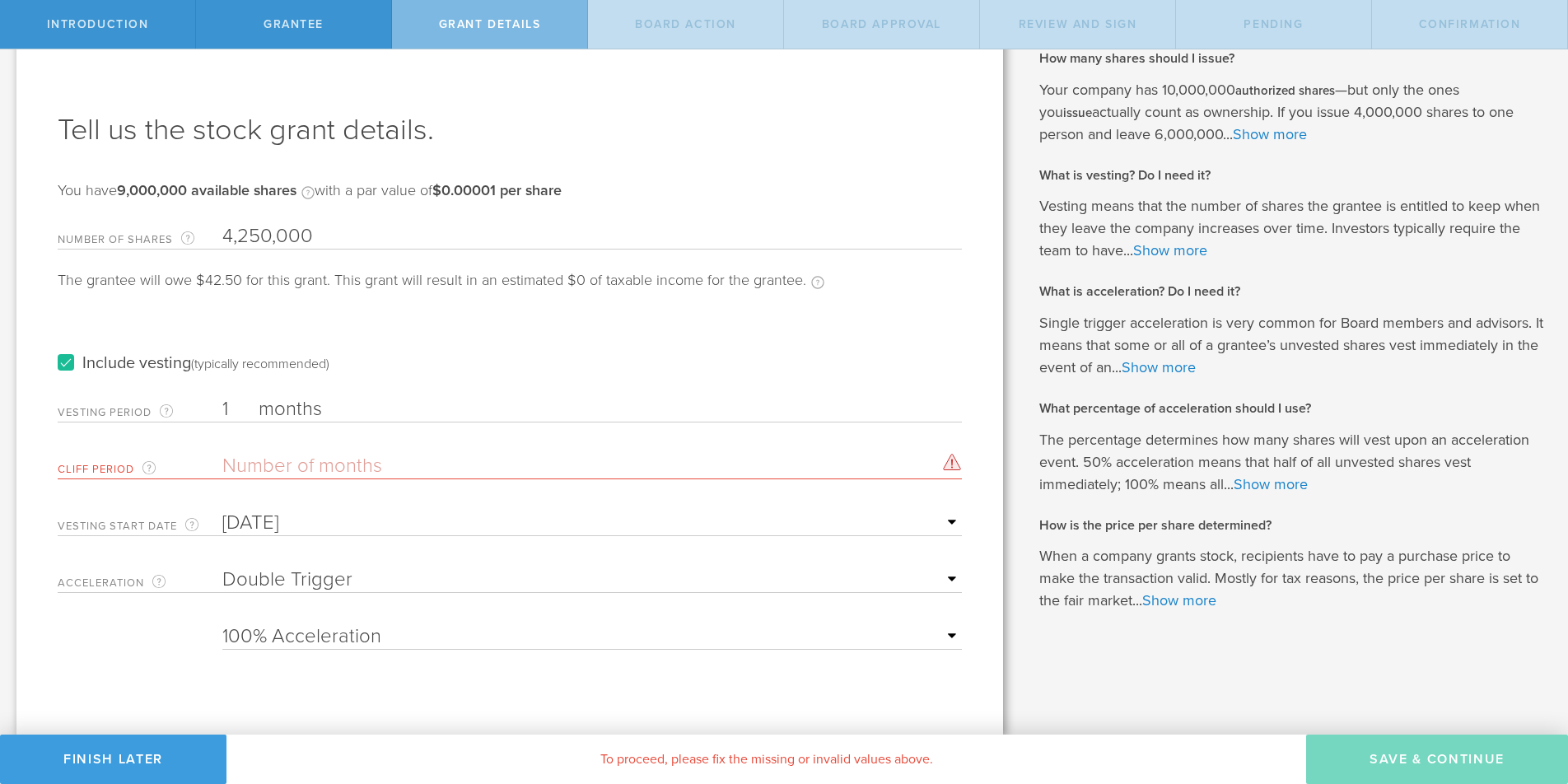
type input "1"
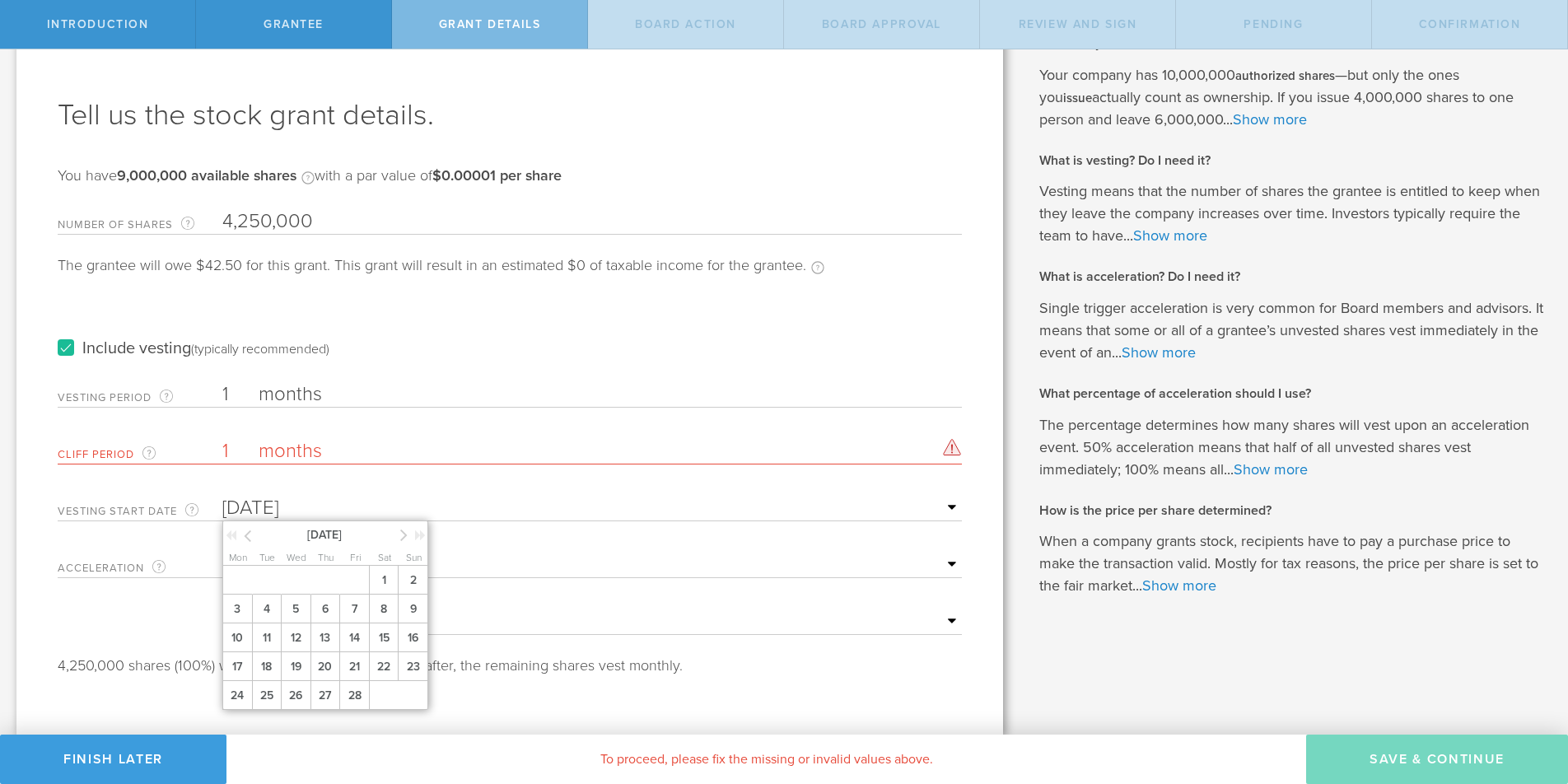
type input "Feb 6, 2025"
click at [237, 449] on input "1" at bounding box center [592, 451] width 740 height 25
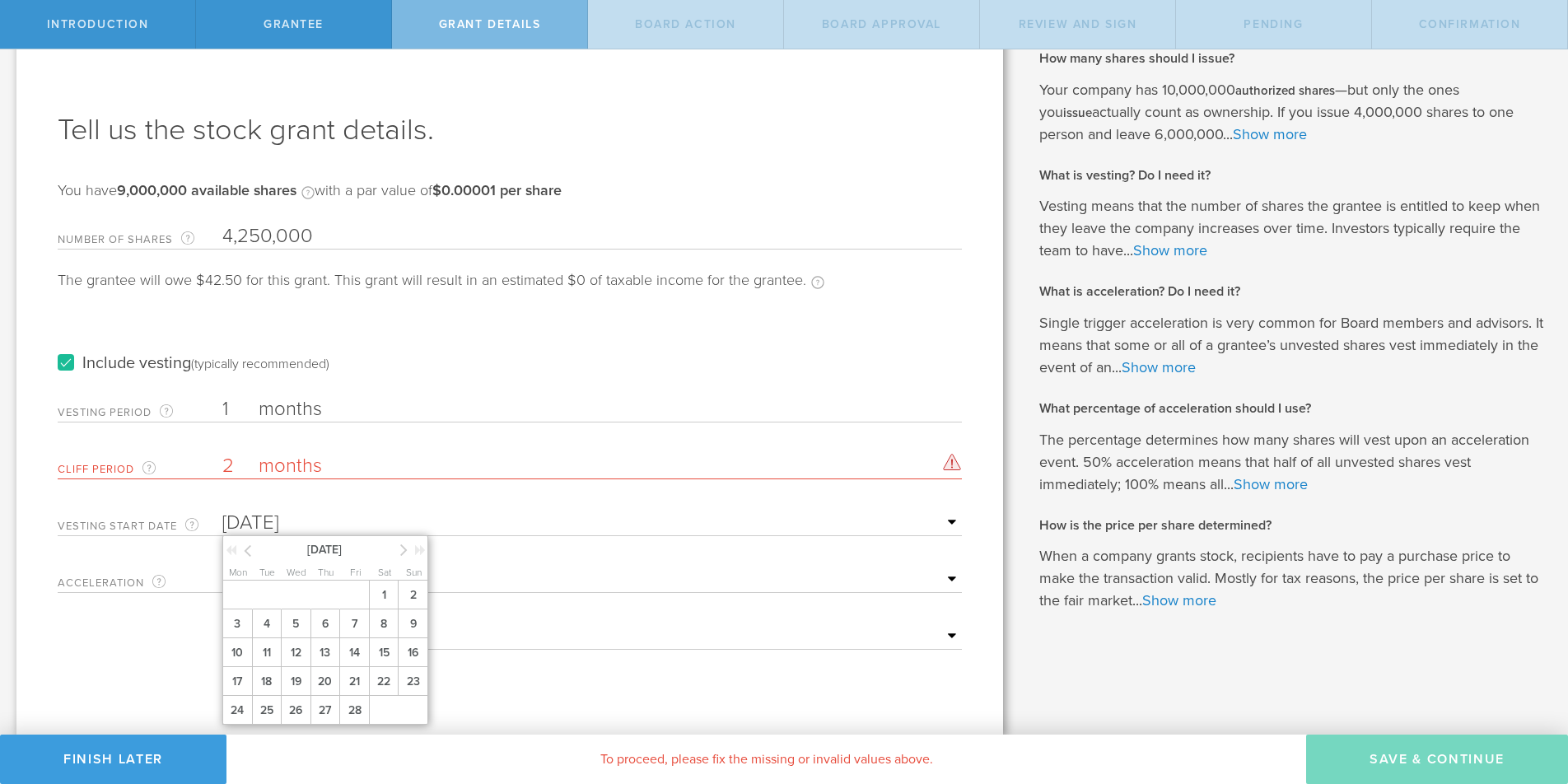
scroll to position [37, 0]
type input "0"
click at [233, 471] on input "0" at bounding box center [592, 466] width 740 height 25
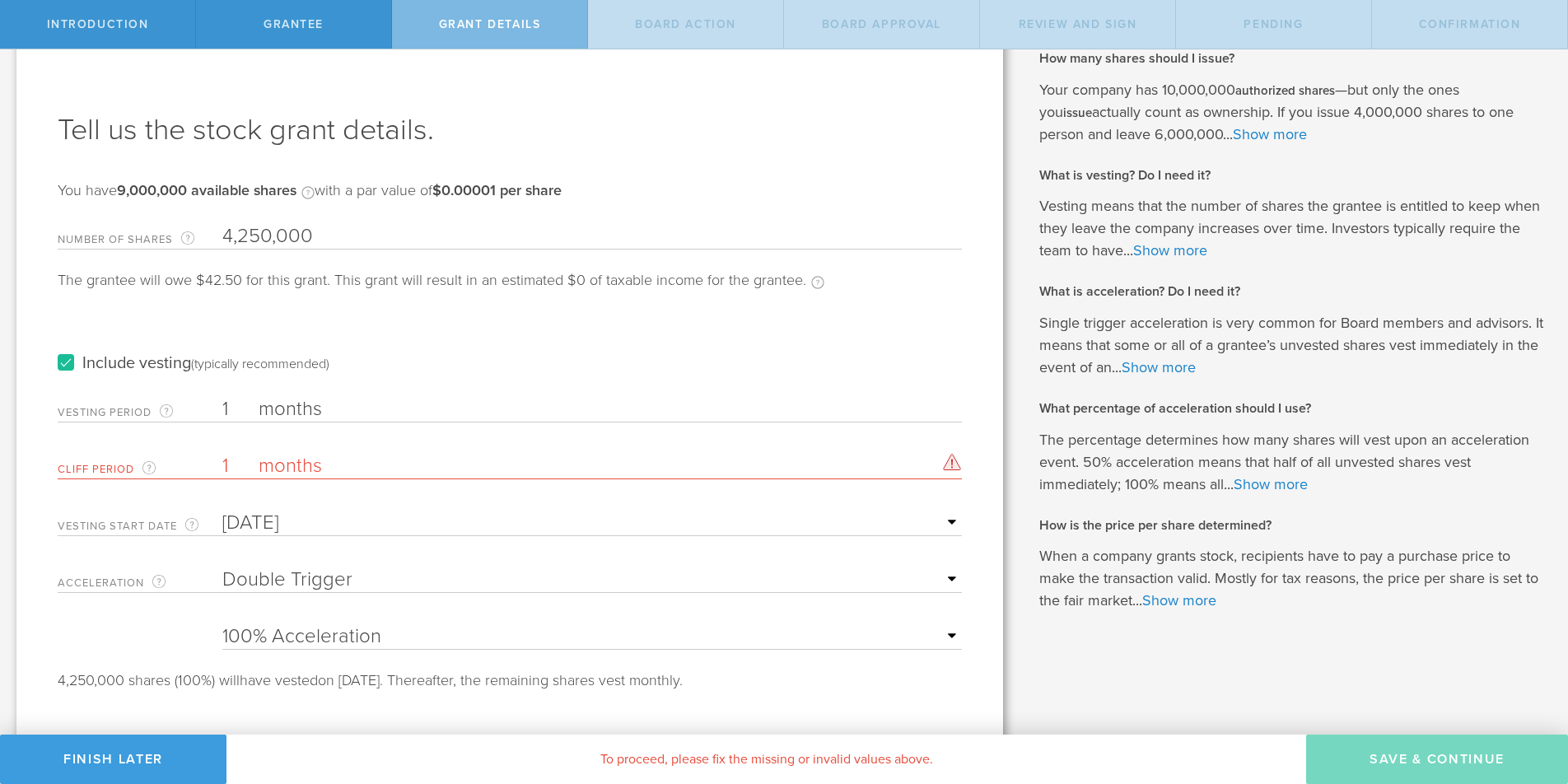
type input "1"
click at [386, 465] on label "months" at bounding box center [341, 468] width 165 height 28
click at [386, 465] on input "1" at bounding box center [592, 466] width 740 height 25
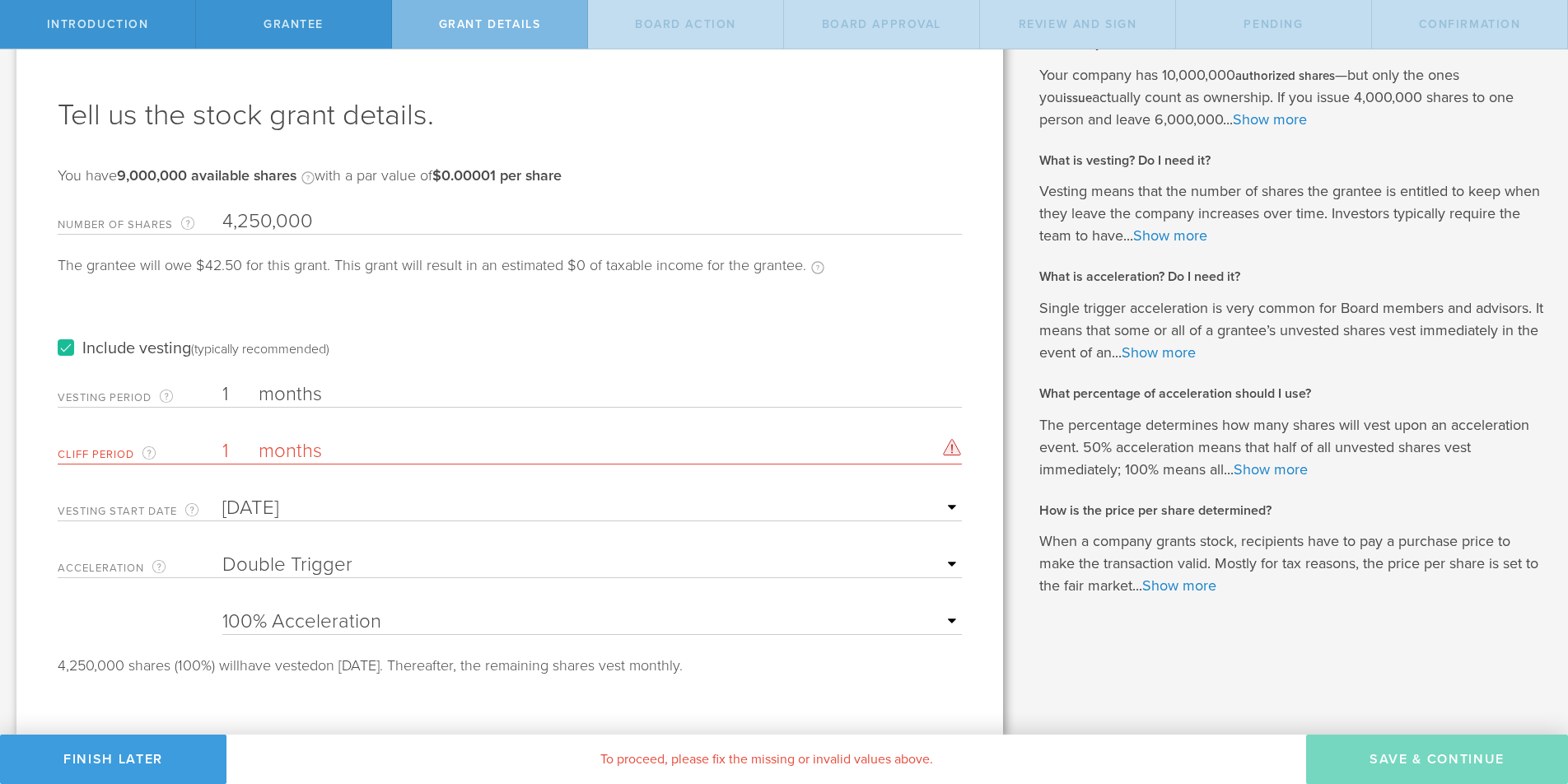
click at [359, 459] on label "months" at bounding box center [341, 453] width 165 height 28
click at [359, 459] on input "1" at bounding box center [592, 451] width 740 height 25
click at [357, 450] on label "months" at bounding box center [341, 453] width 165 height 28
click at [357, 450] on input "1" at bounding box center [592, 451] width 740 height 25
click at [332, 450] on label "months" at bounding box center [341, 453] width 165 height 28
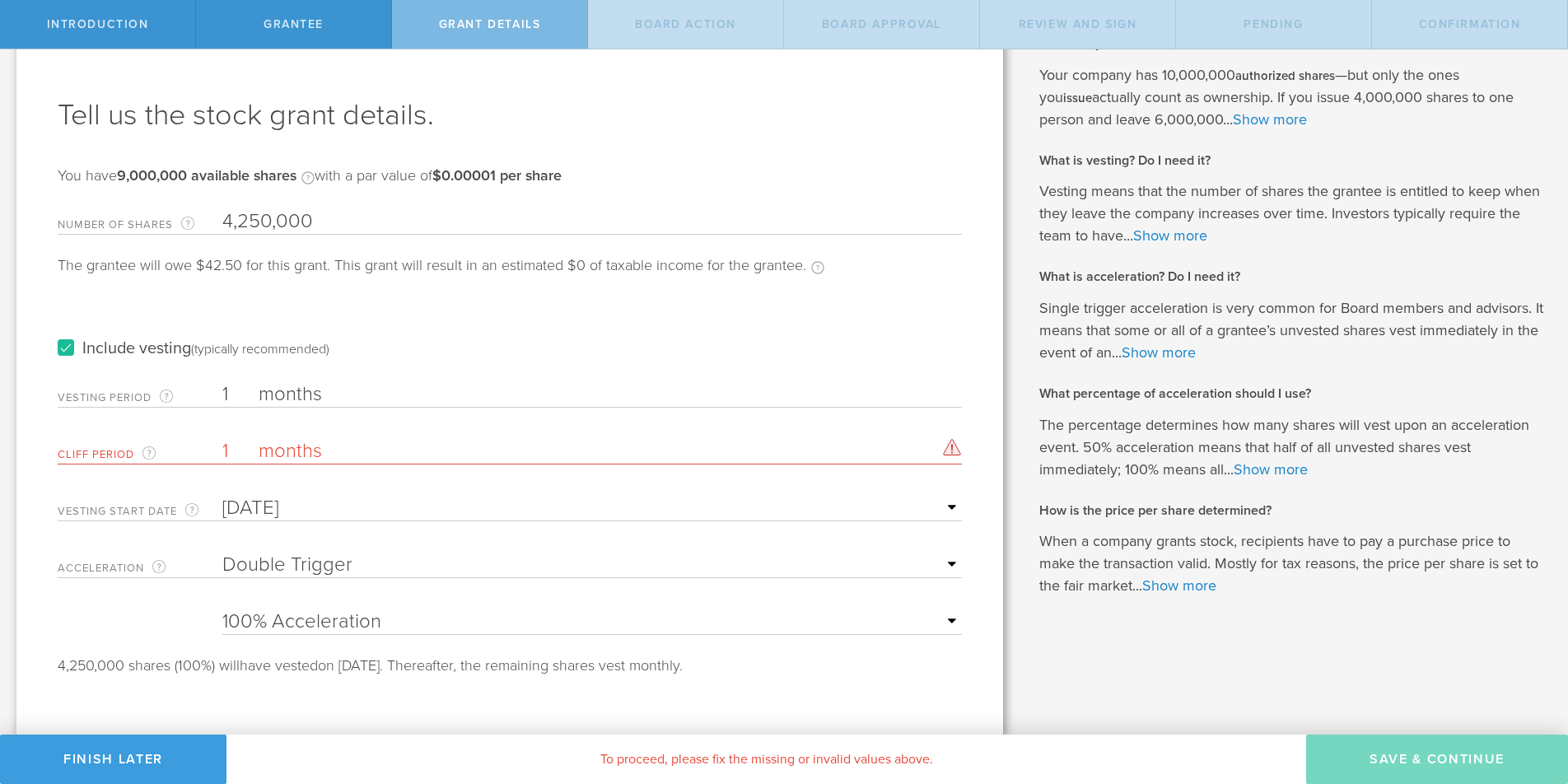
click at [332, 450] on input "1" at bounding box center [592, 451] width 740 height 25
click at [304, 451] on label "months" at bounding box center [341, 453] width 165 height 28
click at [304, 451] on input "1" at bounding box center [592, 451] width 740 height 25
click at [304, 451] on label "months" at bounding box center [341, 453] width 165 height 28
click at [304, 451] on input "1" at bounding box center [592, 451] width 740 height 25
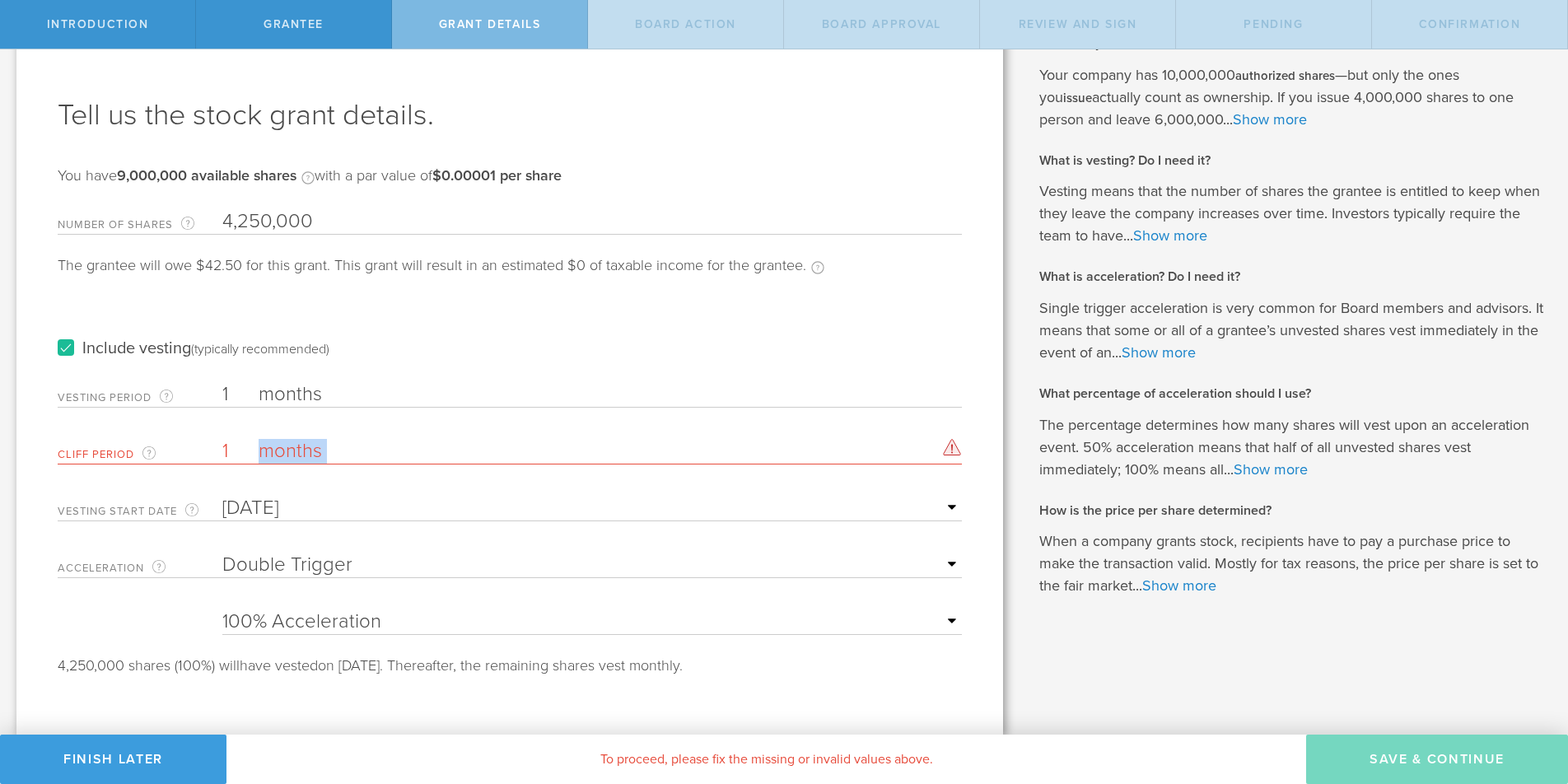
click at [304, 451] on label "months" at bounding box center [341, 453] width 165 height 28
click at [304, 451] on input "1" at bounding box center [592, 451] width 740 height 25
click at [253, 387] on input "1" at bounding box center [592, 394] width 740 height 25
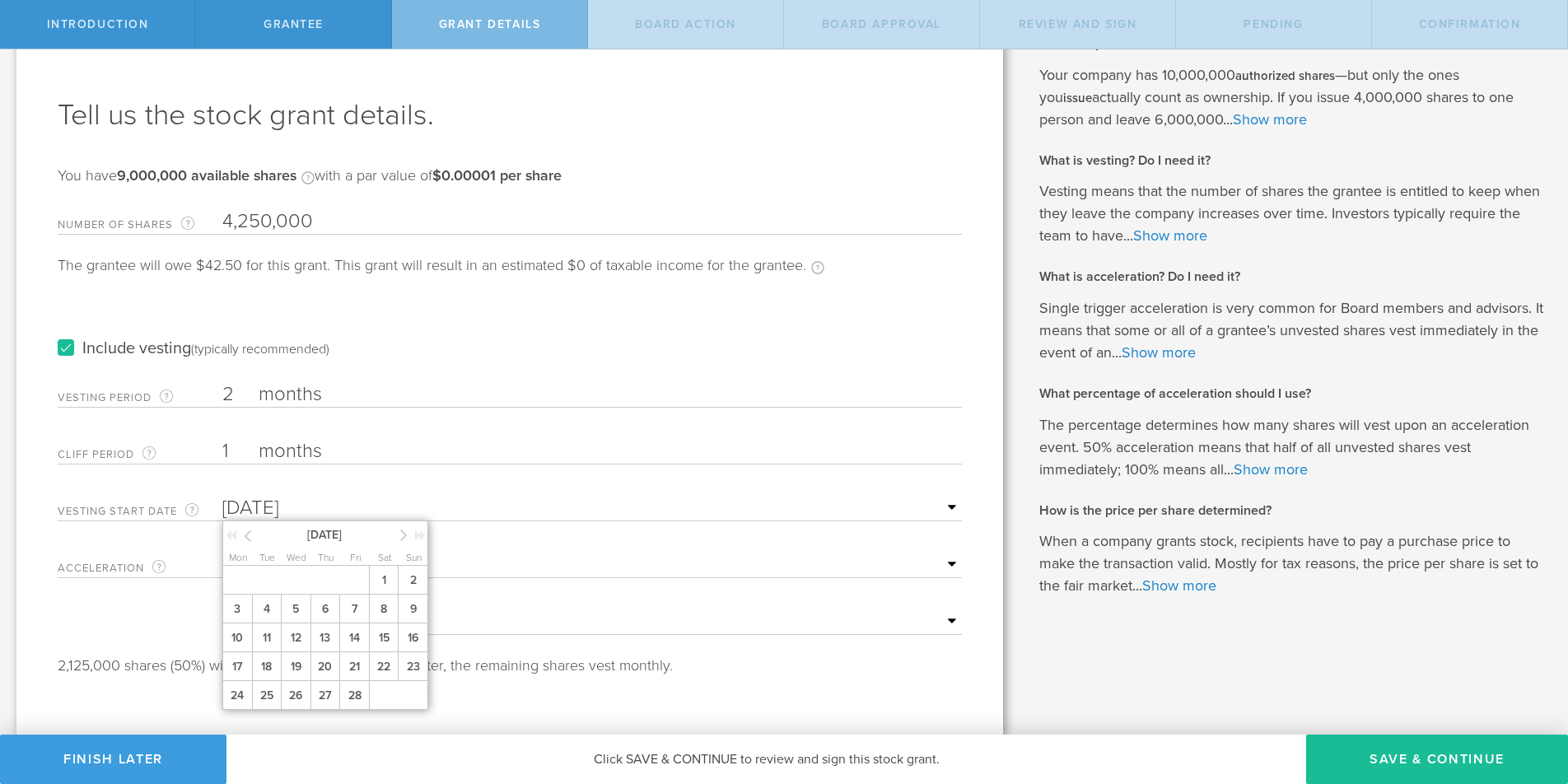
type input "2"
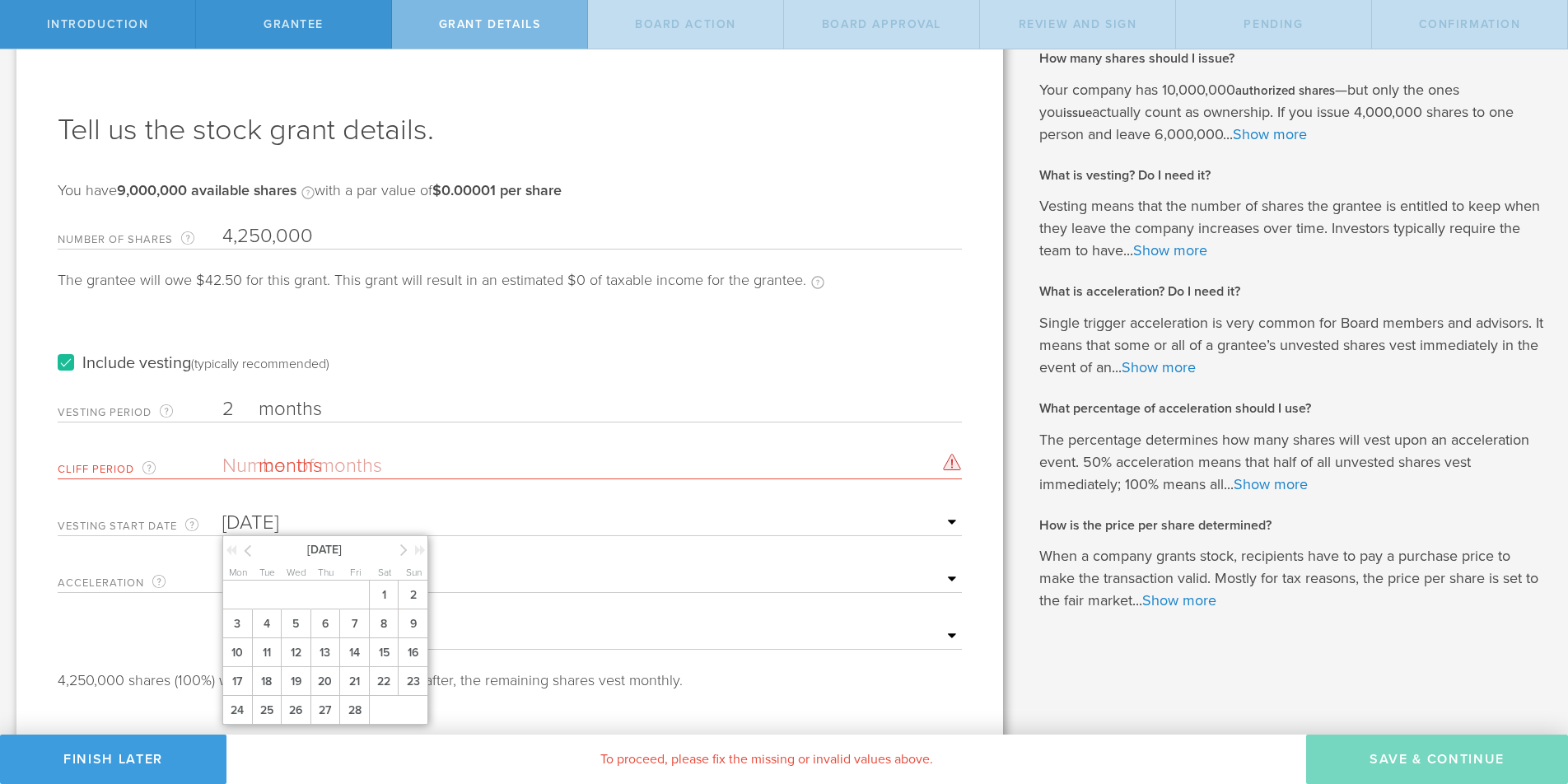
type input "1"
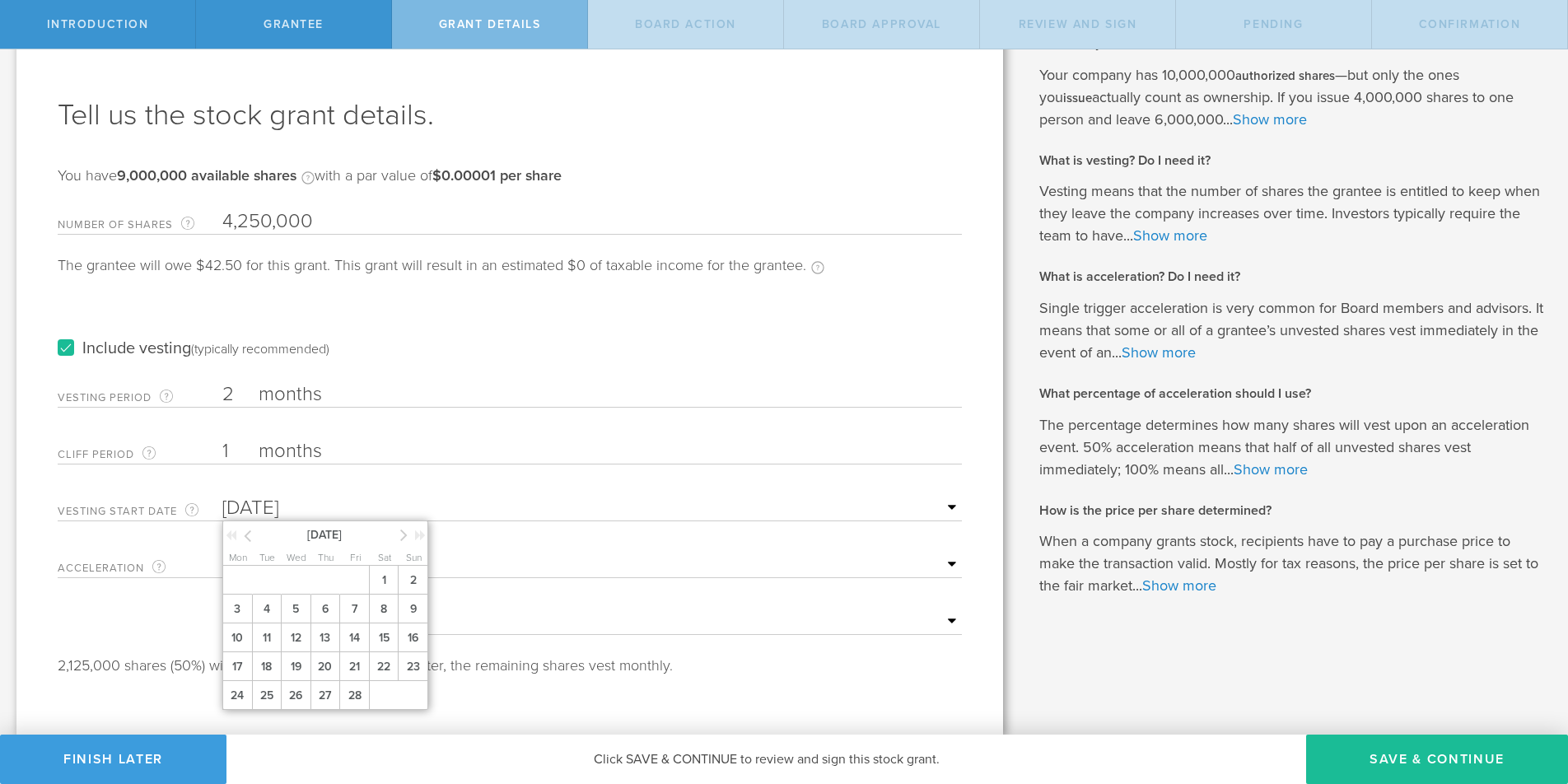
click at [335, 387] on label "months" at bounding box center [341, 396] width 165 height 28
click at [335, 387] on input "2" at bounding box center [592, 394] width 740 height 25
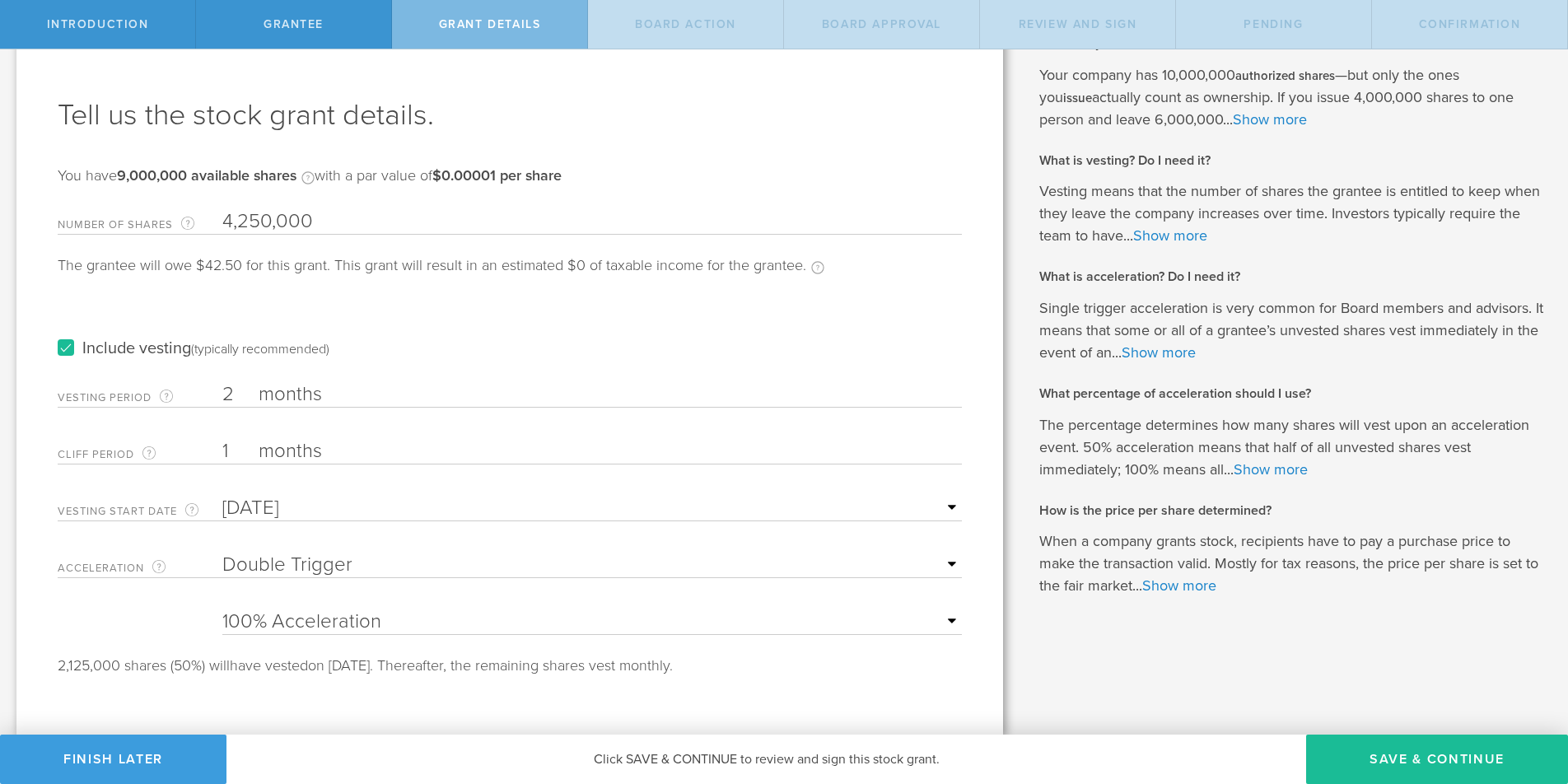
click at [269, 457] on label "months" at bounding box center [341, 453] width 165 height 28
click at [269, 457] on input "1" at bounding box center [592, 451] width 740 height 25
click at [1443, 766] on button "Save & Continue" at bounding box center [1437, 759] width 261 height 49
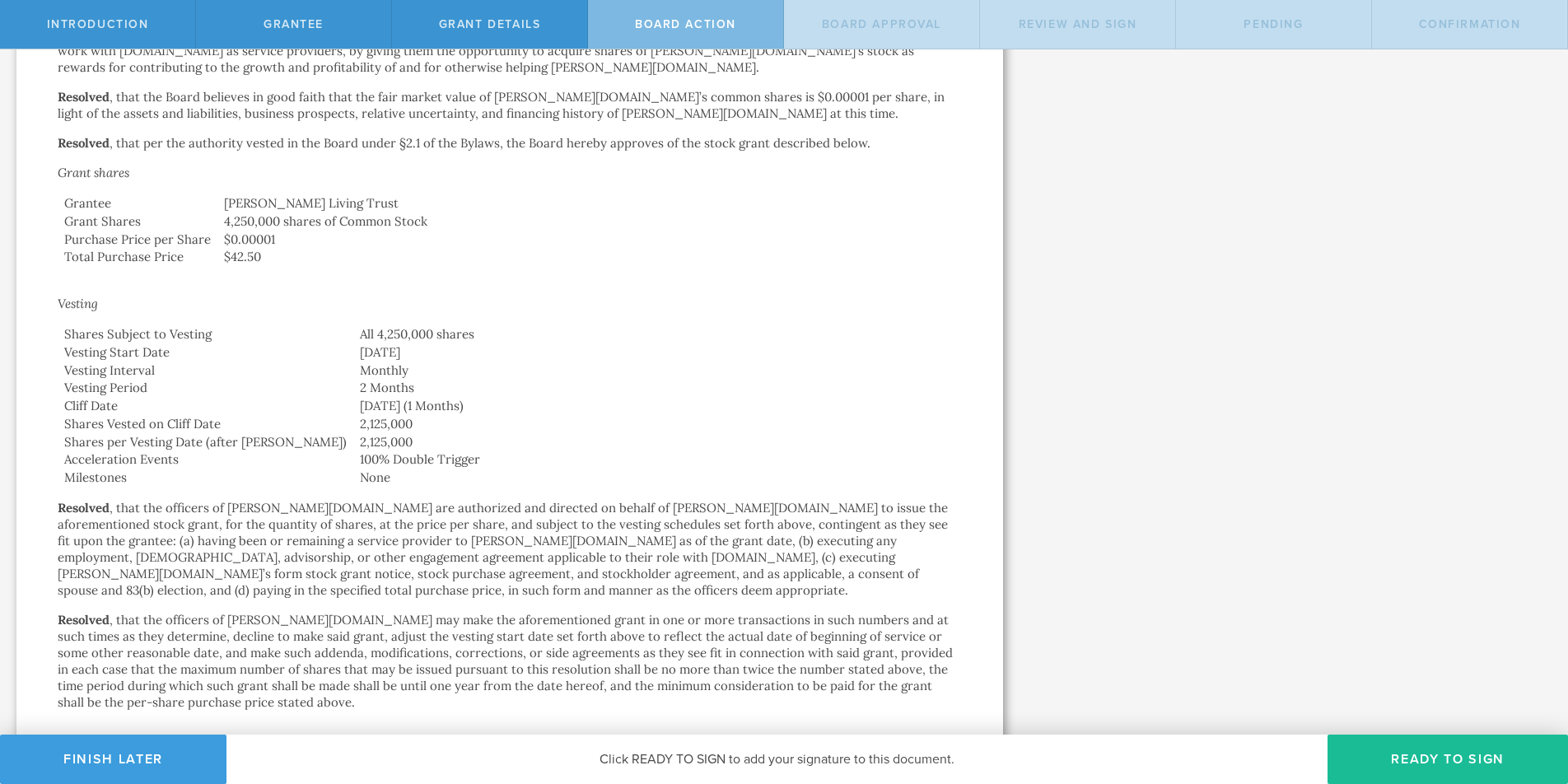
scroll to position [407, 0]
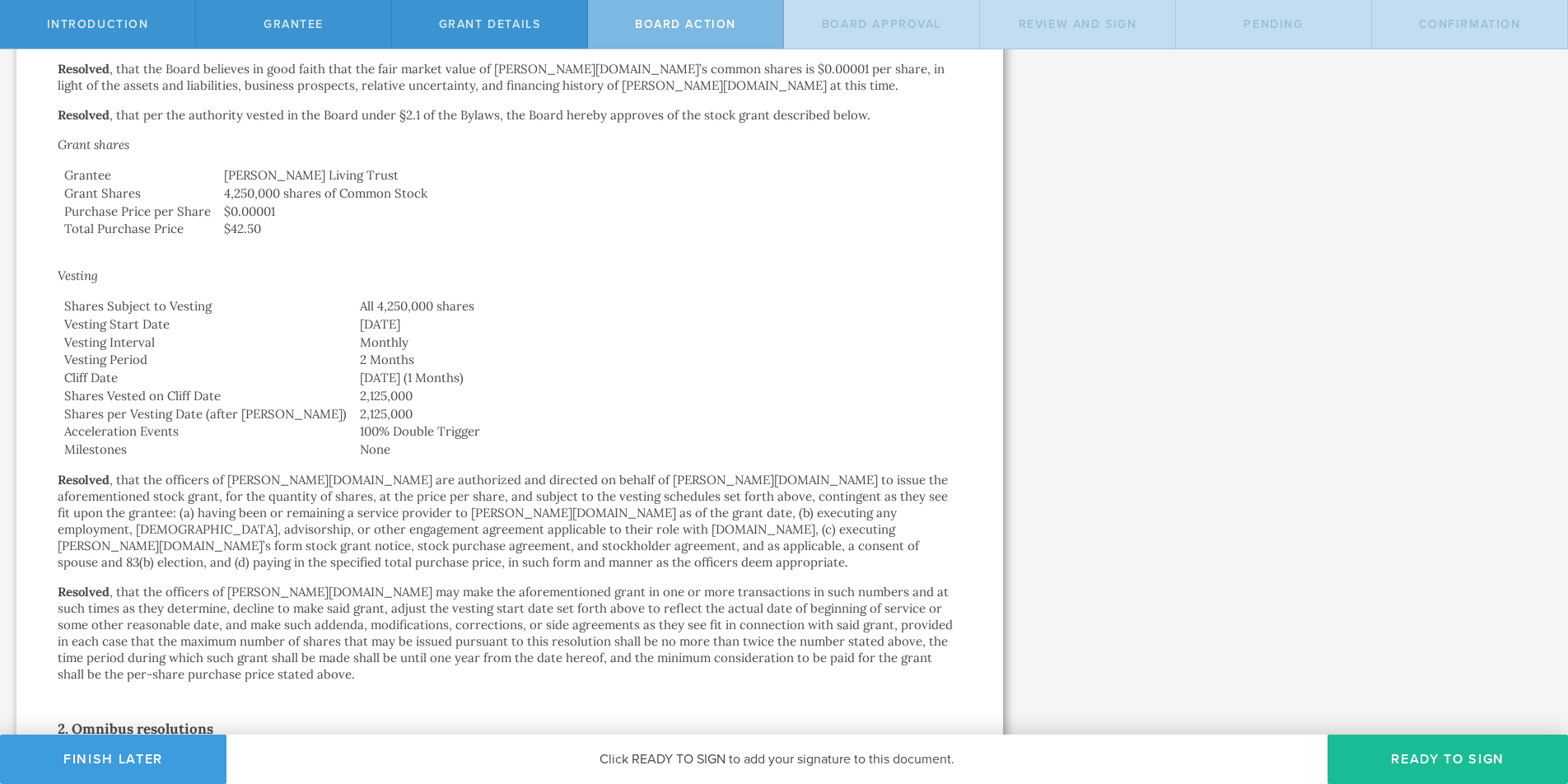
click at [577, 464] on div "Action by the Board of Directors of Archie.com, Inc. September 14, 2025 In acco…" at bounding box center [509, 318] width 904 height 1251
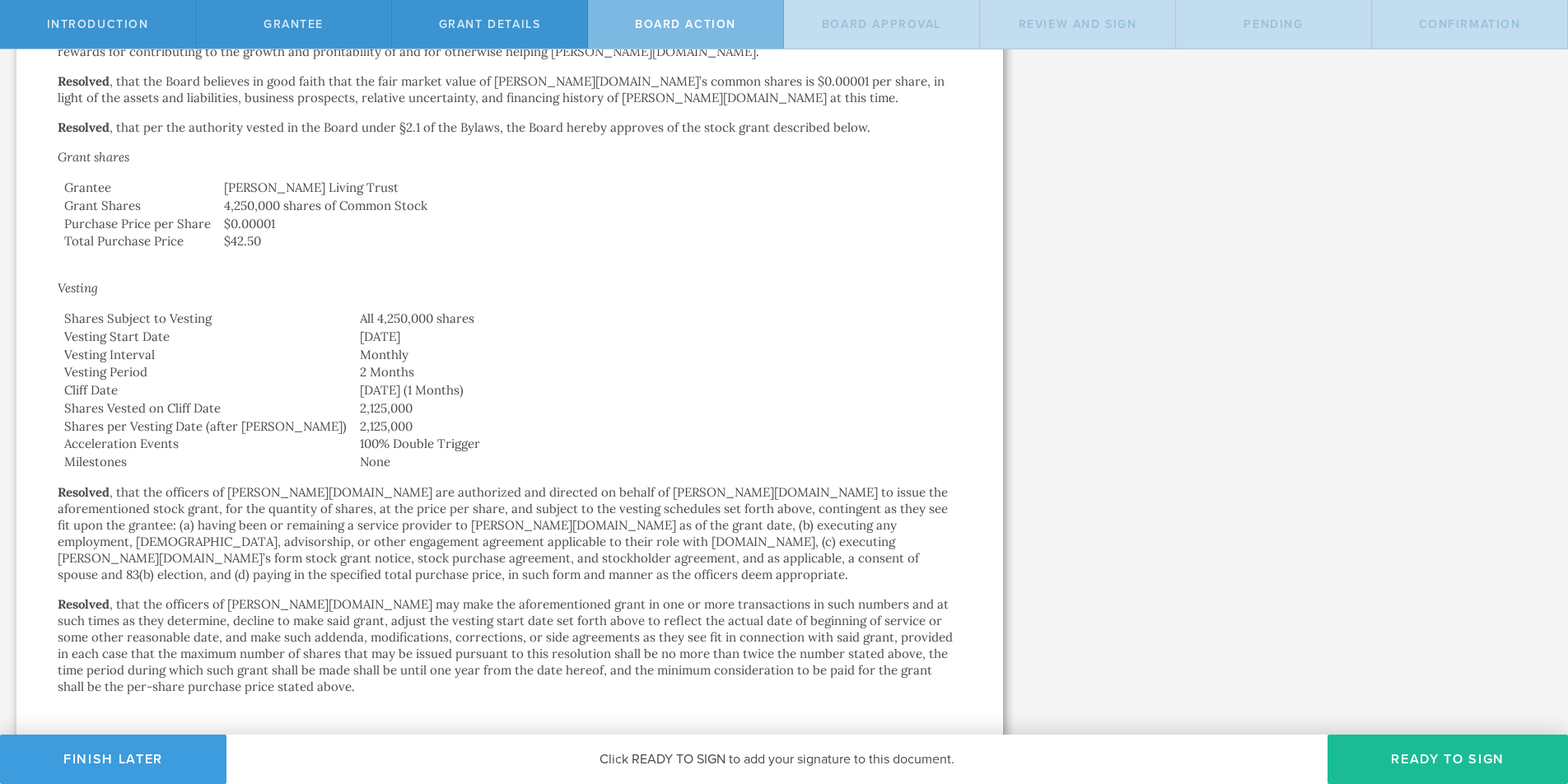
scroll to position [434, 0]
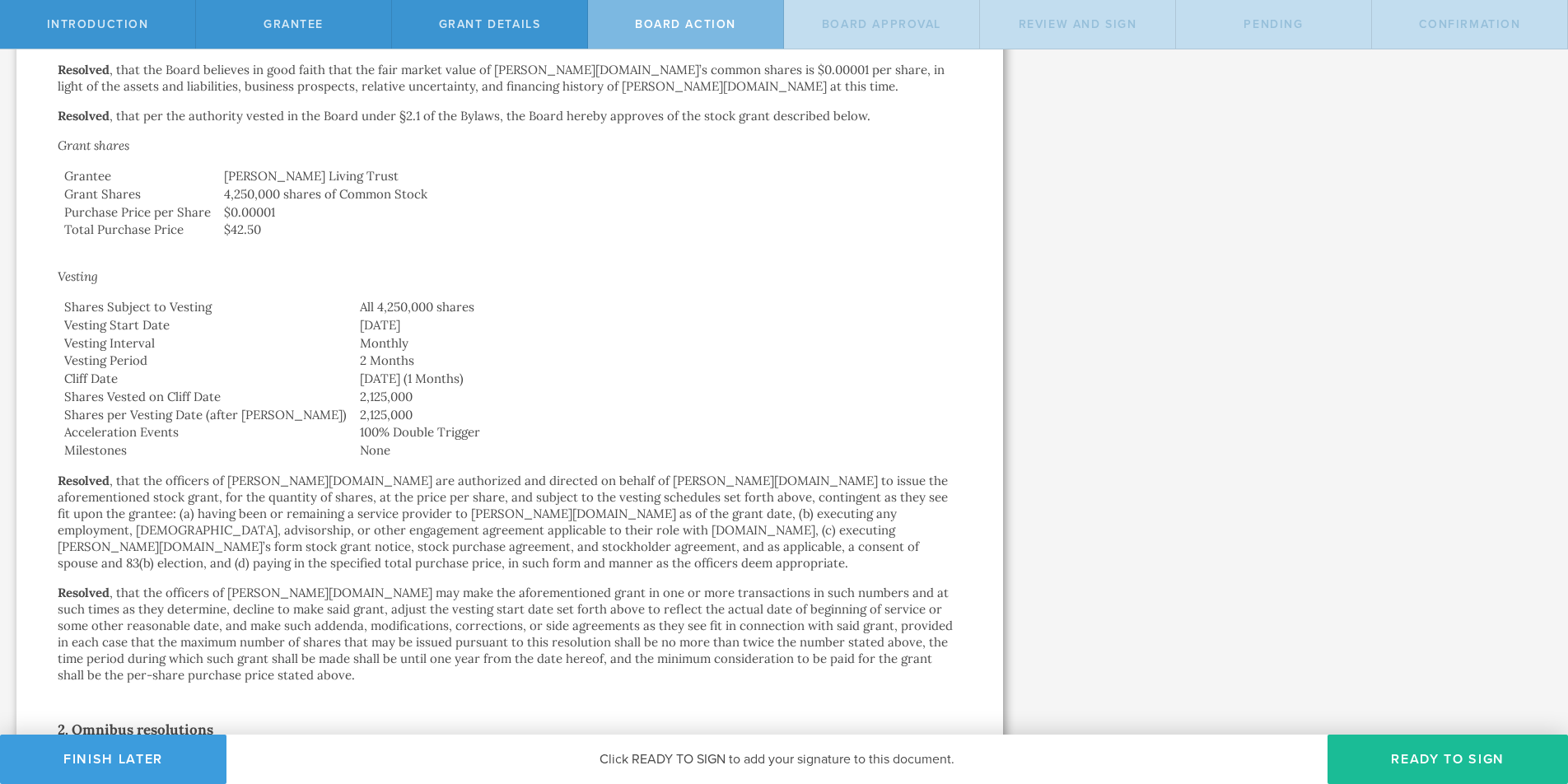
click at [283, 585] on p "Resolved , that the officers of Archie.com may make the aforementioned grant in…" at bounding box center [509, 634] width 904 height 98
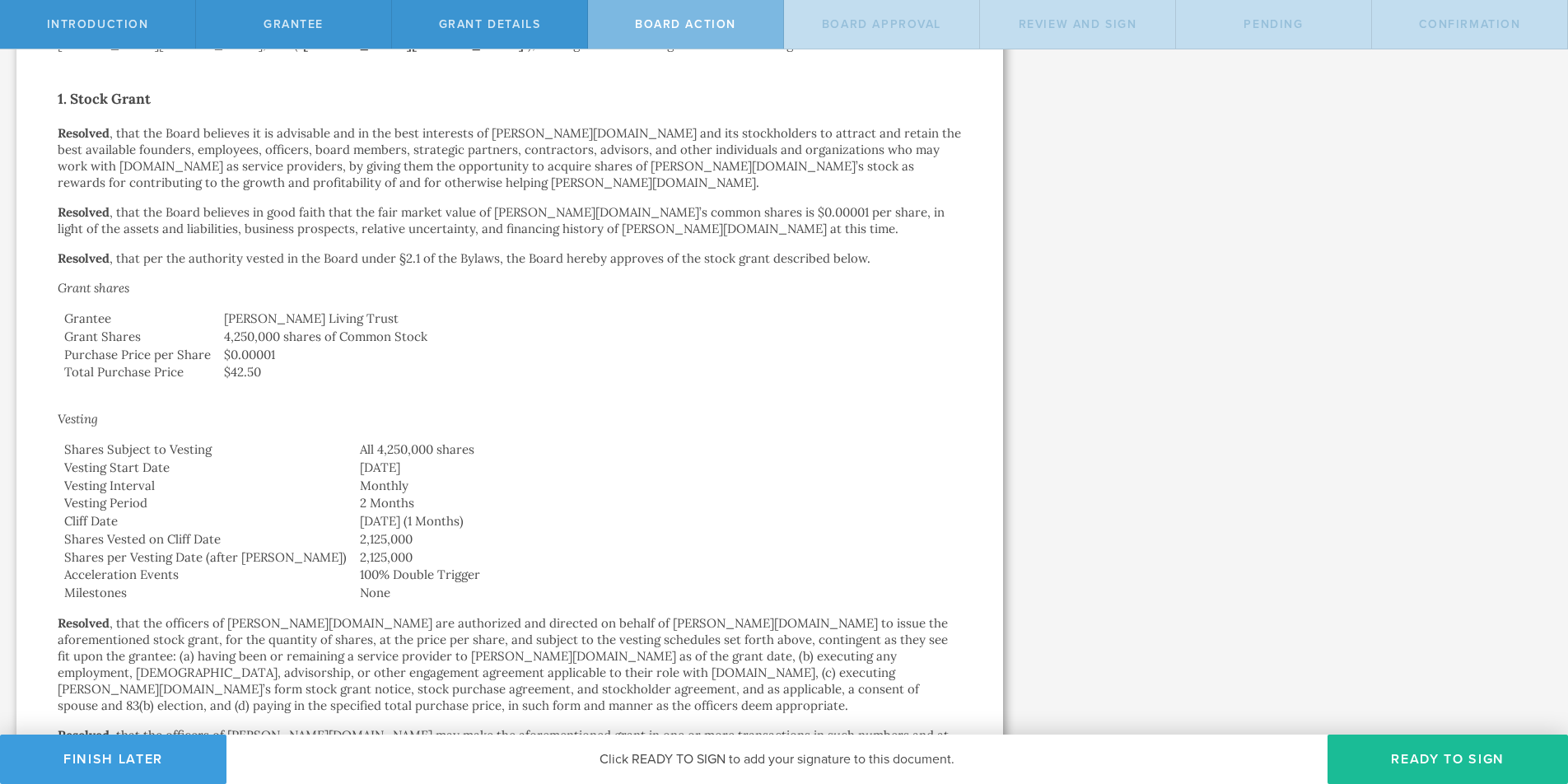
scroll to position [265, 0]
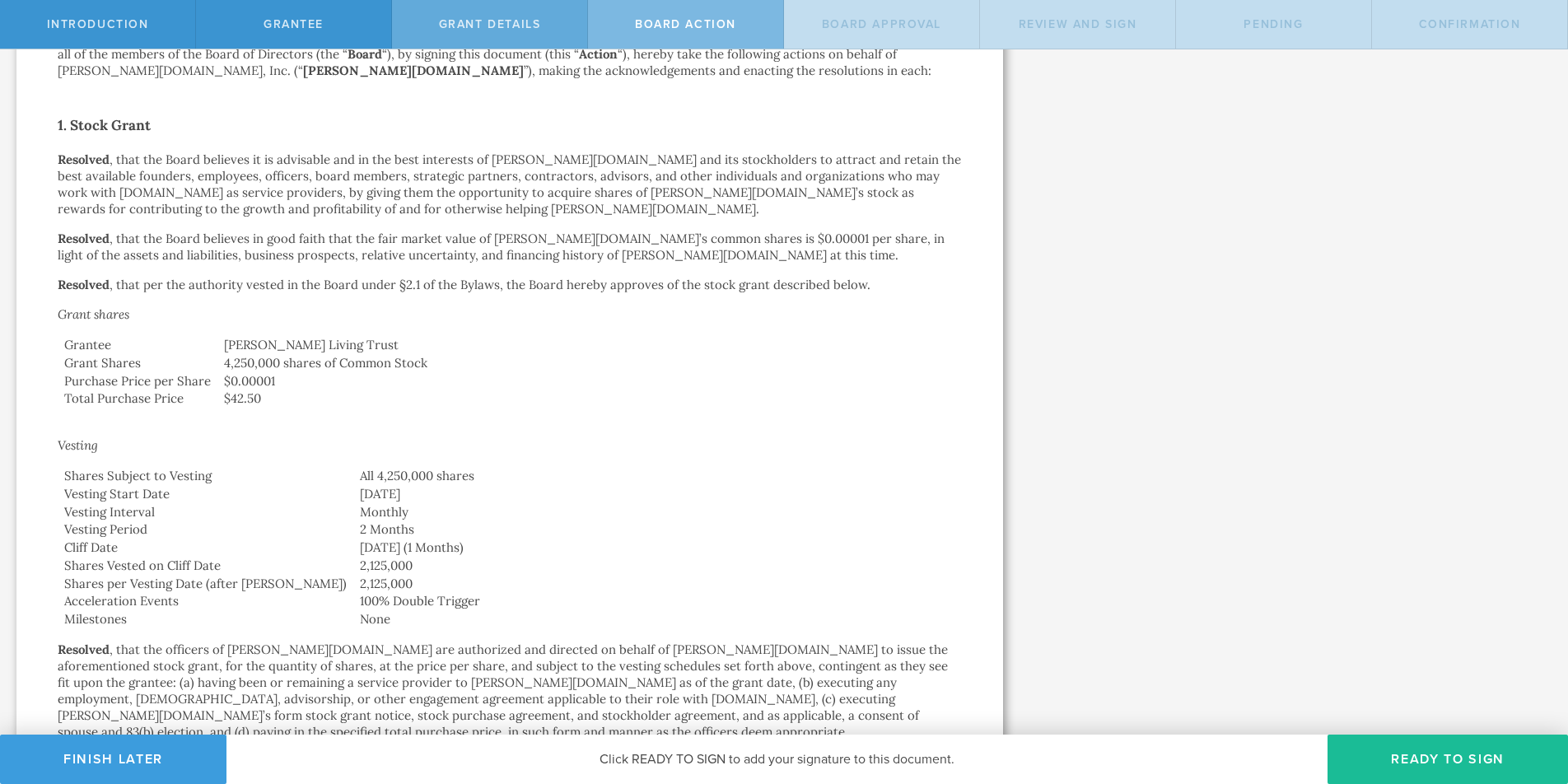
click at [538, 34] on div "Grant Details" at bounding box center [489, 24] width 196 height 48
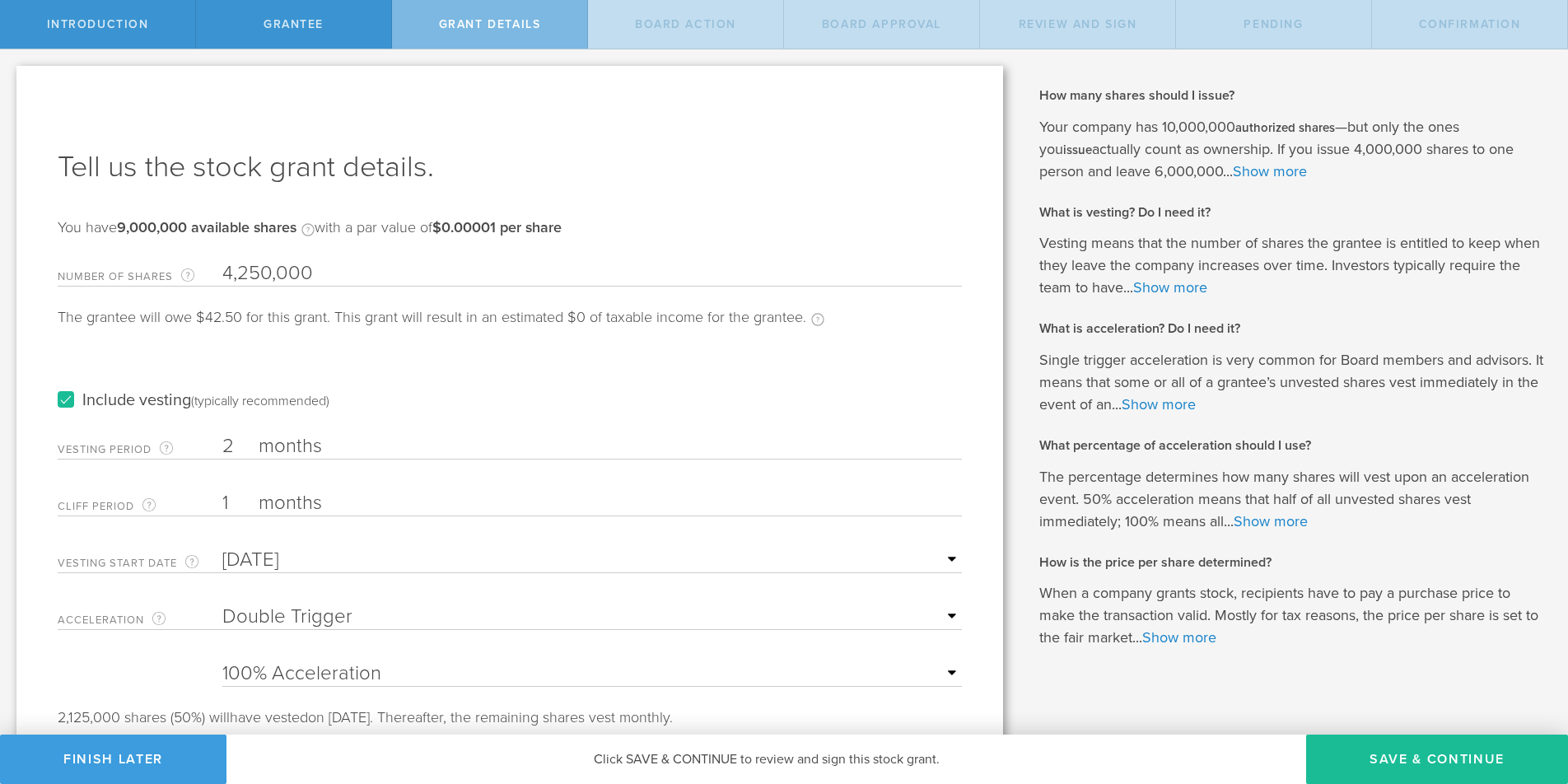
click at [292, 624] on select "None Single Trigger Double Trigger" at bounding box center [592, 616] width 740 height 25
select select "single"
click at [222, 604] on select "None Single Trigger Double Trigger" at bounding box center [592, 616] width 740 height 25
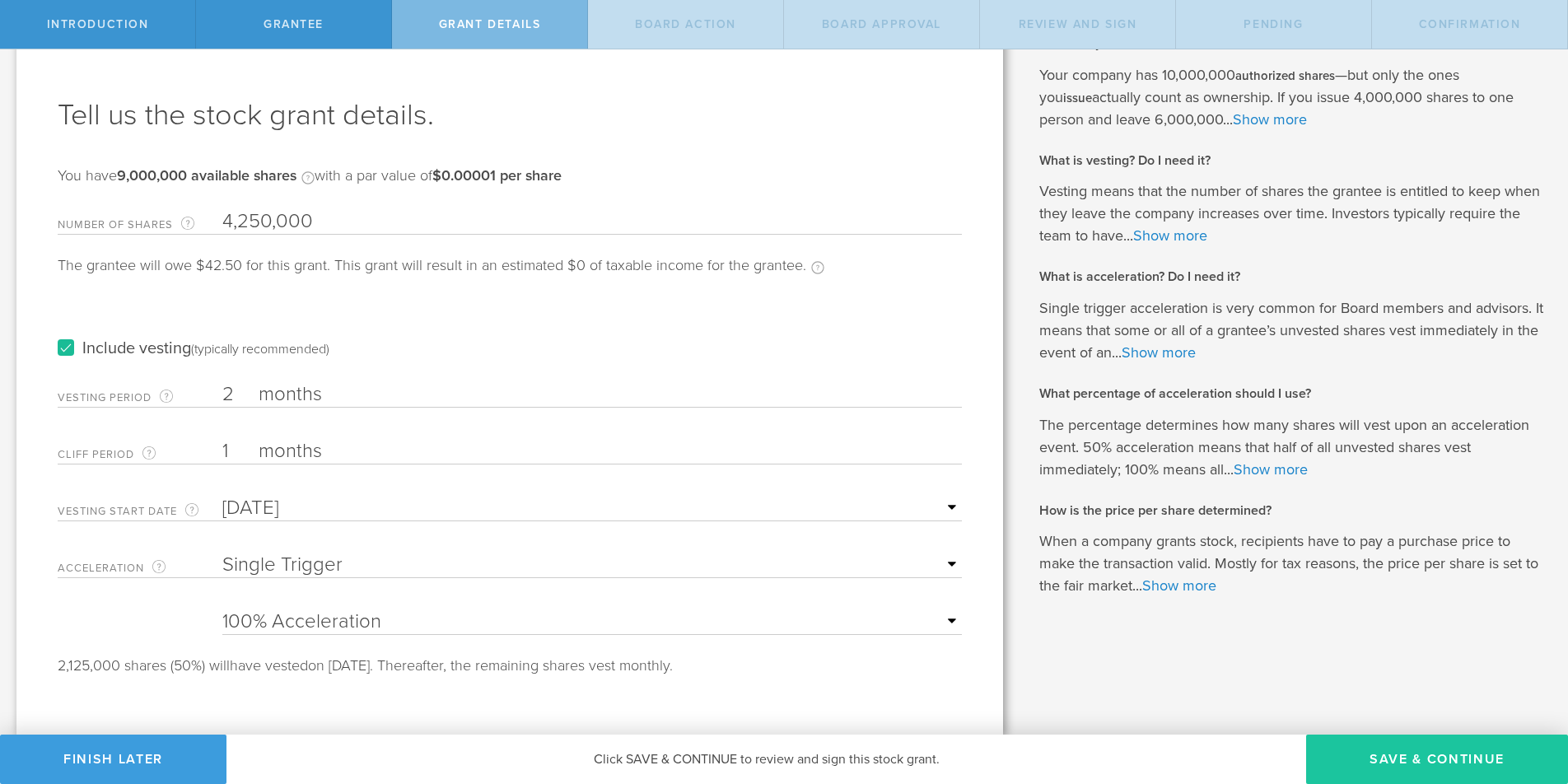
click at [1418, 769] on button "Save & Continue" at bounding box center [1437, 759] width 261 height 49
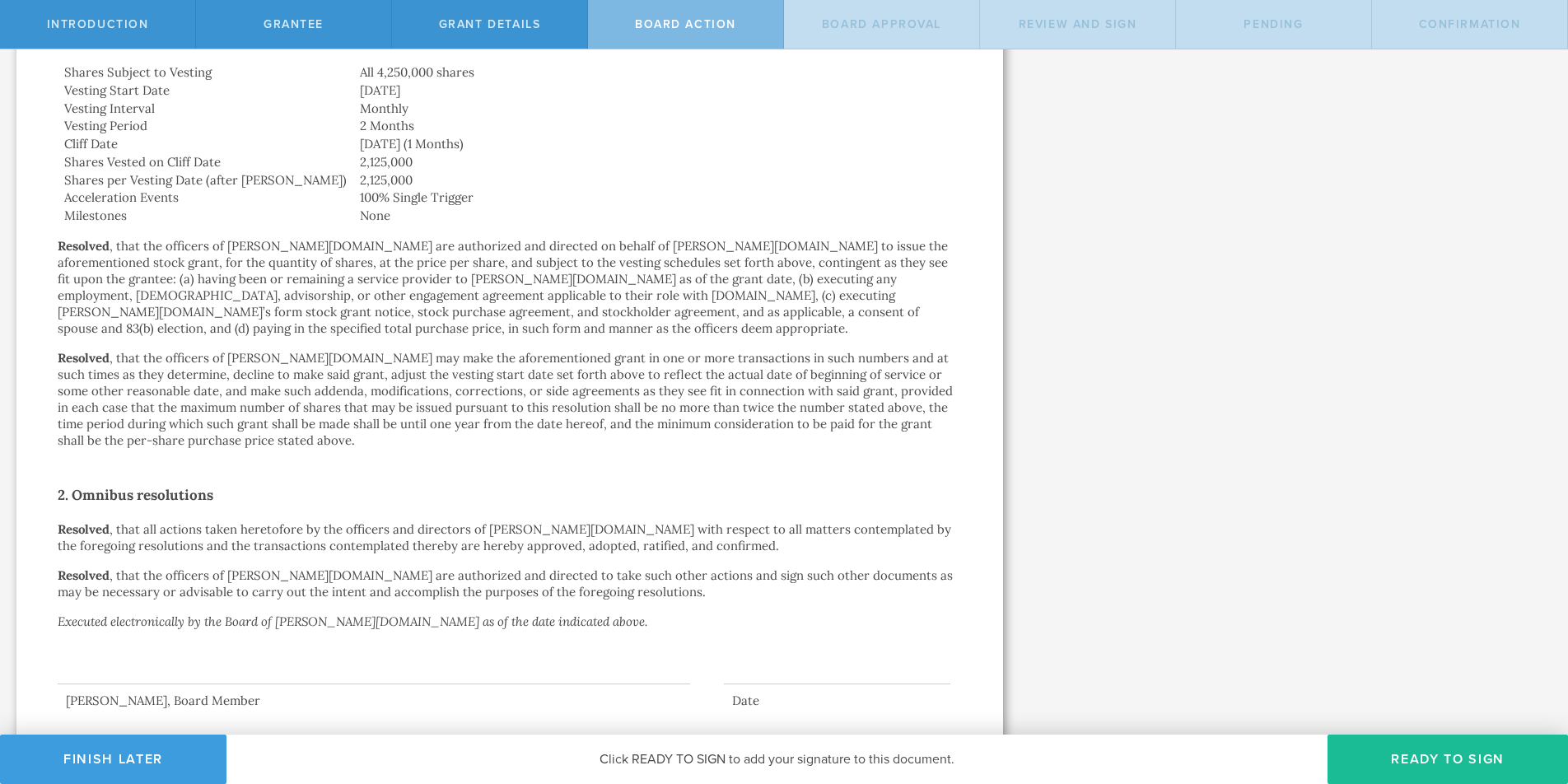
scroll to position [689, 0]
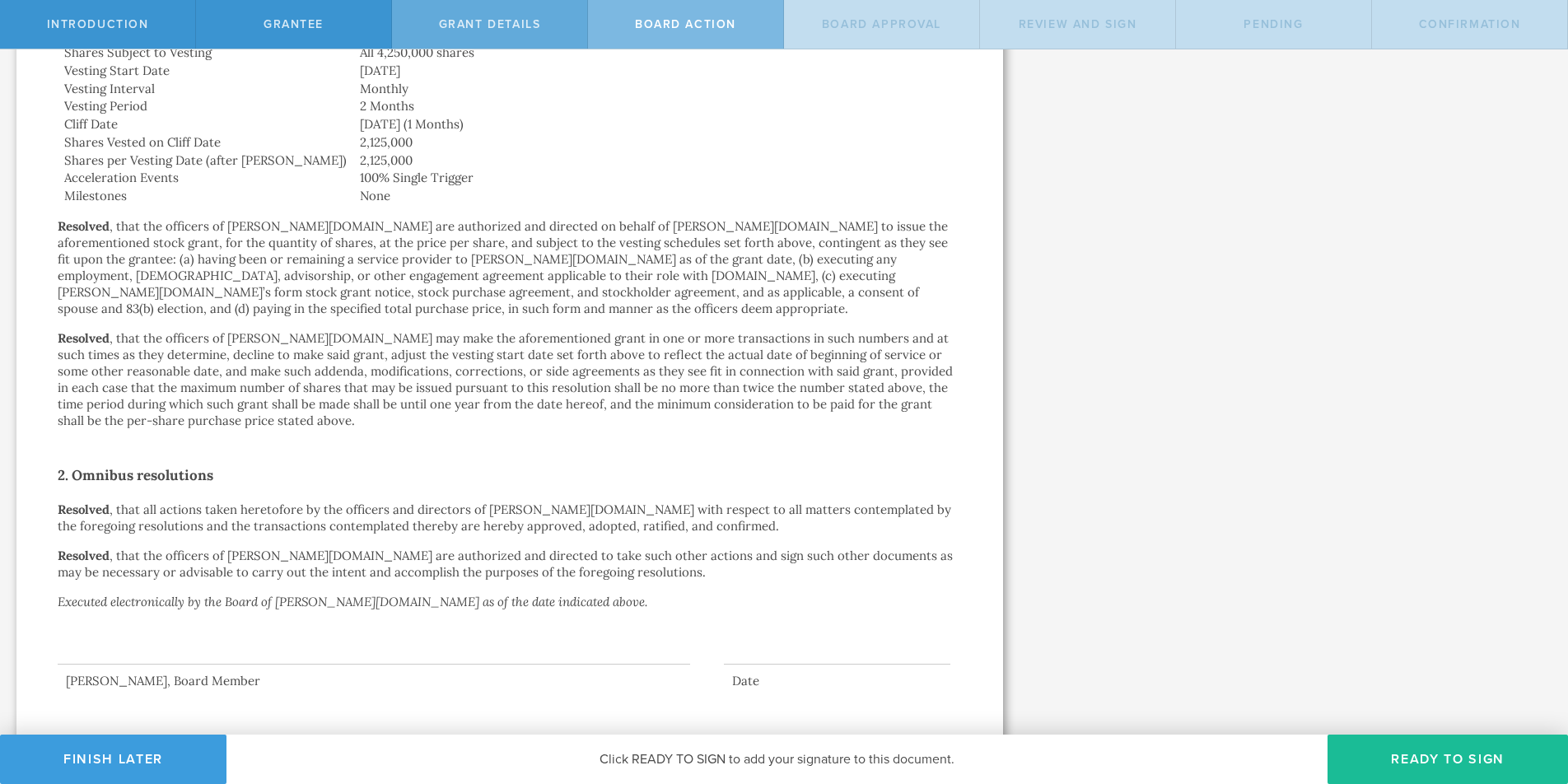
click at [474, 17] on span "Grant Details" at bounding box center [490, 24] width 102 height 14
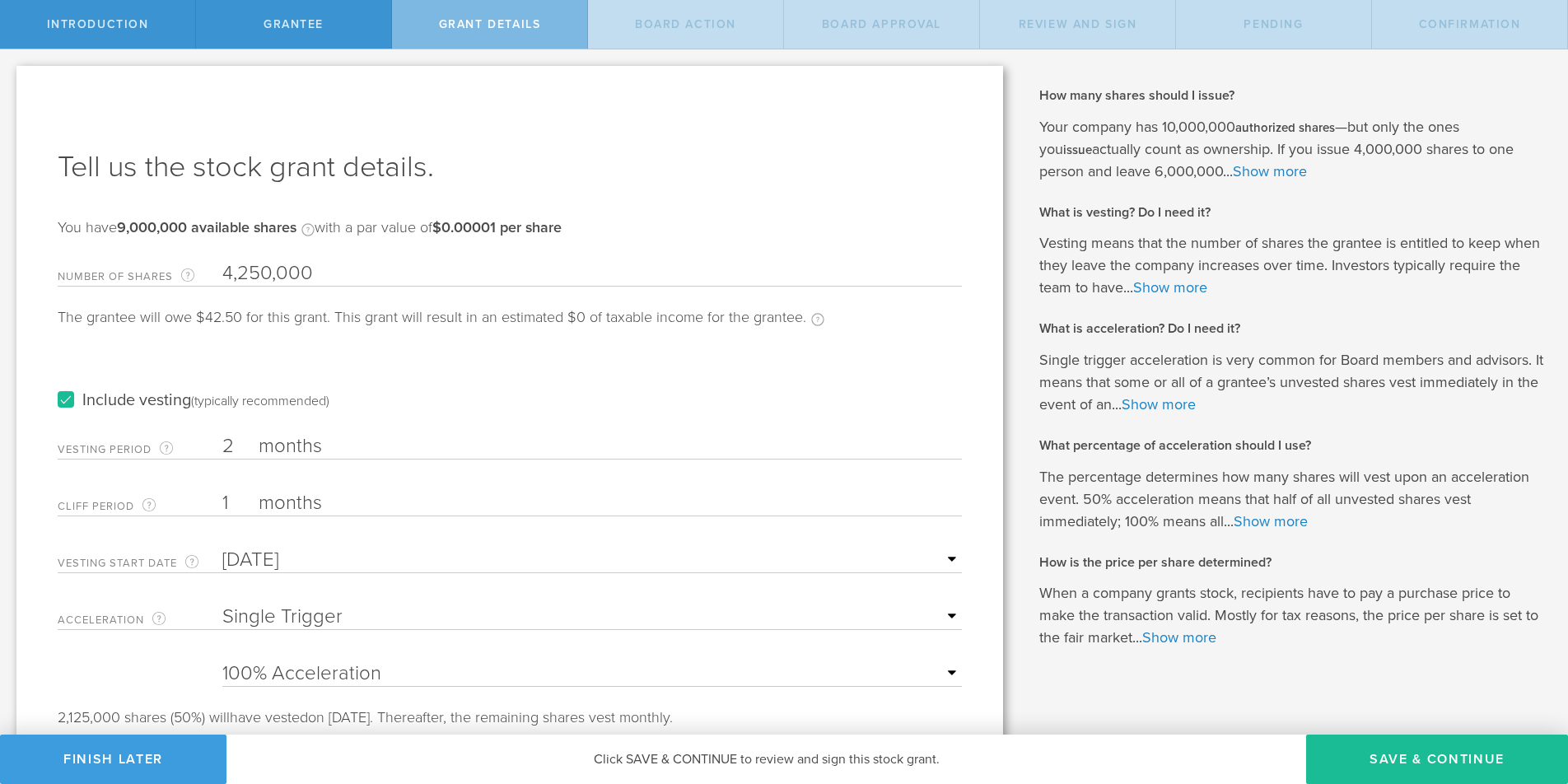
click at [235, 446] on input "2" at bounding box center [592, 446] width 740 height 25
click at [227, 444] on input "2" at bounding box center [592, 446] width 740 height 25
type input "6"
click at [231, 438] on input "6" at bounding box center [592, 446] width 740 height 25
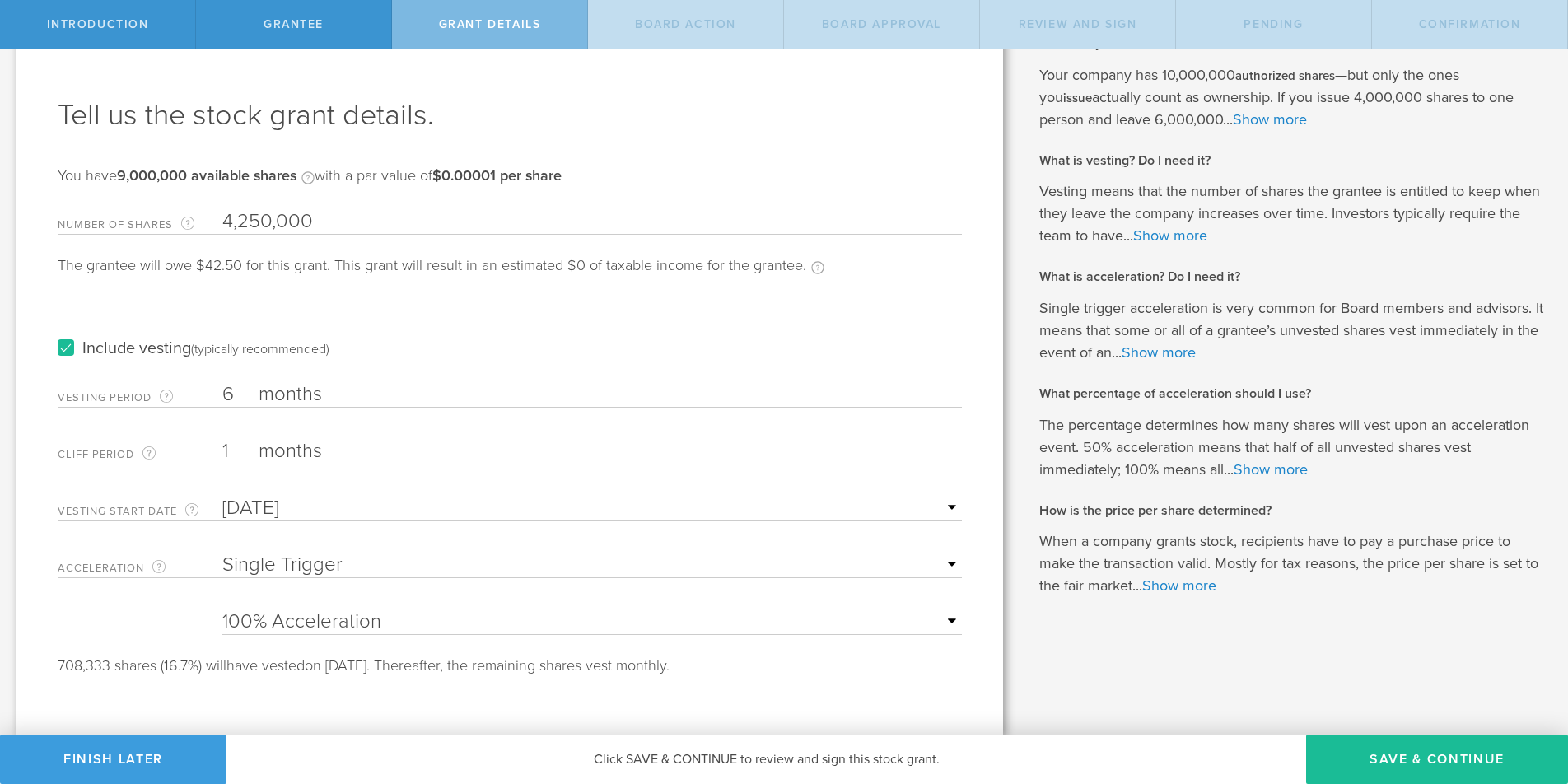
click at [231, 396] on input "6" at bounding box center [592, 394] width 740 height 25
type input "9"
click at [237, 391] on input "9" at bounding box center [592, 394] width 740 height 25
click at [1421, 751] on button "Save & Continue" at bounding box center [1437, 759] width 261 height 49
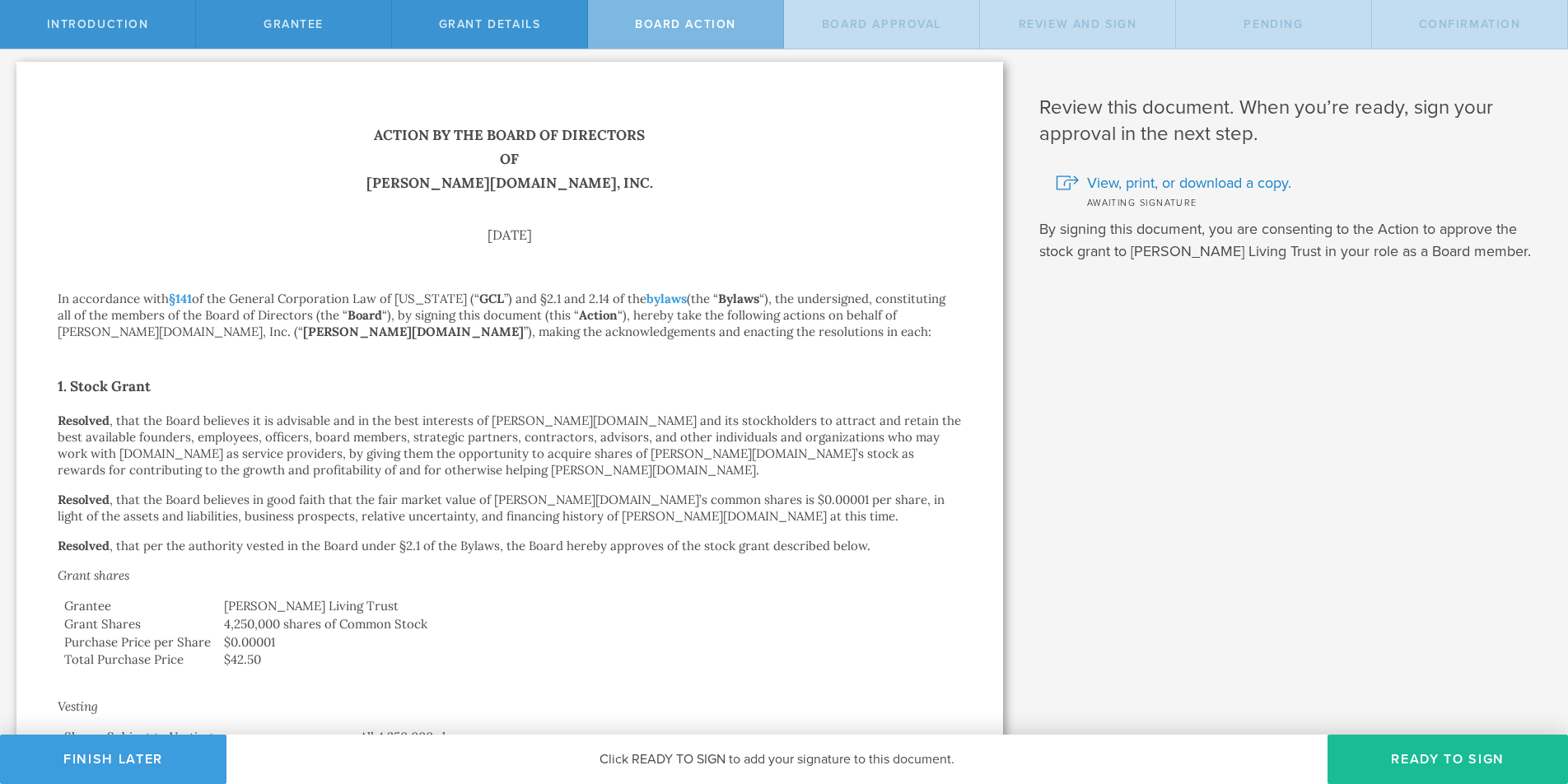
scroll to position [0, 0]
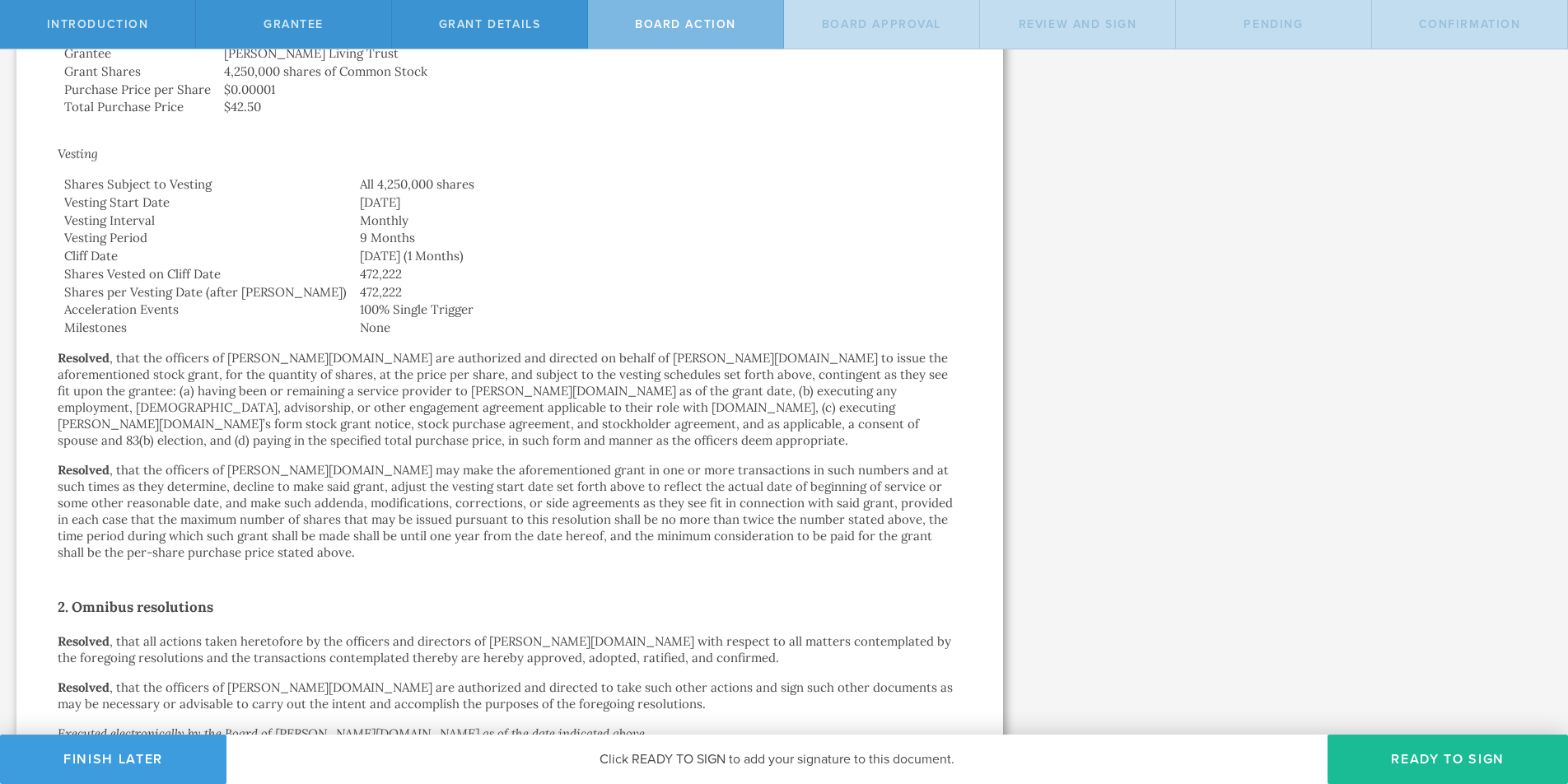
click at [657, 319] on td "None" at bounding box center [658, 328] width 609 height 18
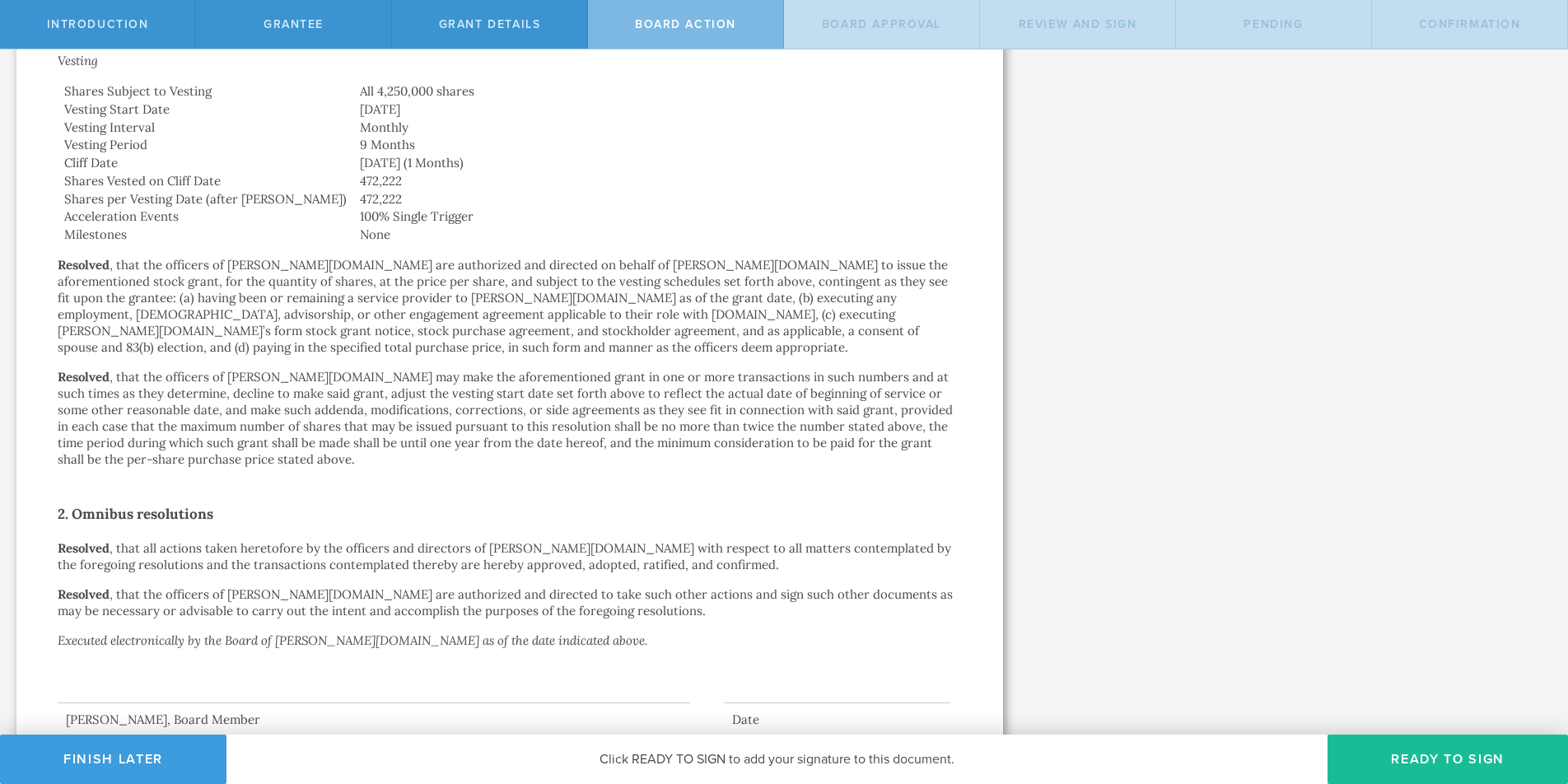
scroll to position [654, 0]
click at [1454, 758] on button "Ready to Sign" at bounding box center [1448, 759] width 241 height 49
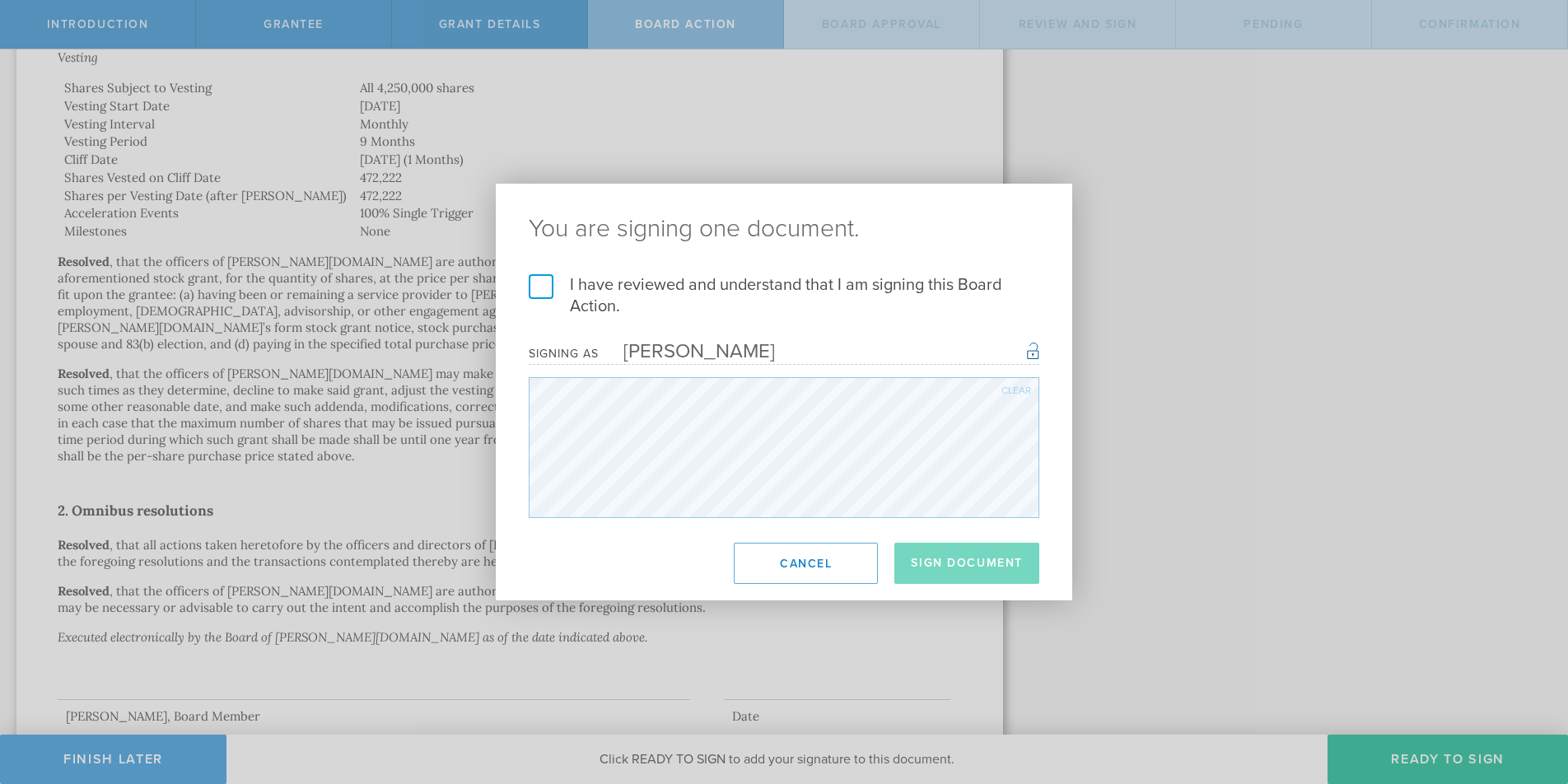
click at [545, 283] on label "I have reviewed and understand that I am signing this Board Action." at bounding box center [784, 295] width 510 height 43
click at [0, 0] on input "I have reviewed and understand that I am signing this Board Action." at bounding box center [0, 0] width 0 height 0
click at [973, 562] on button "Sign Document" at bounding box center [967, 563] width 145 height 41
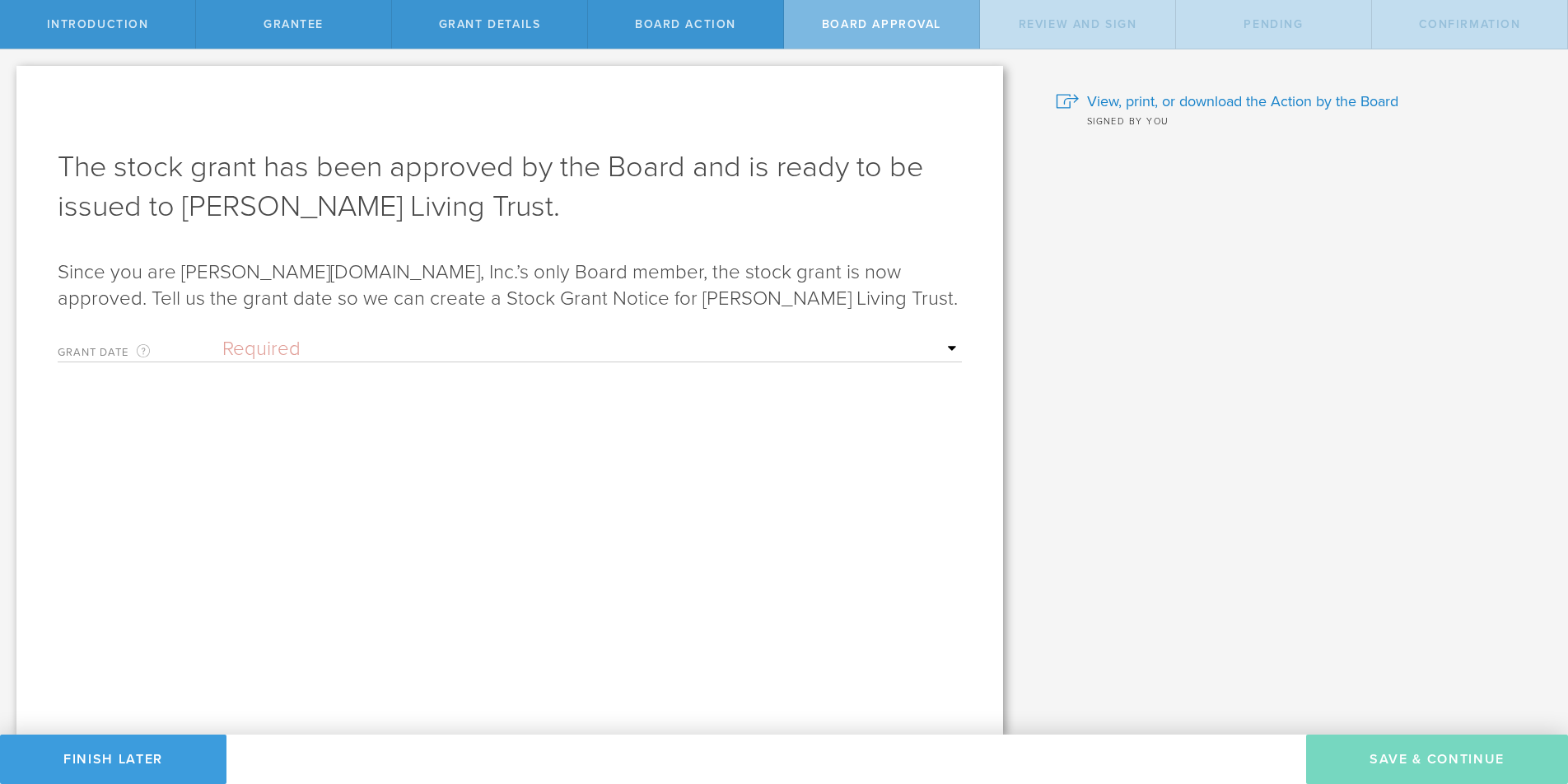
scroll to position [0, 0]
click at [302, 347] on select "Required Upon grantee's signature A specific date" at bounding box center [592, 349] width 740 height 25
select select "uponGranteeSignature"
click at [222, 337] on select "Required Upon grantee's signature A specific date" at bounding box center [592, 349] width 740 height 25
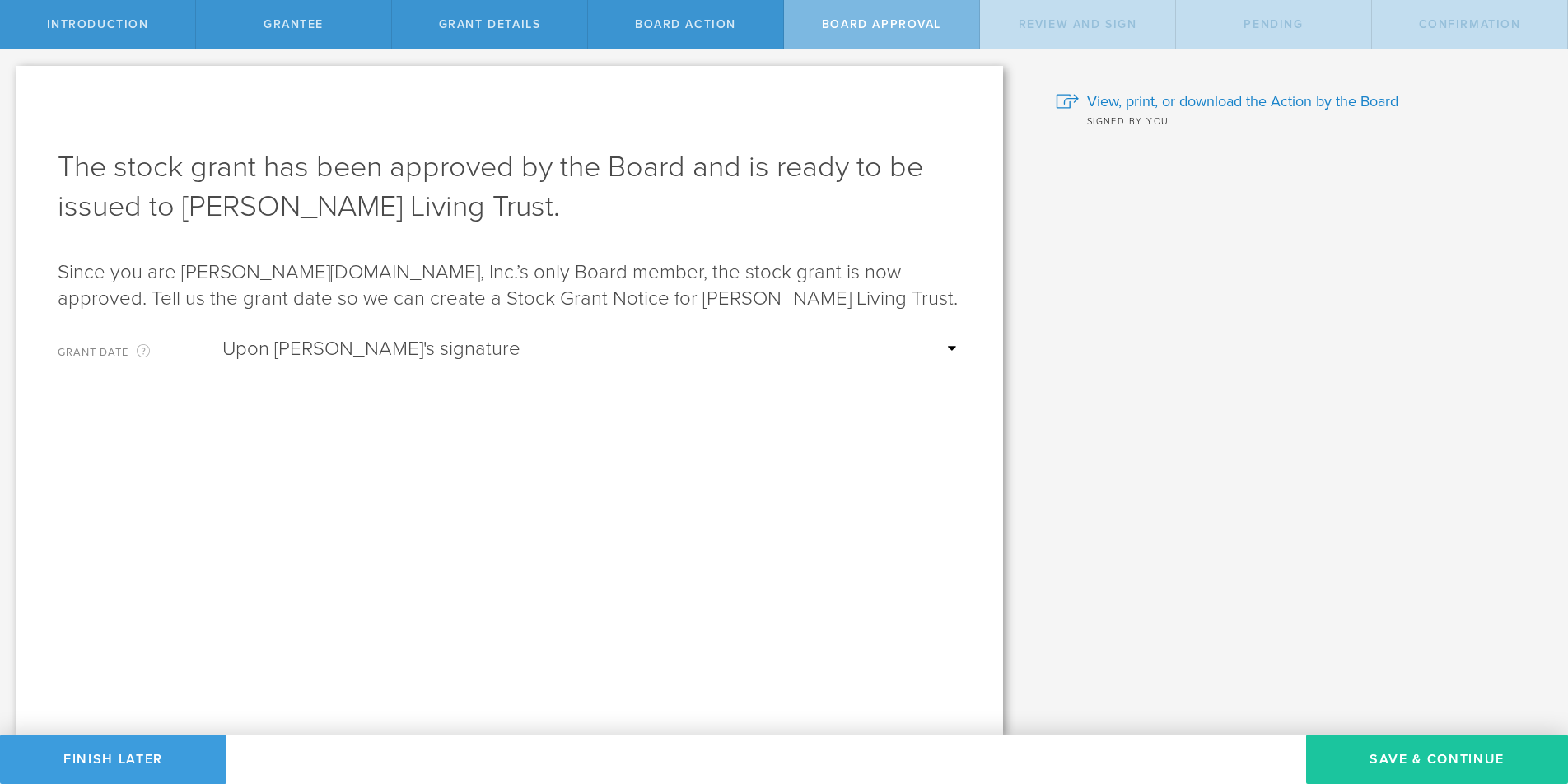
click at [1443, 753] on button "Save & Continue" at bounding box center [1437, 759] width 261 height 49
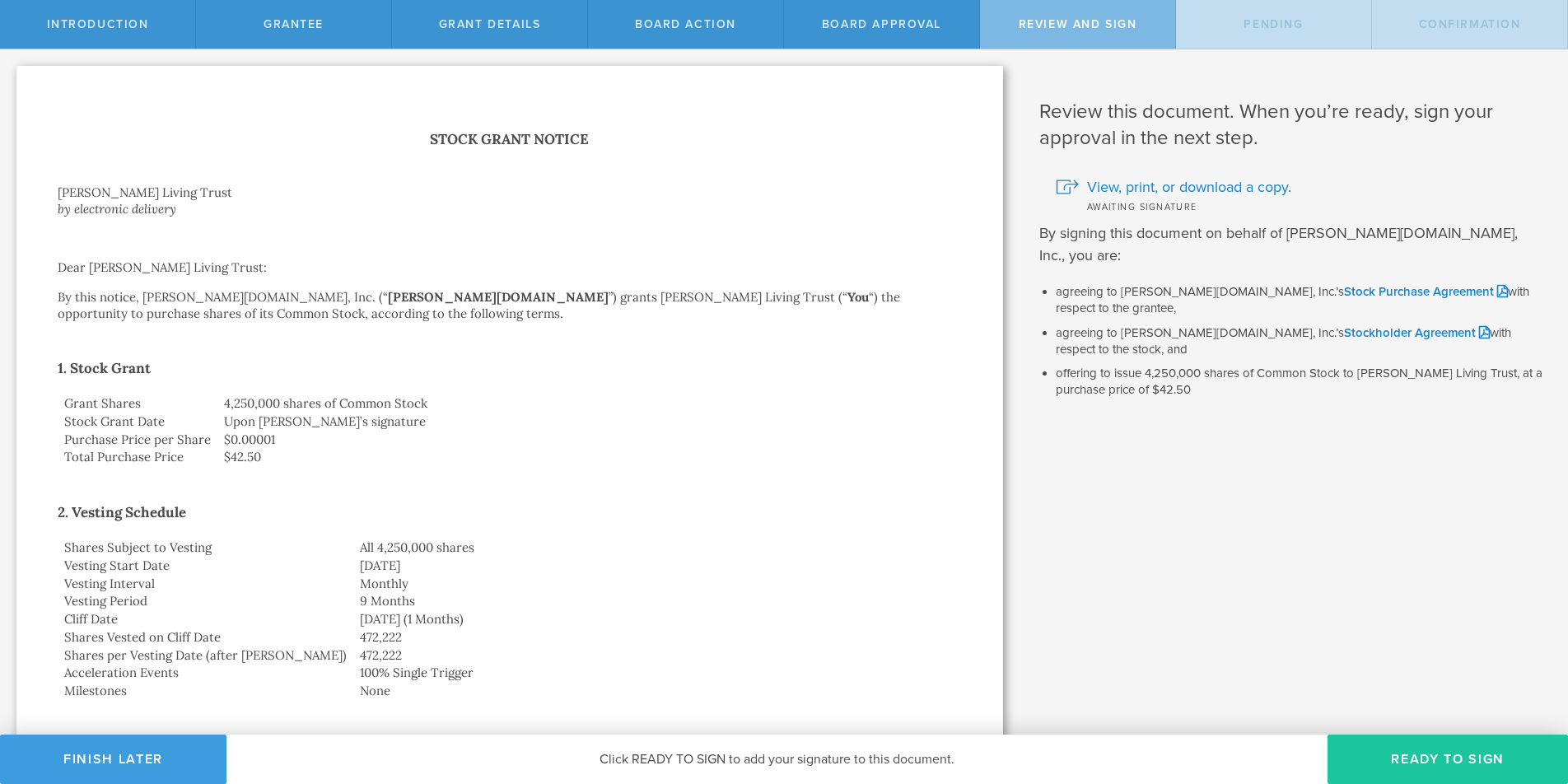
click at [1442, 756] on button "Ready to Sign" at bounding box center [1448, 759] width 241 height 49
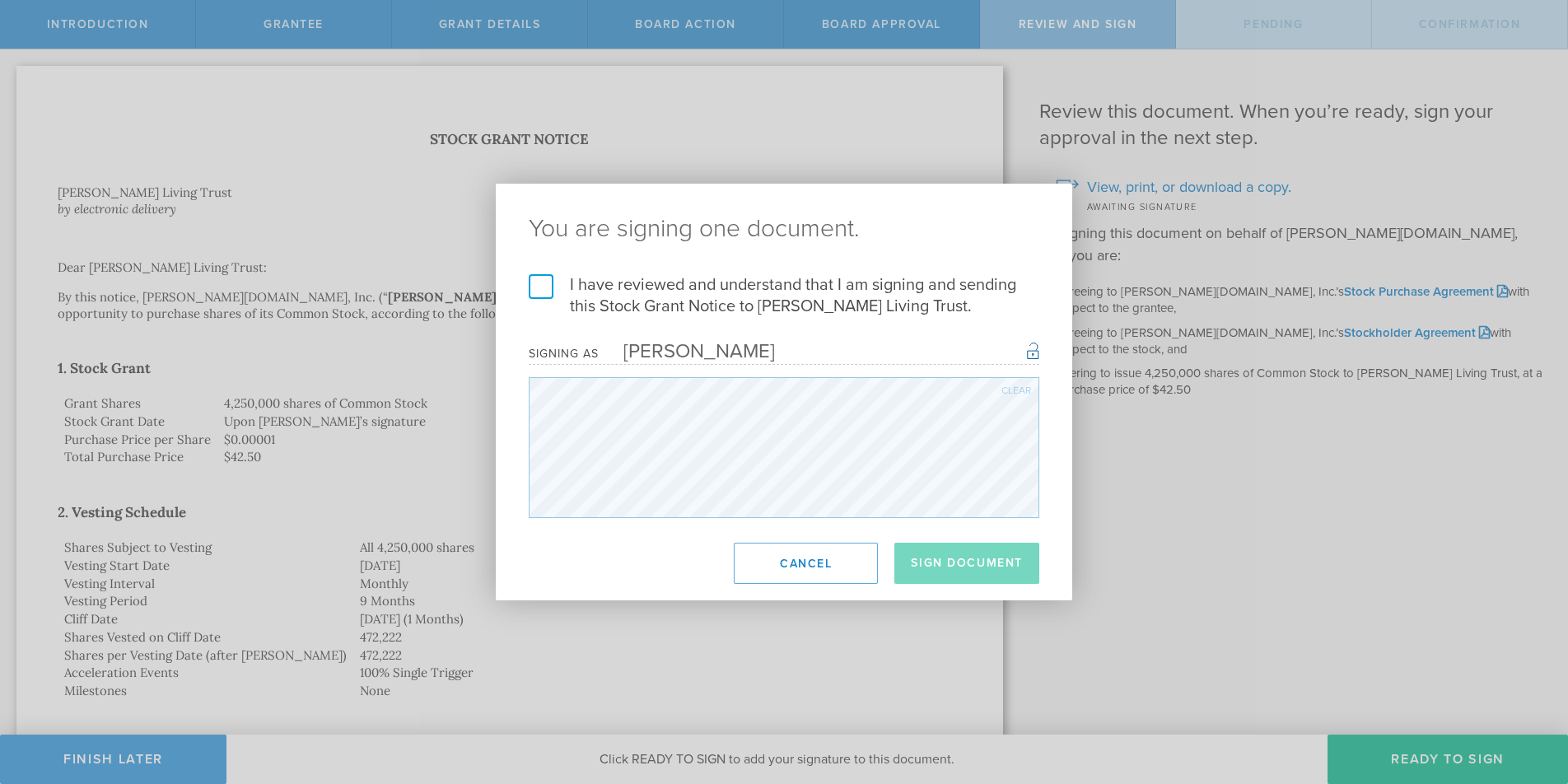
click at [542, 280] on label "I have reviewed and understand that I am signing and sending this Stock Grant N…" at bounding box center [784, 295] width 510 height 43
click at [0, 0] on input "I have reviewed and understand that I am signing and sending this Stock Grant N…" at bounding box center [0, 0] width 0 height 0
click at [960, 564] on button "Sign Document" at bounding box center [967, 563] width 145 height 41
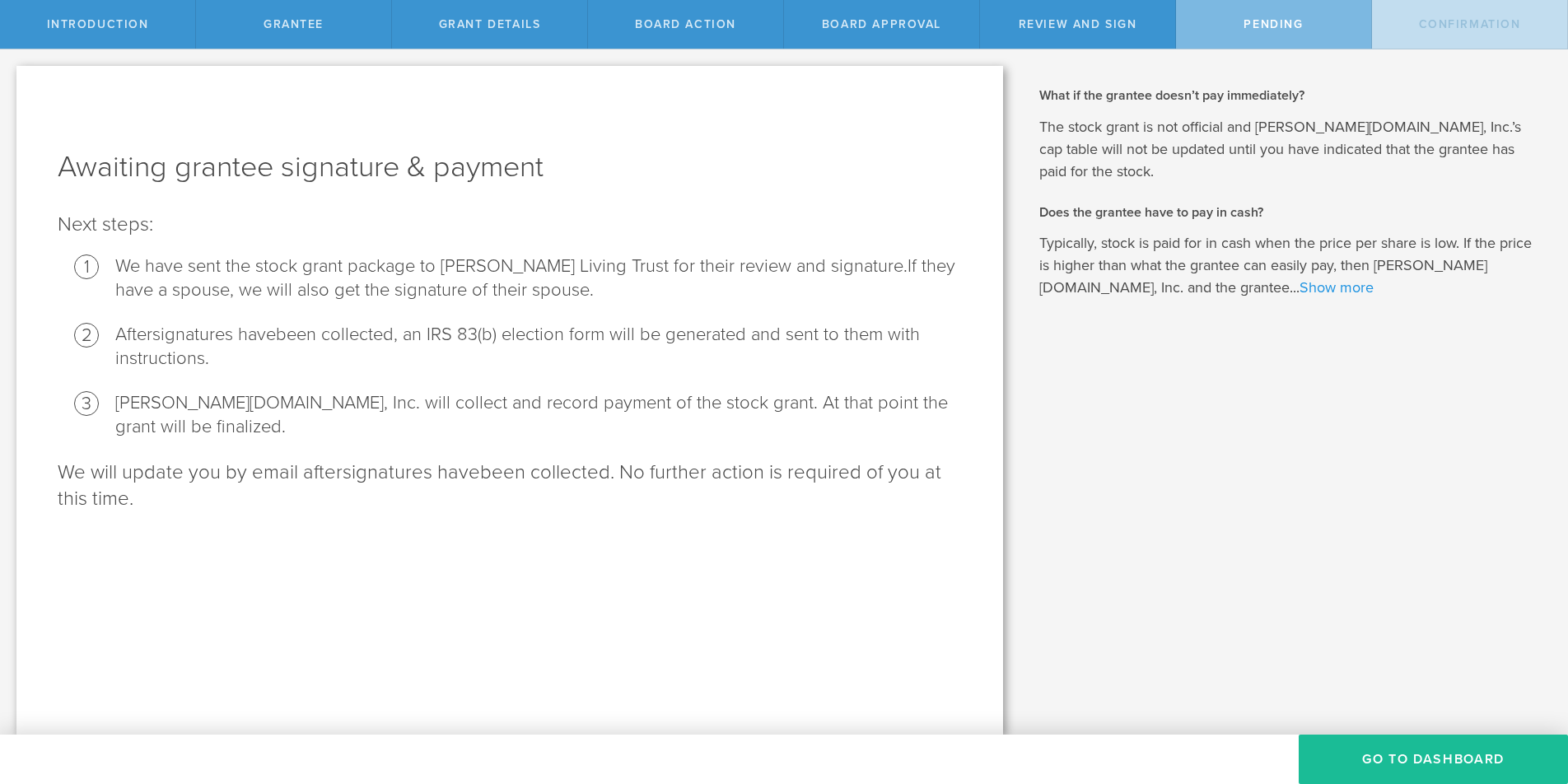
click at [1299, 279] on link "Show more" at bounding box center [1336, 288] width 74 height 18
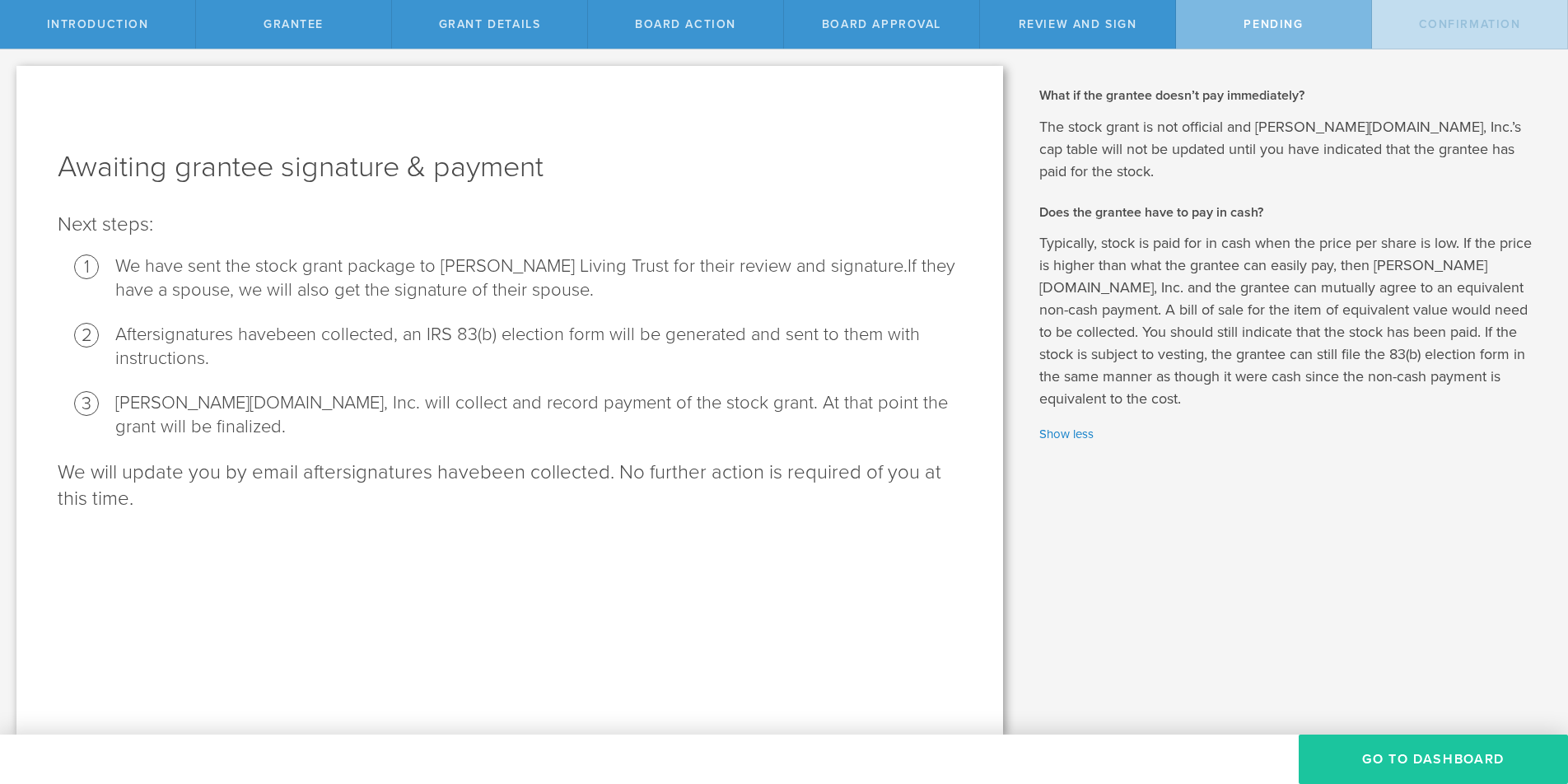
click at [1391, 746] on button "Go To Dashboard" at bounding box center [1433, 759] width 270 height 49
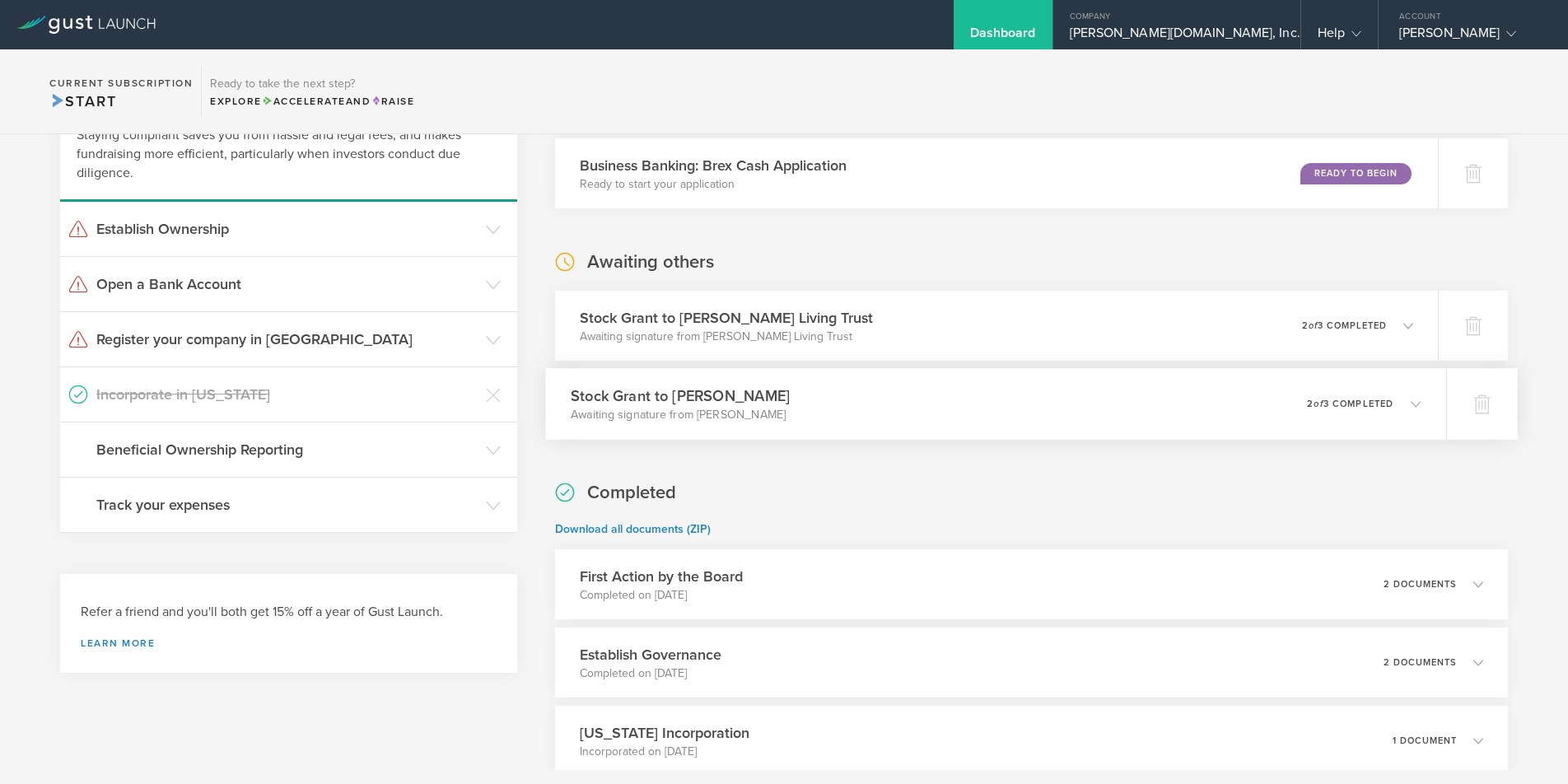
scroll to position [137, 0]
